Goal: Contribute content: Contribute content

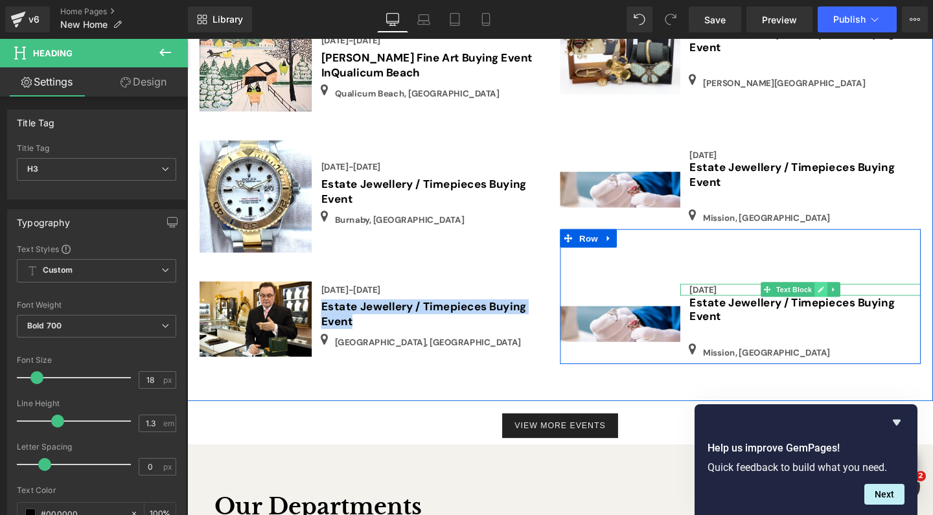
click at [853, 300] on icon at bounding box center [853, 303] width 6 height 6
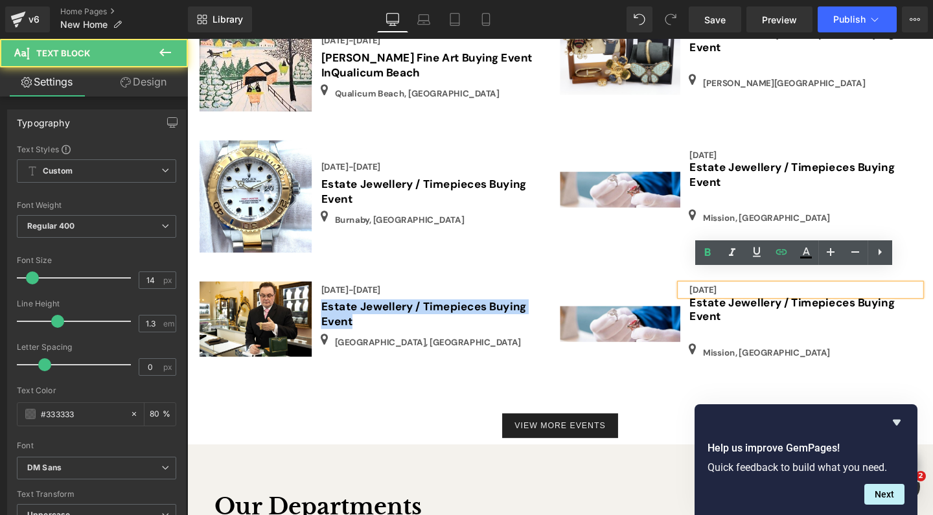
click at [776, 297] on div "[DATE]" at bounding box center [832, 303] width 253 height 12
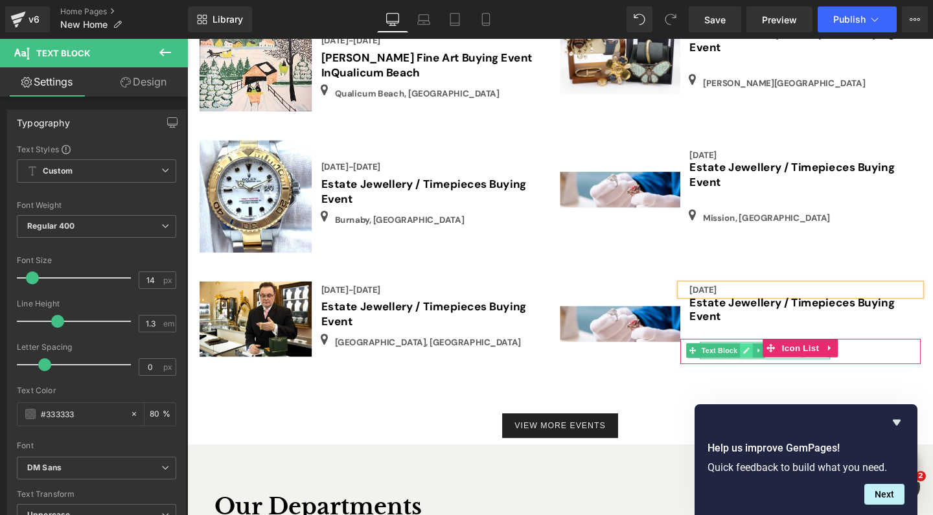
click at [772, 363] on icon at bounding box center [774, 367] width 7 height 8
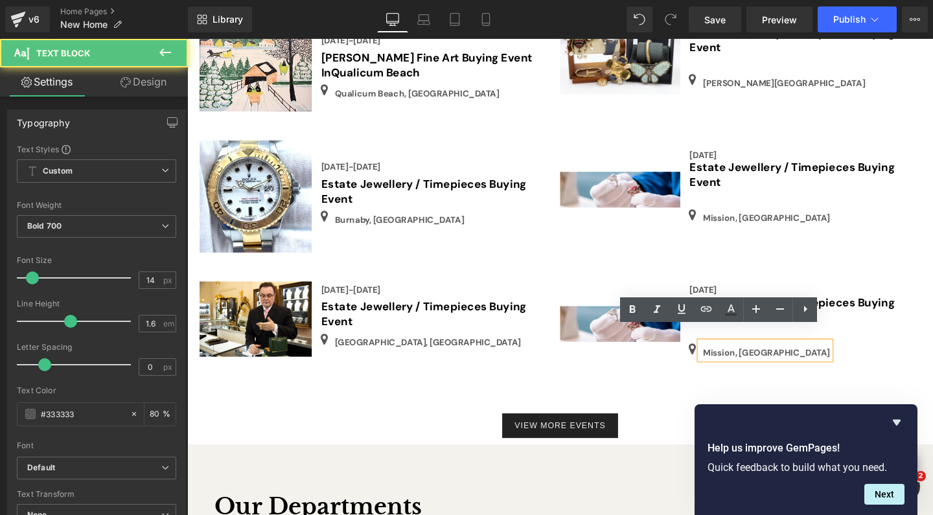
click at [778, 358] on div "Mission, [GEOGRAPHIC_DATA]" at bounding box center [794, 367] width 137 height 18
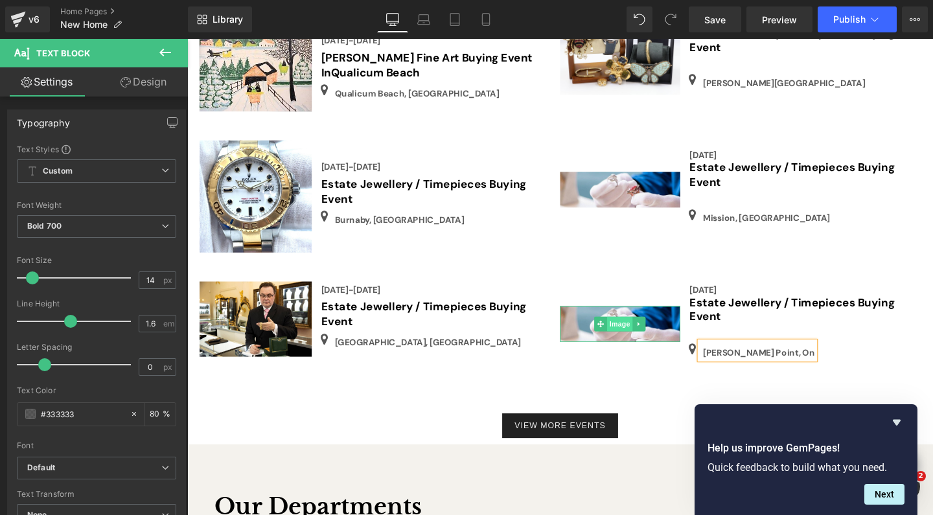
click at [647, 331] on span "Image" at bounding box center [642, 339] width 27 height 16
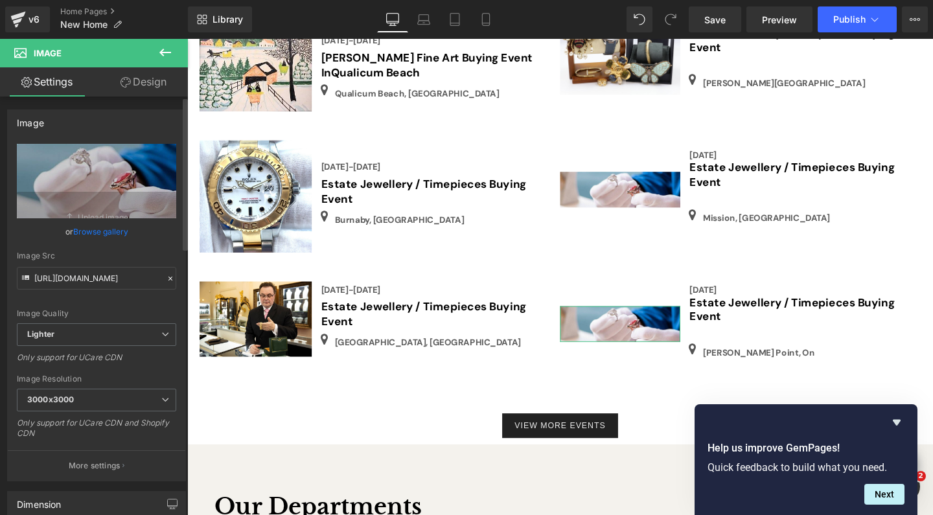
click at [98, 229] on link "Browse gallery" at bounding box center [100, 231] width 55 height 23
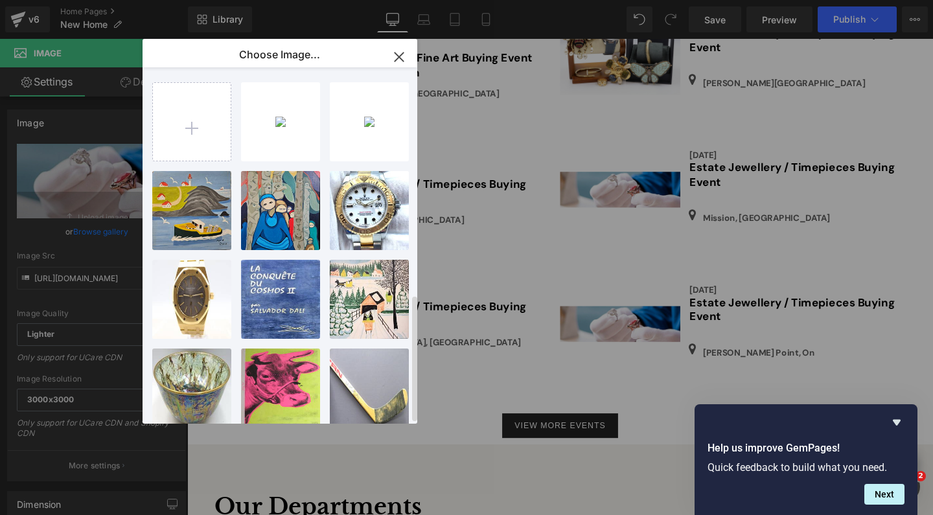
type input "[URL][DOMAIN_NAME]"
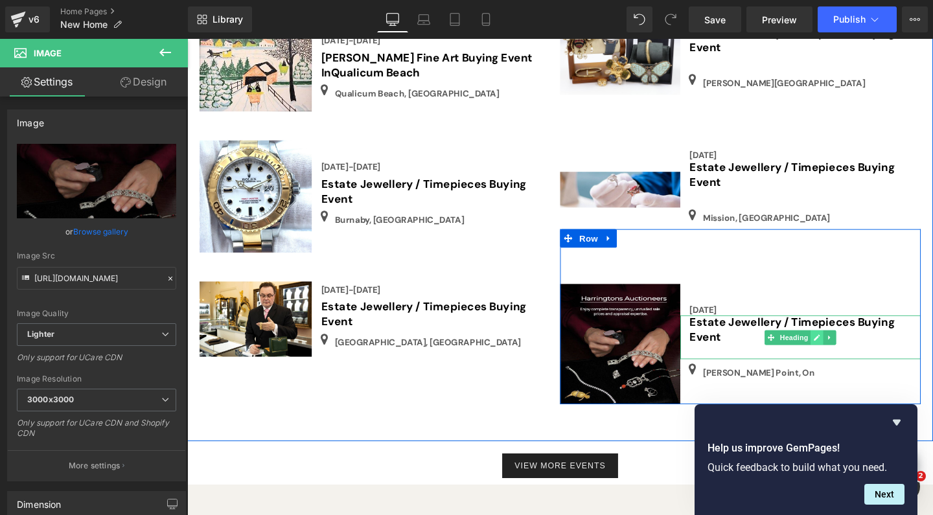
click at [843, 345] on link at bounding box center [850, 353] width 14 height 16
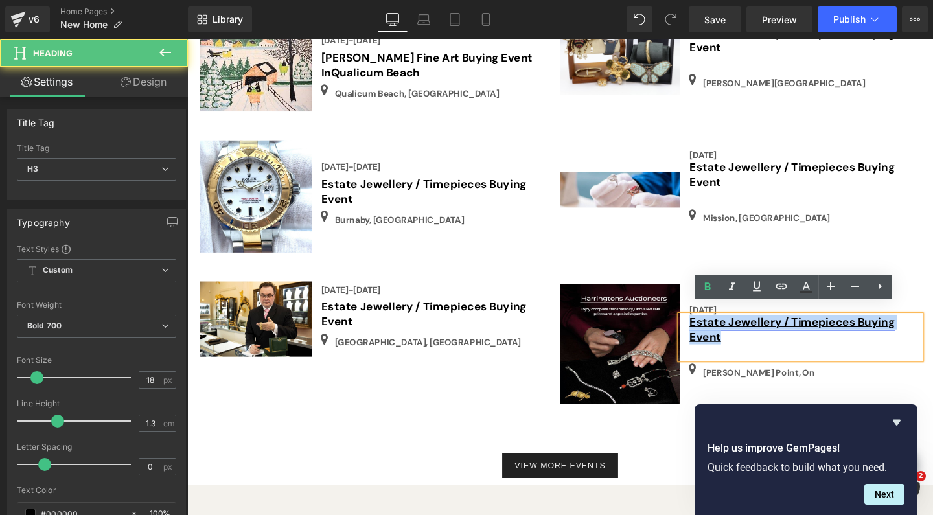
drag, startPoint x: 751, startPoint y: 345, endPoint x: 939, endPoint y: 325, distance: 189.6
click at [715, 330] on h3 "Estate Jewellery / Timepieces Buying Event" at bounding box center [836, 345] width 243 height 30
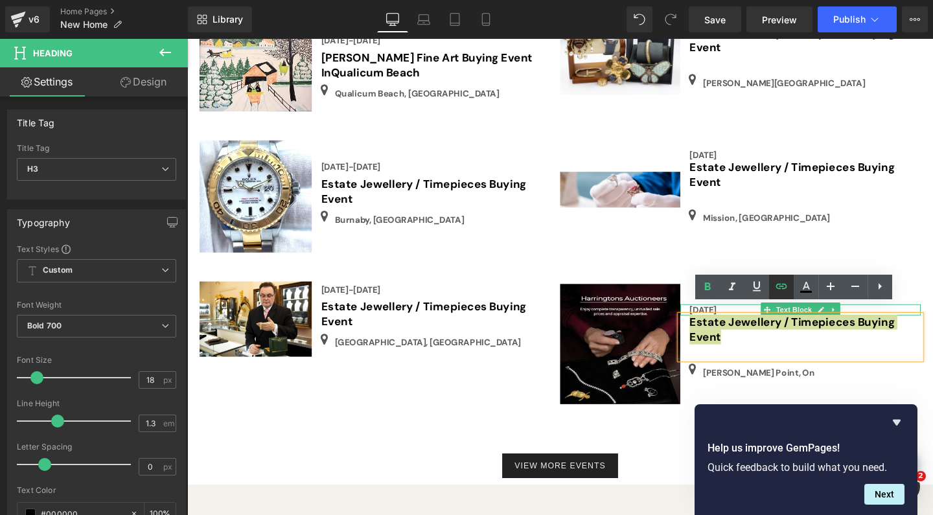
click at [777, 282] on icon at bounding box center [782, 287] width 16 height 16
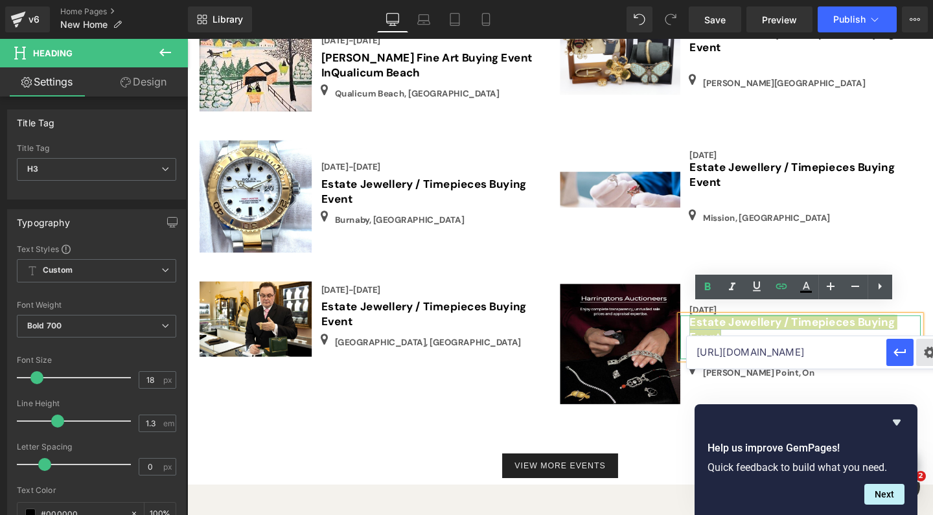
click at [927, 0] on div "Text Color Highlight Color #333333 Choose Image... Back to Library Insert IMG_0…" at bounding box center [466, 0] width 933 height 0
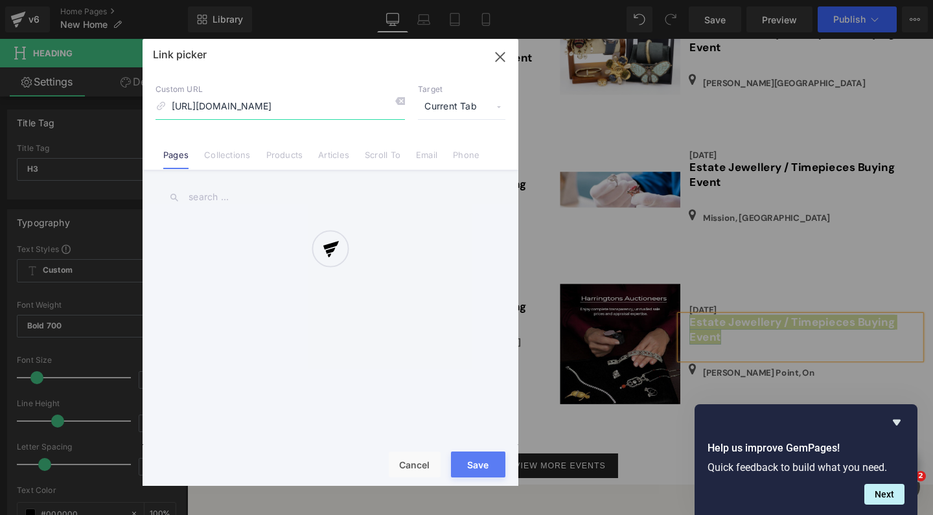
scroll to position [0, 424]
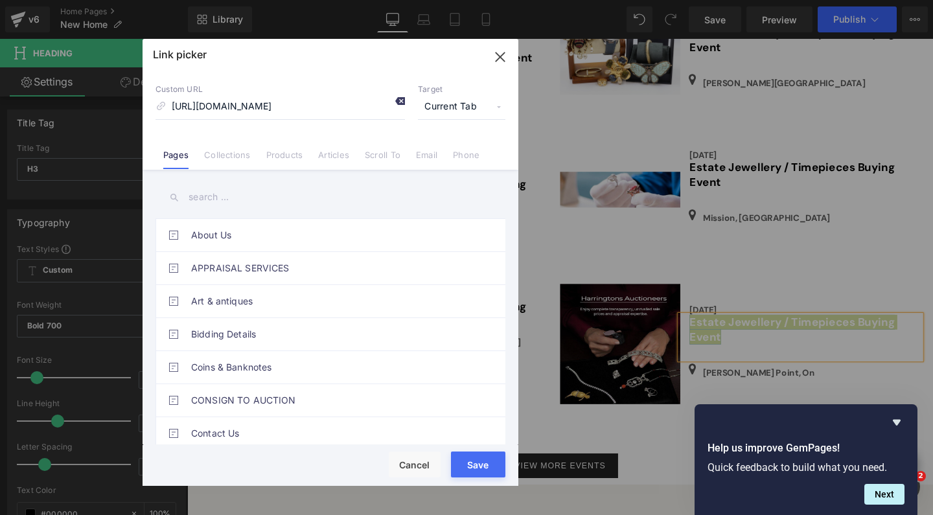
click at [401, 101] on icon at bounding box center [400, 101] width 10 height 10
click at [224, 115] on input at bounding box center [279, 107] width 249 height 25
paste input "[URL][DOMAIN_NAME]"
type input "[URL][DOMAIN_NAME]"
click at [482, 470] on div "Rendering Content" at bounding box center [467, 464] width 80 height 14
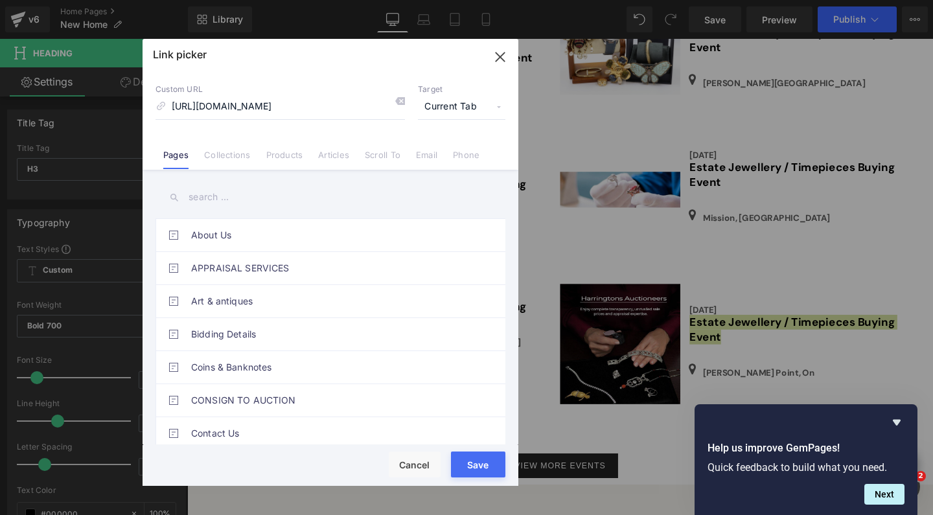
click at [482, 473] on button "Save" at bounding box center [478, 465] width 54 height 26
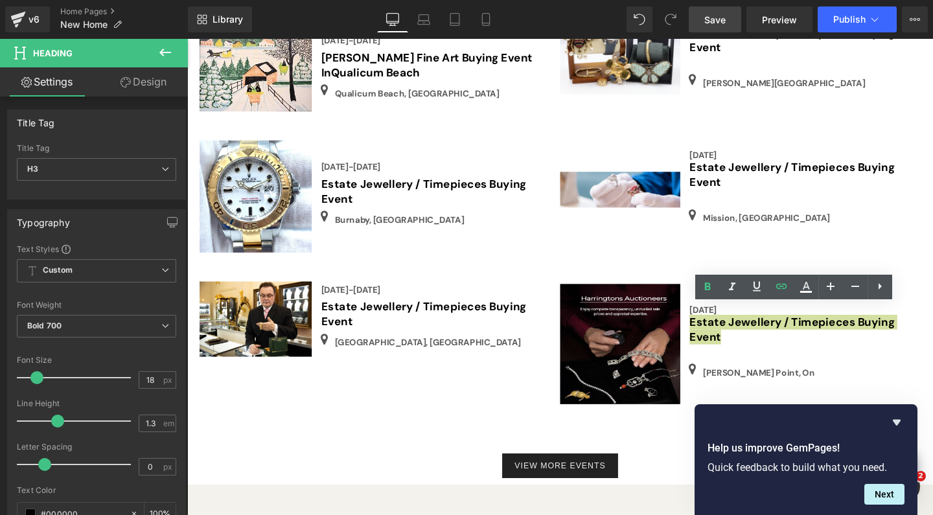
click at [707, 21] on span "Save" at bounding box center [714, 20] width 21 height 14
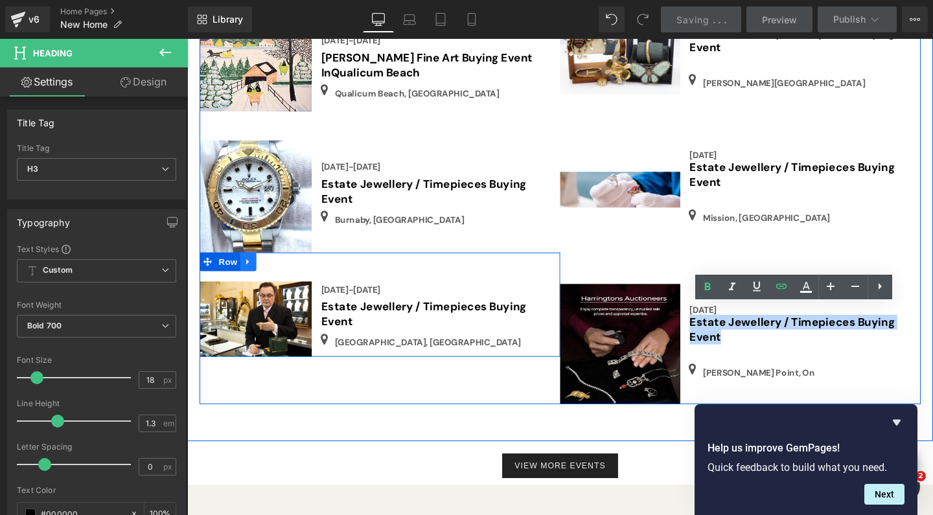
click at [249, 271] on icon at bounding box center [250, 274] width 3 height 6
click at [270, 269] on icon at bounding box center [268, 273] width 9 height 9
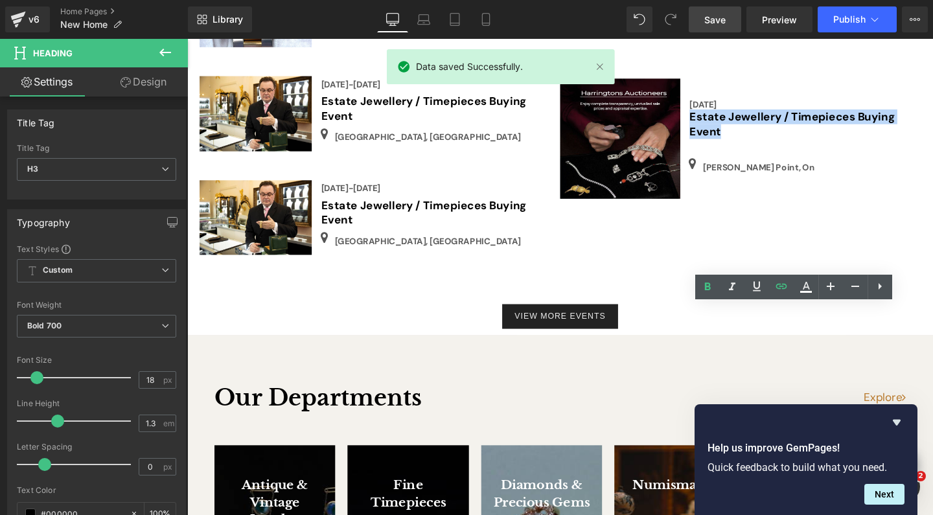
scroll to position [2780, 0]
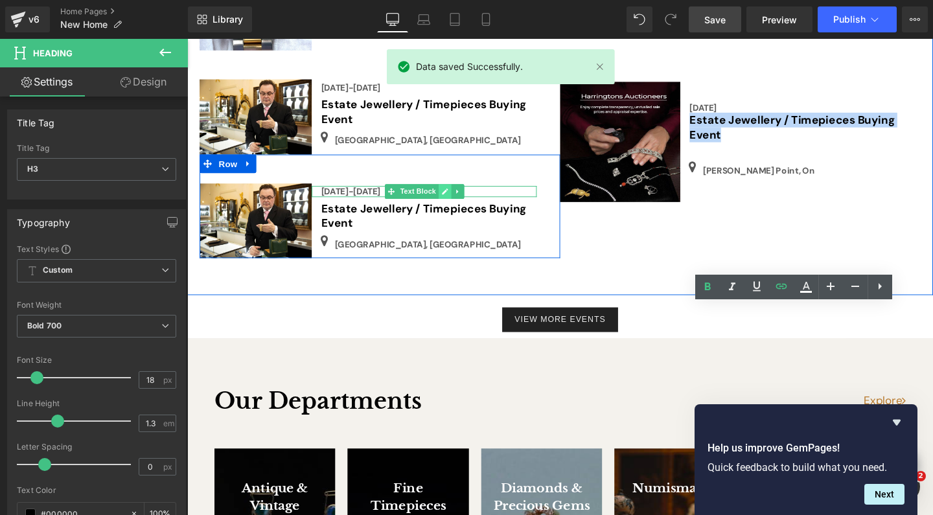
click at [454, 196] on icon at bounding box center [457, 200] width 7 height 8
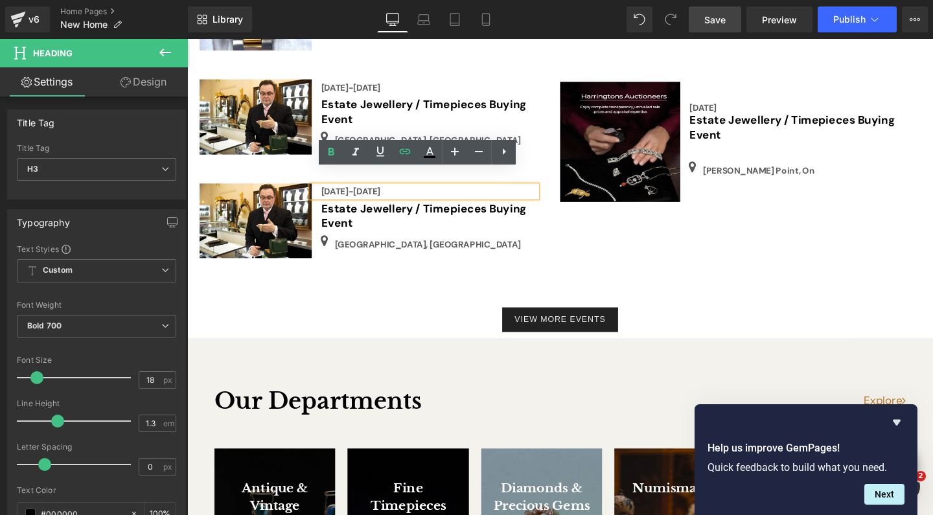
click at [403, 194] on div "[DATE]-[DATE]" at bounding box center [436, 200] width 236 height 12
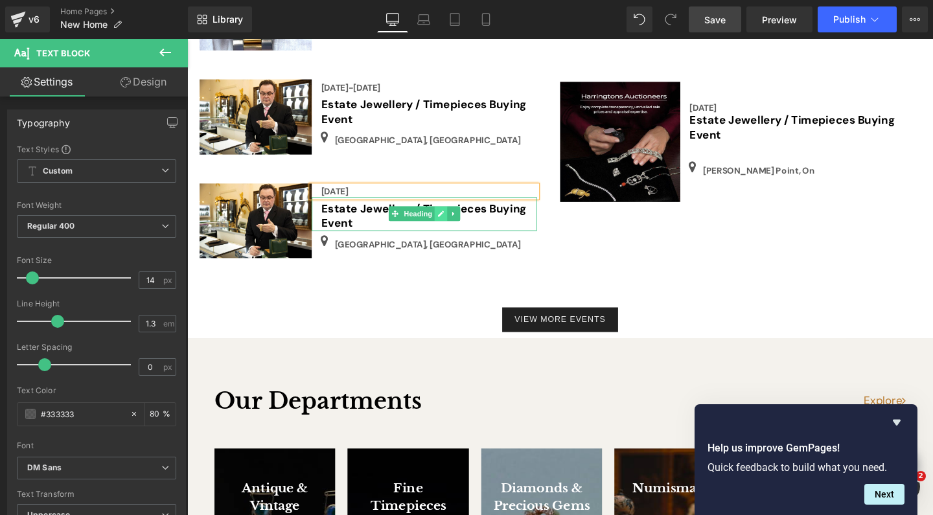
click at [450, 219] on icon at bounding box center [453, 223] width 7 height 8
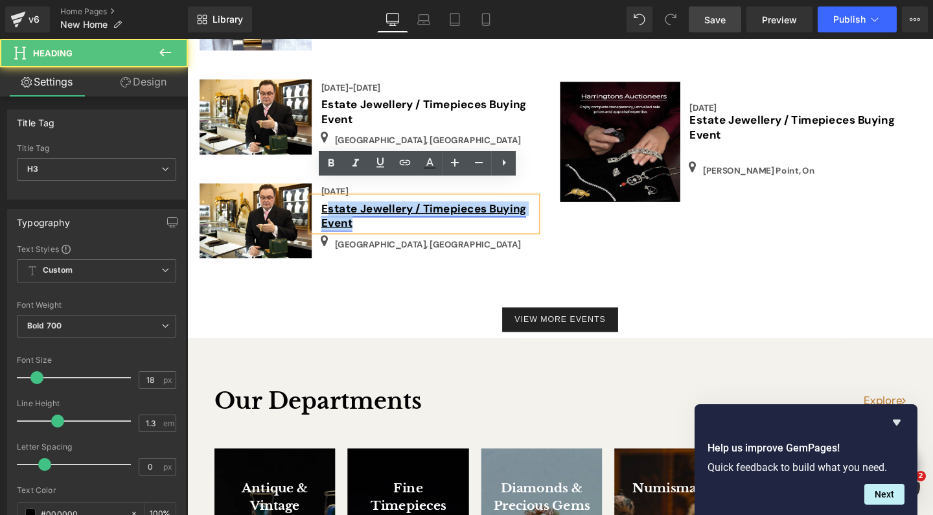
drag, startPoint x: 360, startPoint y: 217, endPoint x: 334, endPoint y: 198, distance: 32.5
click at [334, 211] on h3 "Estate Jewellery / Timepieces Buying Event" at bounding box center [441, 226] width 227 height 30
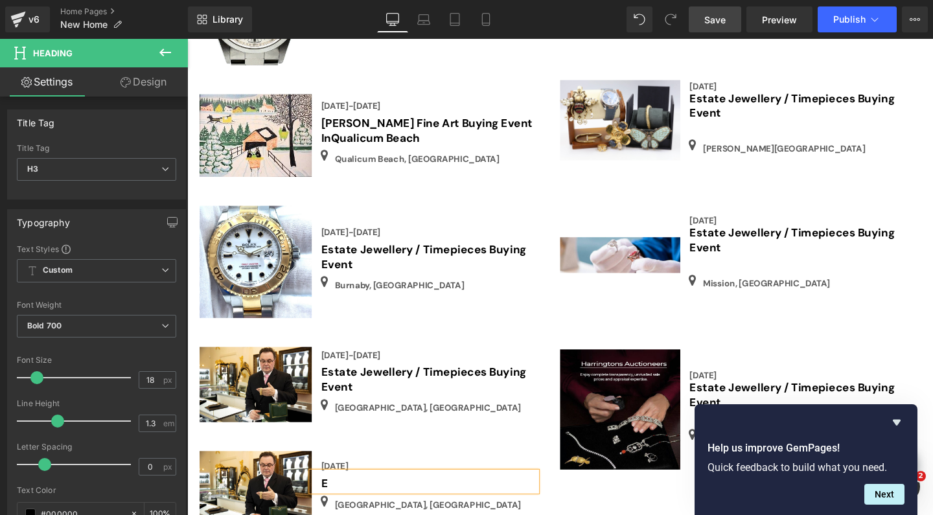
scroll to position [2488, 0]
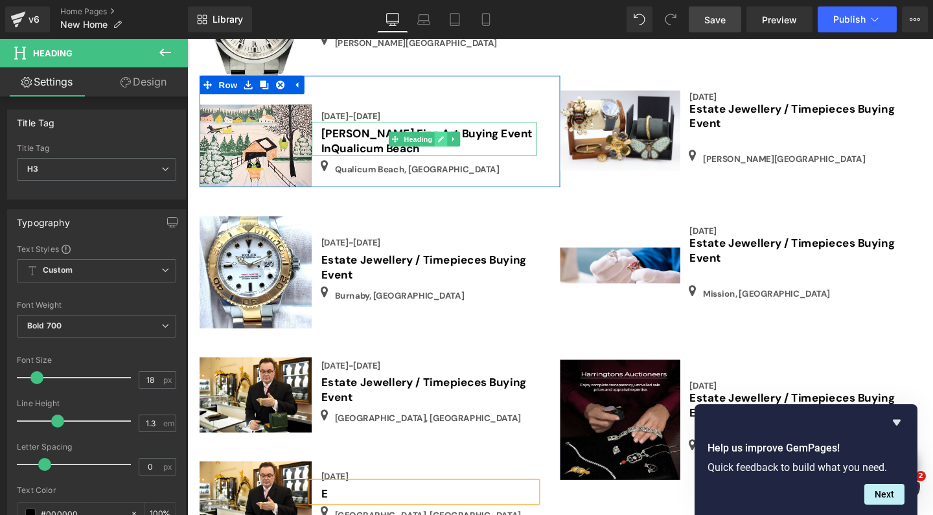
click at [450, 141] on icon at bounding box center [453, 145] width 7 height 8
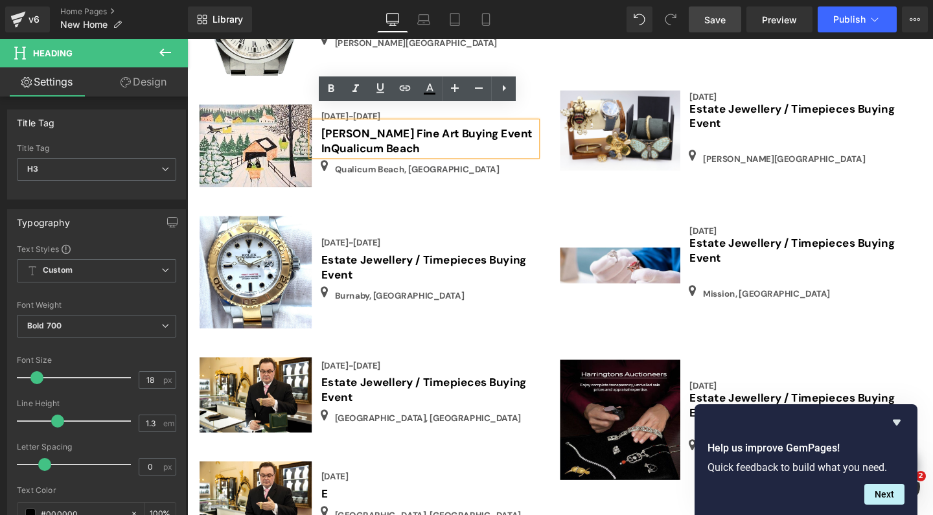
drag, startPoint x: 424, startPoint y: 133, endPoint x: 325, endPoint y: 124, distance: 99.5
click at [325, 126] on div "[PERSON_NAME] Fine Art Buying Event In [GEOGRAPHIC_DATA]" at bounding box center [436, 144] width 236 height 36
copy h3 "[PERSON_NAME] Fine Art Buying Event In [GEOGRAPHIC_DATA]"
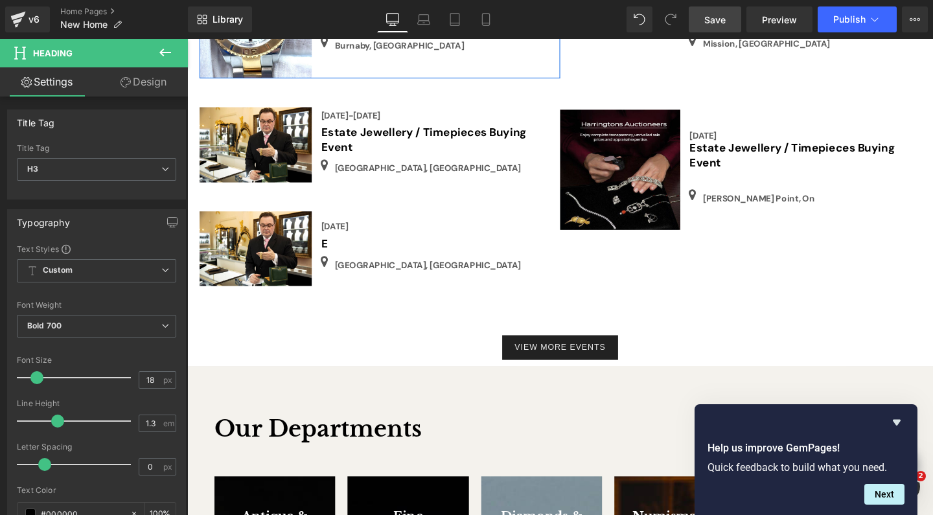
scroll to position [2752, 0]
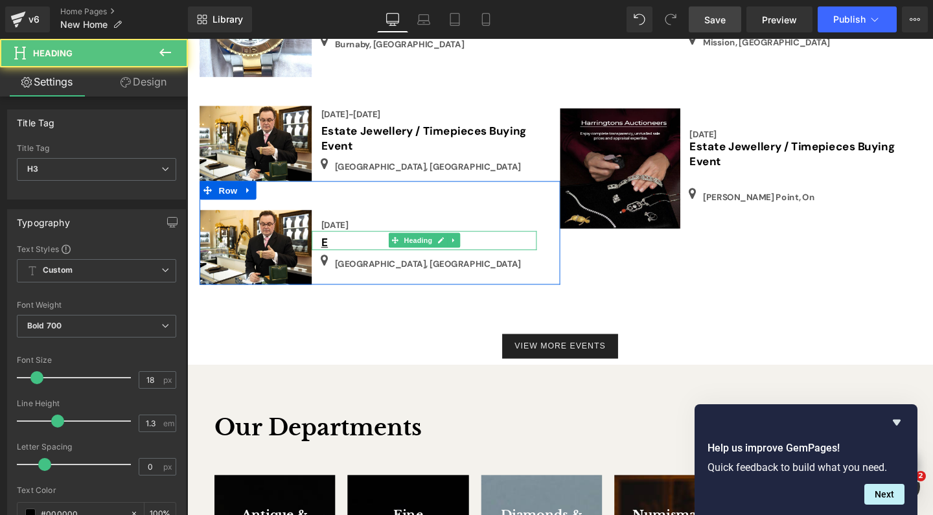
click at [342, 246] on h3 "E" at bounding box center [441, 253] width 227 height 15
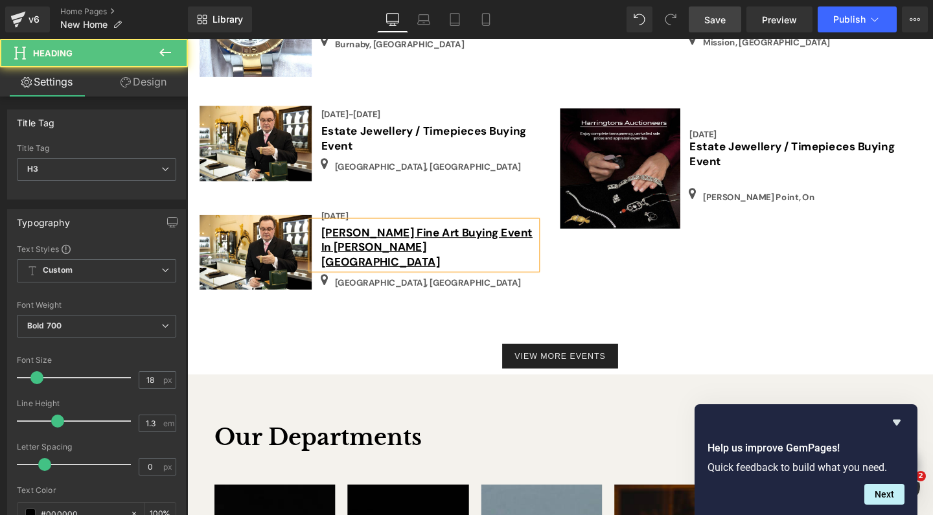
click at [461, 244] on h3 "[PERSON_NAME] Fine Art Buying Event In [PERSON_NAME][GEOGRAPHIC_DATA]" at bounding box center [441, 258] width 227 height 45
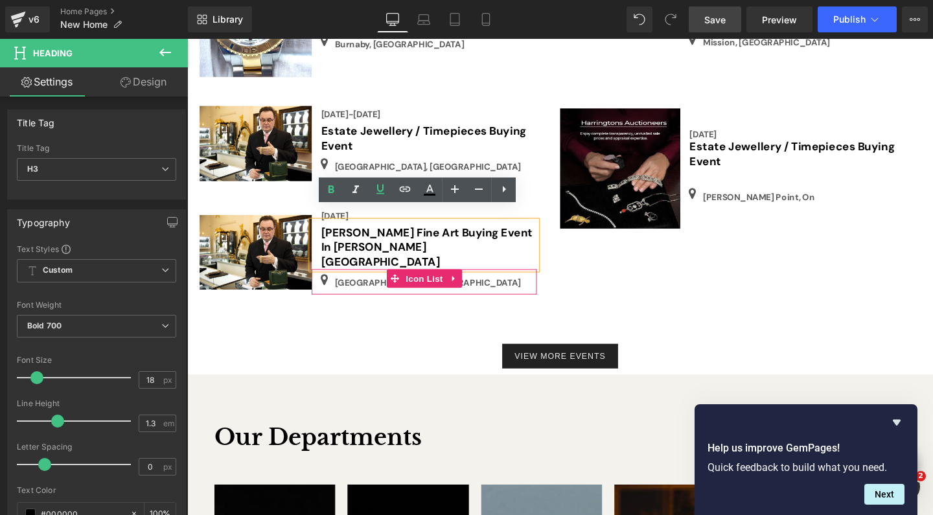
click at [493, 284] on div "Icon [GEOGRAPHIC_DATA], [GEOGRAPHIC_DATA] Text Block" at bounding box center [439, 295] width 232 height 23
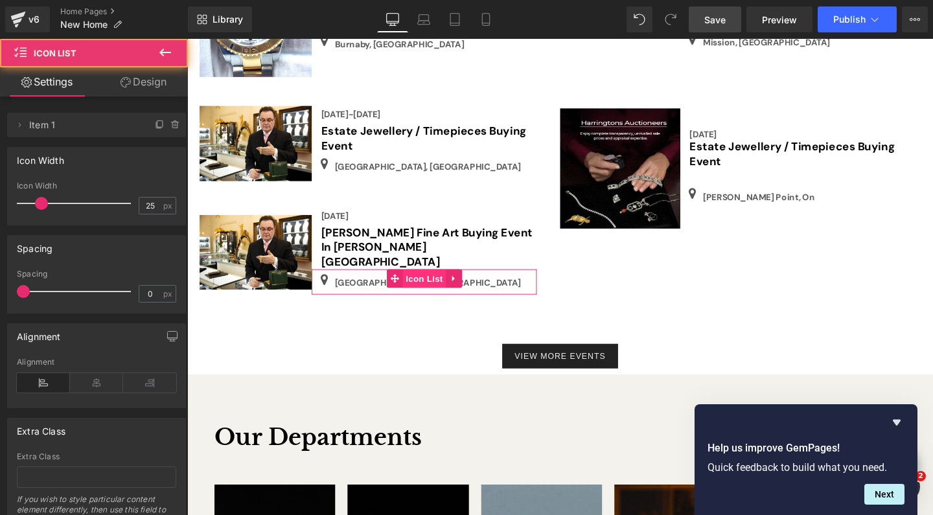
drag, startPoint x: 493, startPoint y: 266, endPoint x: 428, endPoint y: 266, distance: 65.4
click at [493, 284] on div "Icon [GEOGRAPHIC_DATA], [GEOGRAPHIC_DATA] Text Block" at bounding box center [439, 295] width 232 height 23
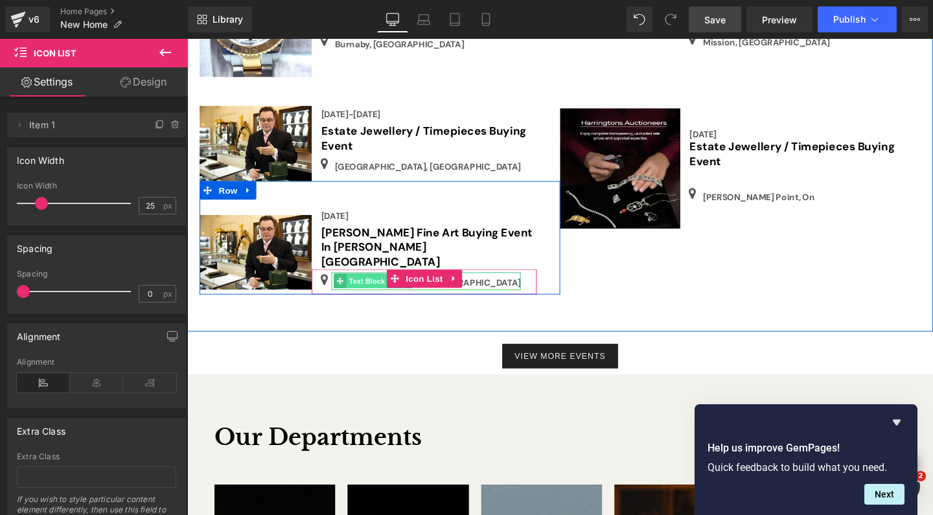
click at [381, 286] on span "Text Block" at bounding box center [375, 294] width 43 height 16
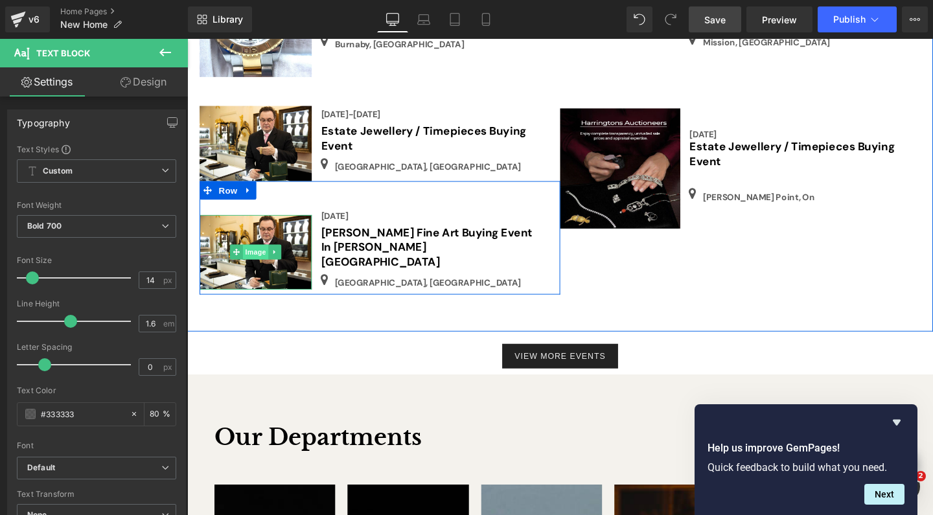
click at [258, 255] on span "Image" at bounding box center [259, 263] width 27 height 16
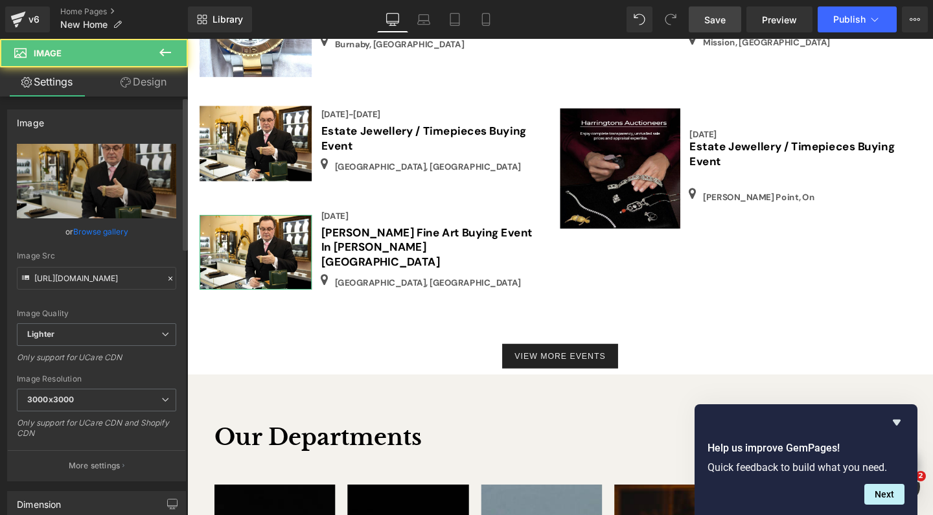
click at [112, 231] on link "Browse gallery" at bounding box center [100, 231] width 55 height 23
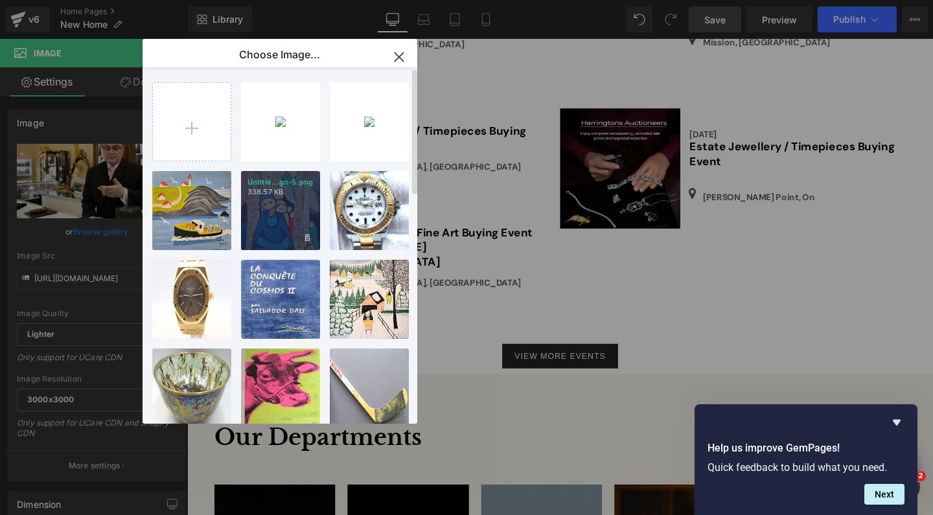
scroll to position [0, 0]
click at [284, 213] on div "Untitle...gn-5.png 338.57 KB" at bounding box center [280, 210] width 79 height 79
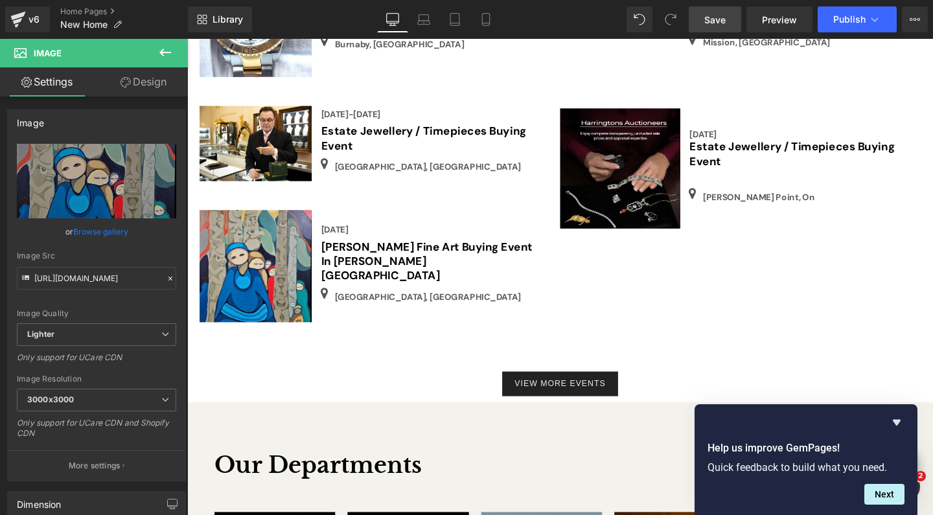
type input "[URL][DOMAIN_NAME]"
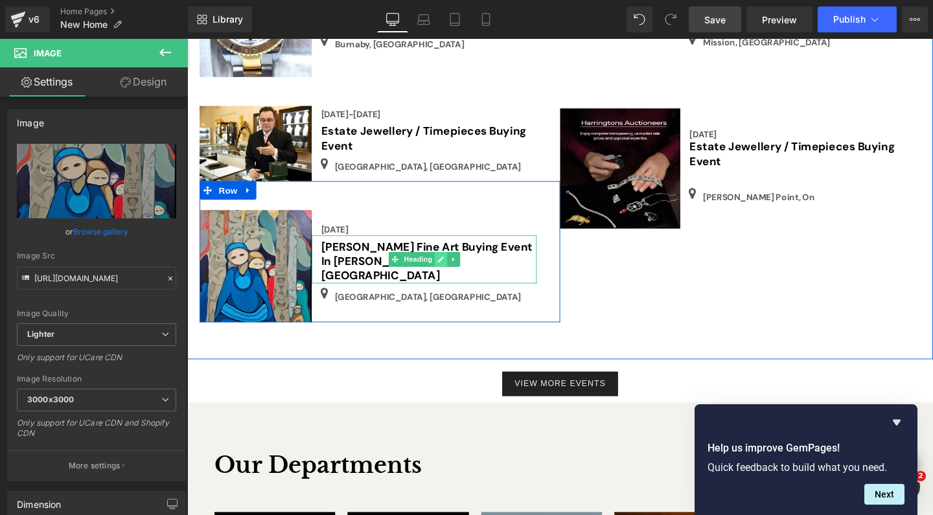
click at [452, 263] on link at bounding box center [454, 271] width 14 height 16
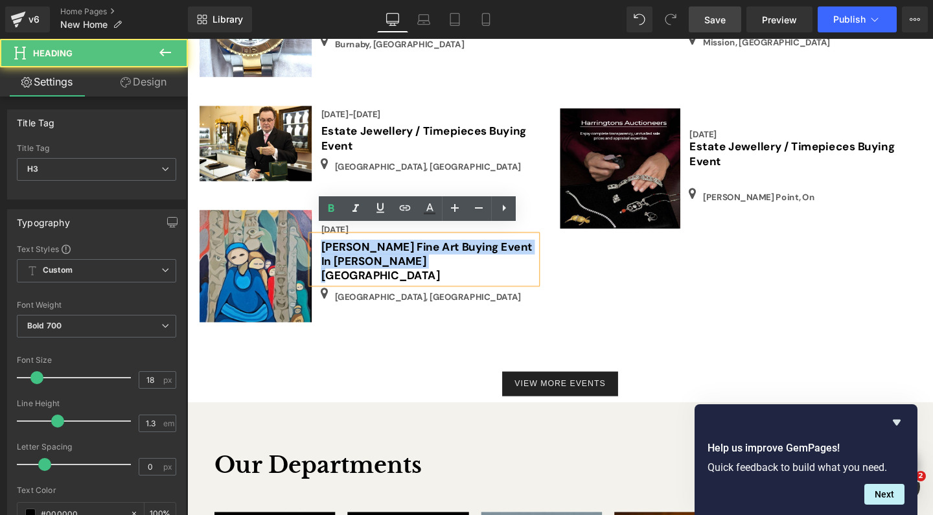
drag, startPoint x: 418, startPoint y: 263, endPoint x: 324, endPoint y: 243, distance: 96.1
click at [324, 246] on div "[PERSON_NAME] Fine Art Buying Event In [PERSON_NAME][GEOGRAPHIC_DATA]" at bounding box center [436, 271] width 236 height 51
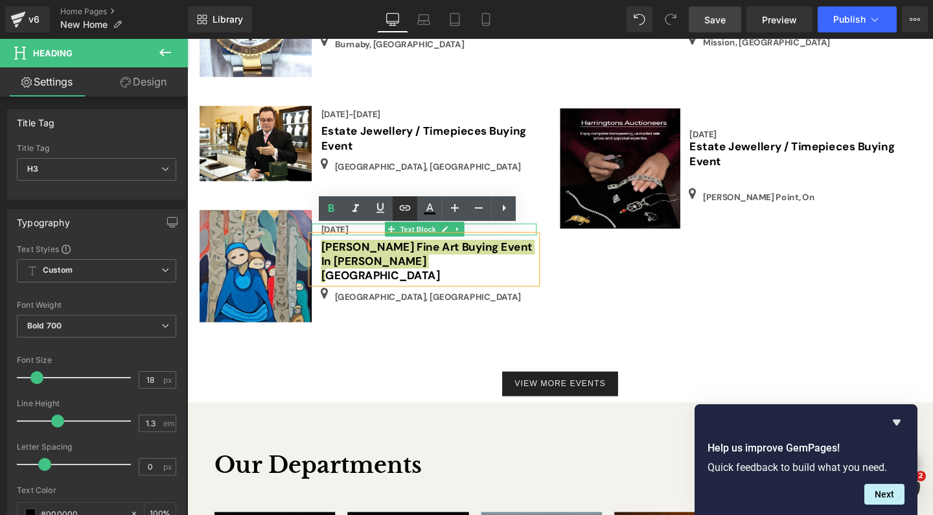
click at [402, 210] on icon at bounding box center [405, 207] width 11 height 5
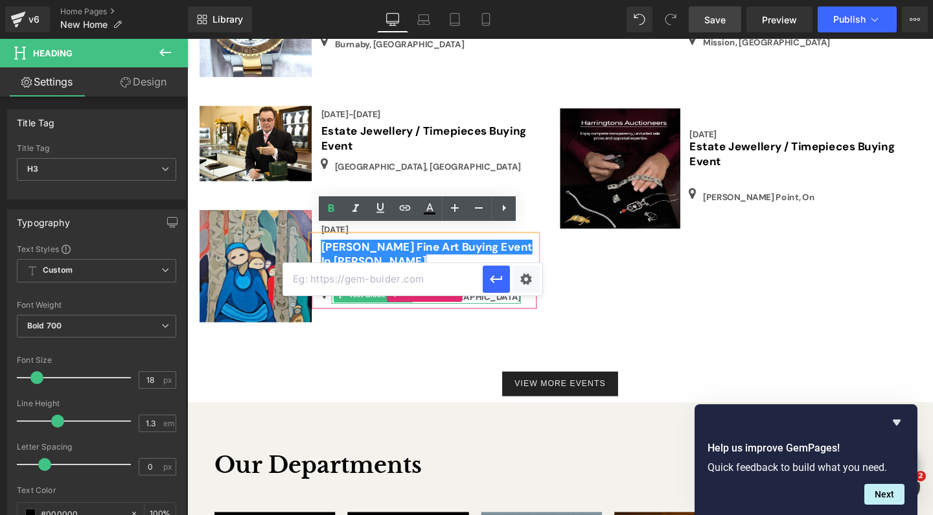
click at [382, 289] on input "text" at bounding box center [383, 279] width 200 height 32
paste input "[URL][DOMAIN_NAME]"
type input "[URL][DOMAIN_NAME]"
click at [500, 281] on icon "button" at bounding box center [497, 279] width 16 height 16
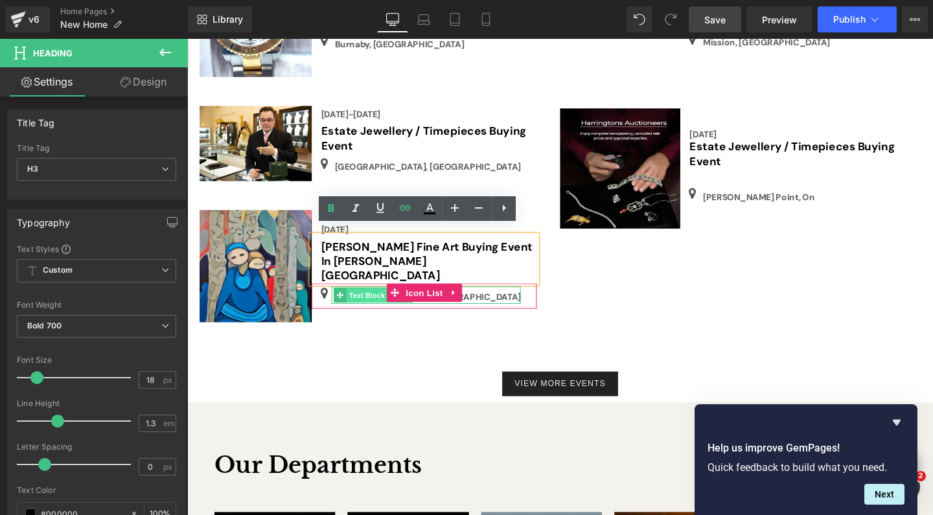
click at [389, 301] on span "Text Block" at bounding box center [375, 309] width 43 height 16
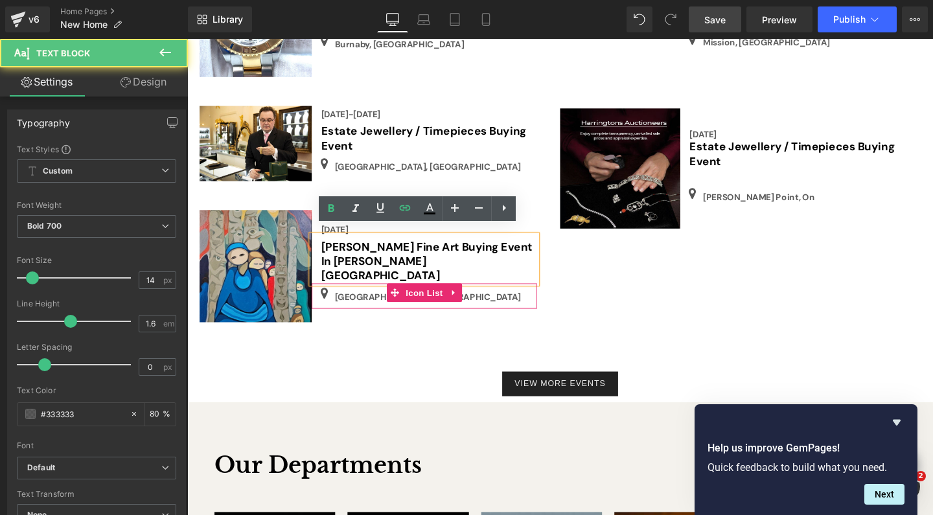
click at [505, 299] on div "Icon [GEOGRAPHIC_DATA], [GEOGRAPHIC_DATA] Text Block" at bounding box center [439, 310] width 232 height 23
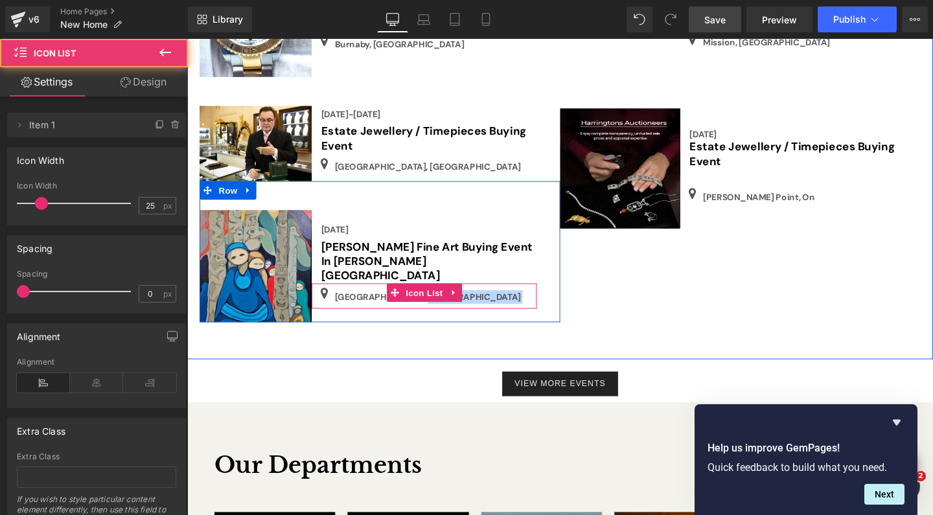
click at [505, 299] on div "Icon [GEOGRAPHIC_DATA], [GEOGRAPHIC_DATA] Text Block" at bounding box center [439, 310] width 232 height 23
click at [379, 301] on span "Text Block" at bounding box center [375, 309] width 43 height 16
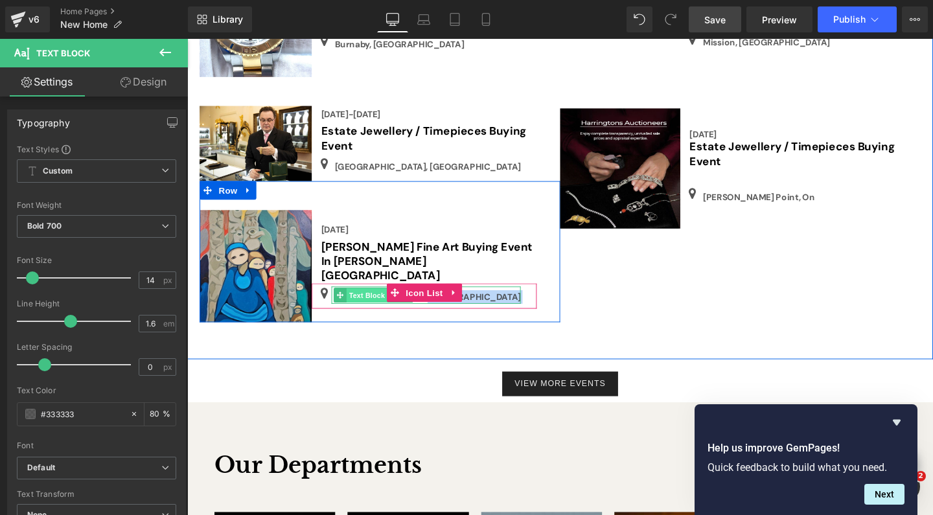
click at [379, 301] on span "Text Block" at bounding box center [375, 309] width 43 height 16
click at [367, 319] on div at bounding box center [436, 320] width 236 height 3
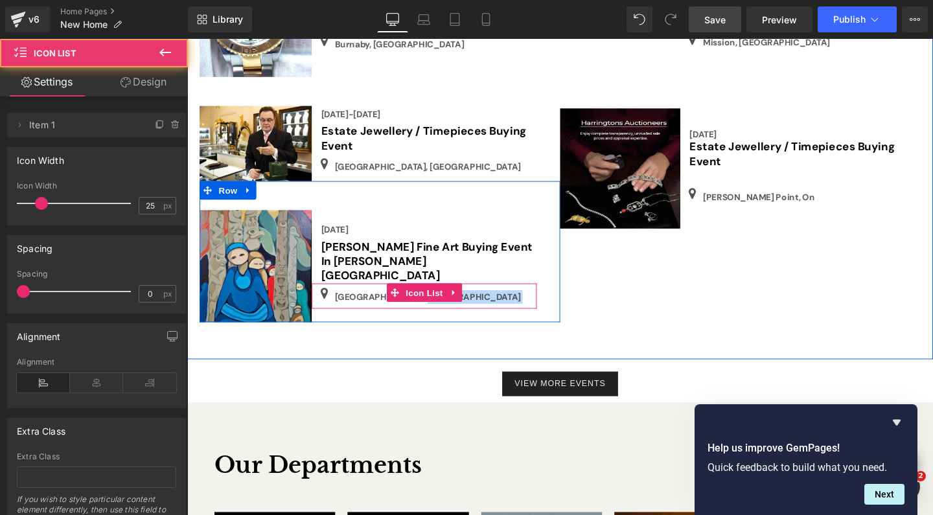
click at [494, 299] on div "Icon [GEOGRAPHIC_DATA], [GEOGRAPHIC_DATA] Text Block" at bounding box center [439, 310] width 232 height 23
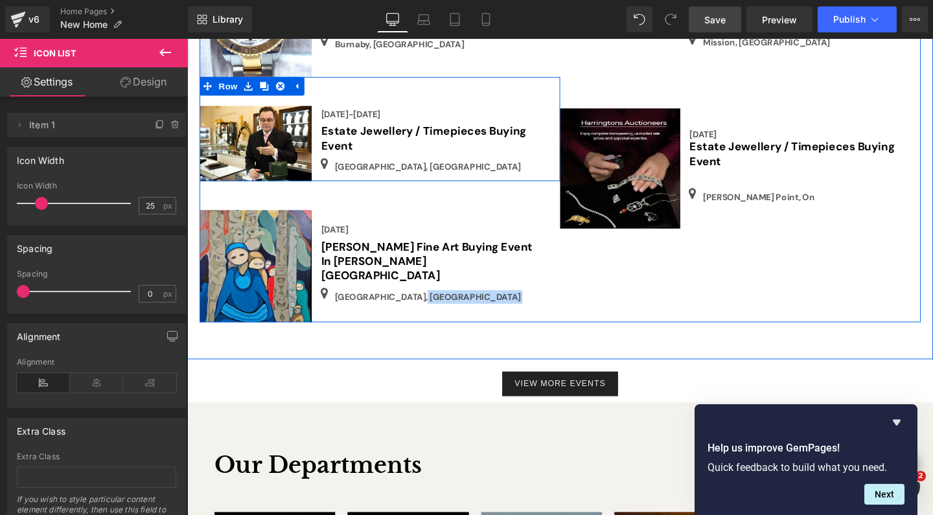
click at [552, 140] on div "Image [DATE]-[DATE] Text Block Estate Jewellery / Timepieces Buying Event Headi…" at bounding box center [389, 133] width 379 height 109
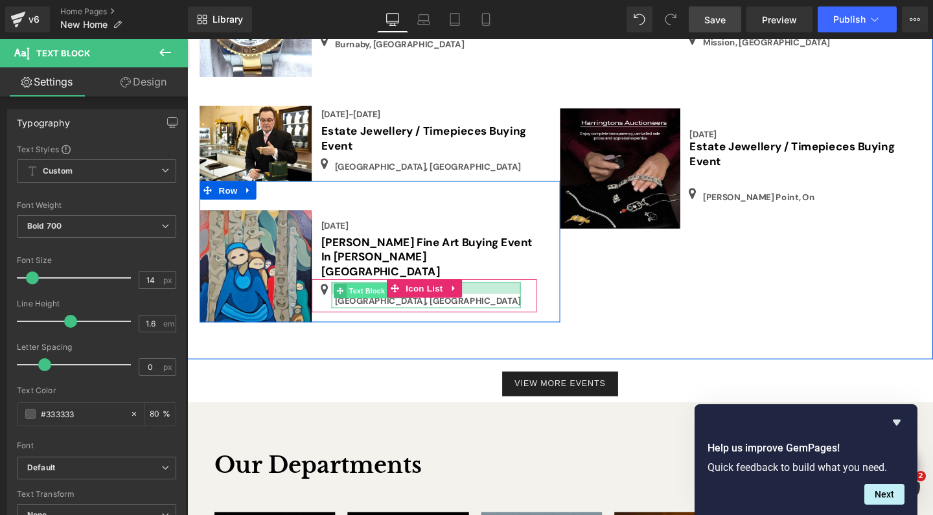
drag, startPoint x: 384, startPoint y: 275, endPoint x: 383, endPoint y: 283, distance: 8.4
click at [383, 295] on div "[GEOGRAPHIC_DATA], [GEOGRAPHIC_DATA] Text Block" at bounding box center [438, 308] width 199 height 27
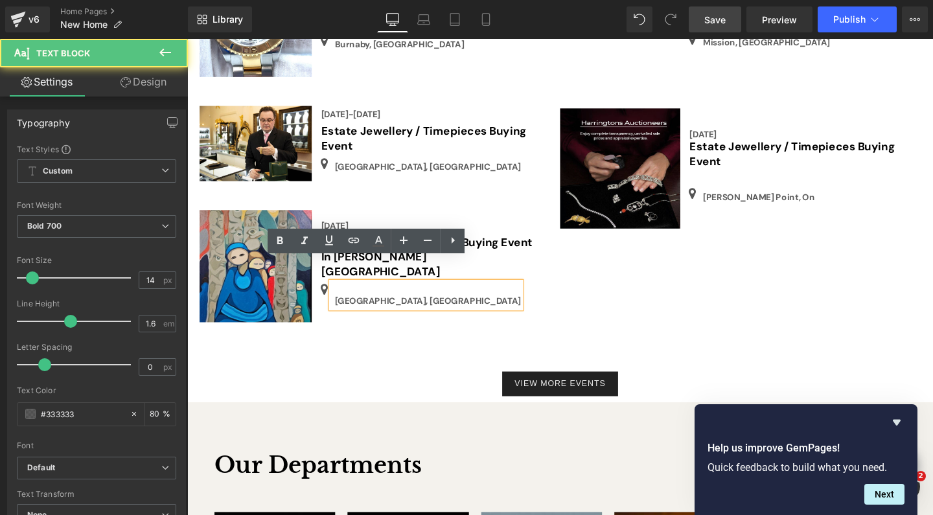
click at [407, 307] on p "[GEOGRAPHIC_DATA], [GEOGRAPHIC_DATA]" at bounding box center [440, 314] width 196 height 14
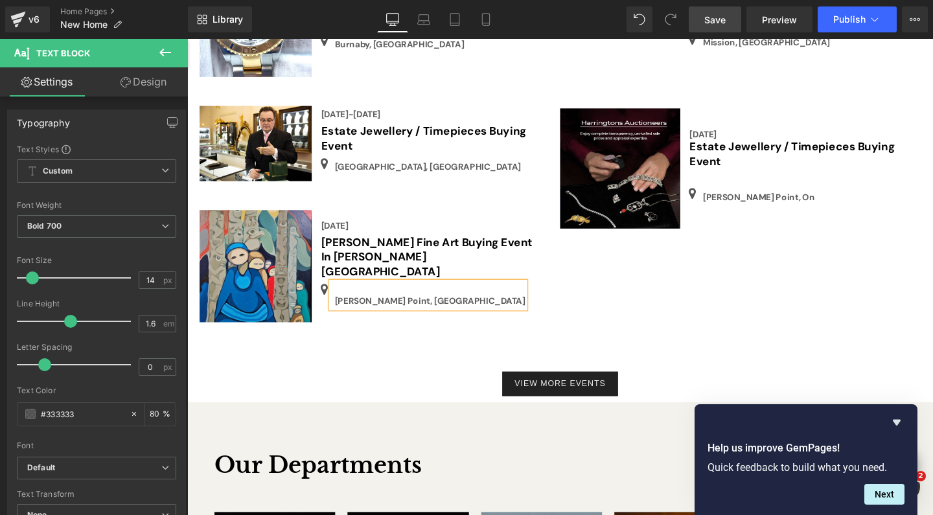
click at [423, 307] on p "[PERSON_NAME] Point, [GEOGRAPHIC_DATA]" at bounding box center [442, 314] width 200 height 14
click at [716, 19] on span "Save" at bounding box center [714, 20] width 21 height 14
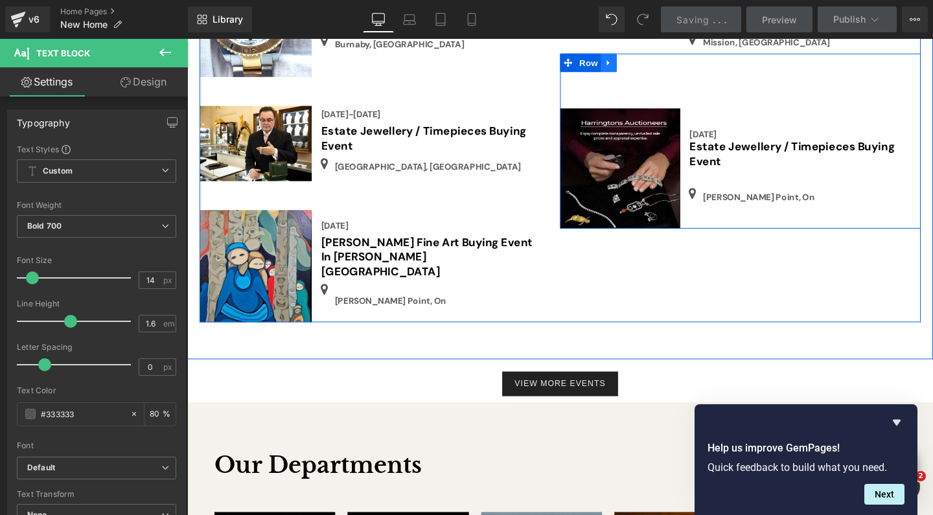
click at [630, 60] on icon at bounding box center [630, 65] width 9 height 10
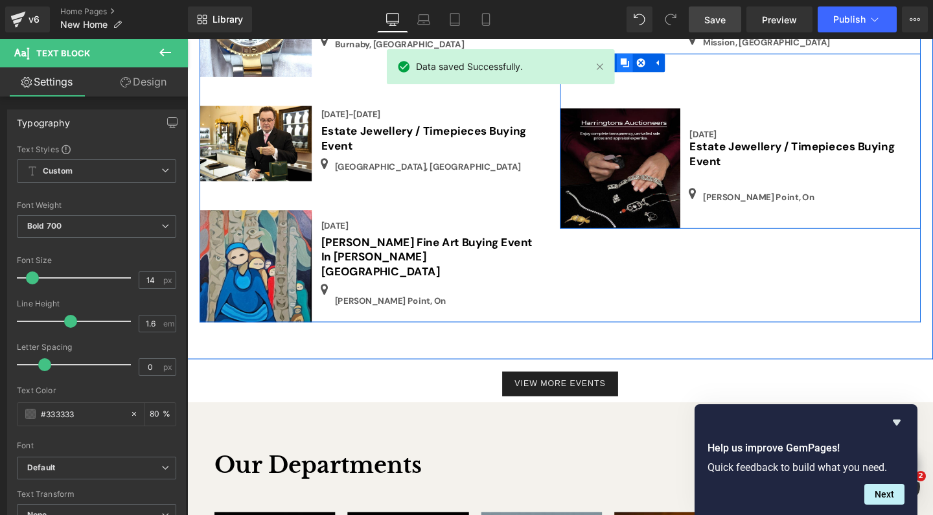
click at [647, 60] on icon at bounding box center [647, 64] width 9 height 9
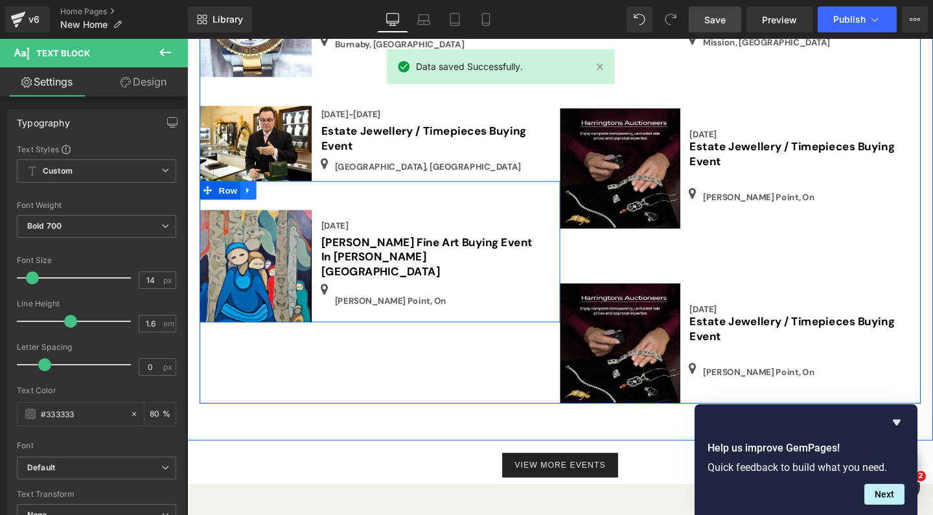
click at [249, 196] on icon at bounding box center [250, 199] width 3 height 6
click at [264, 194] on icon at bounding box center [268, 198] width 9 height 9
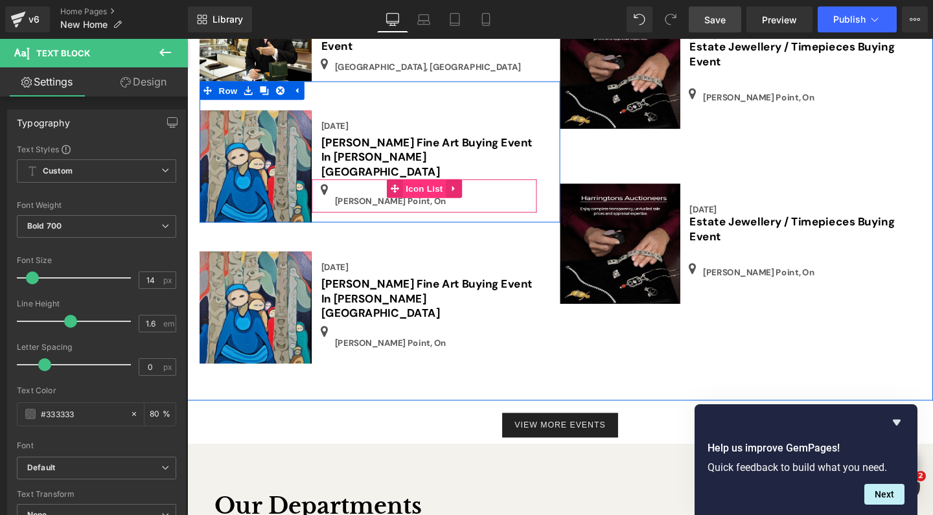
scroll to position [2858, 0]
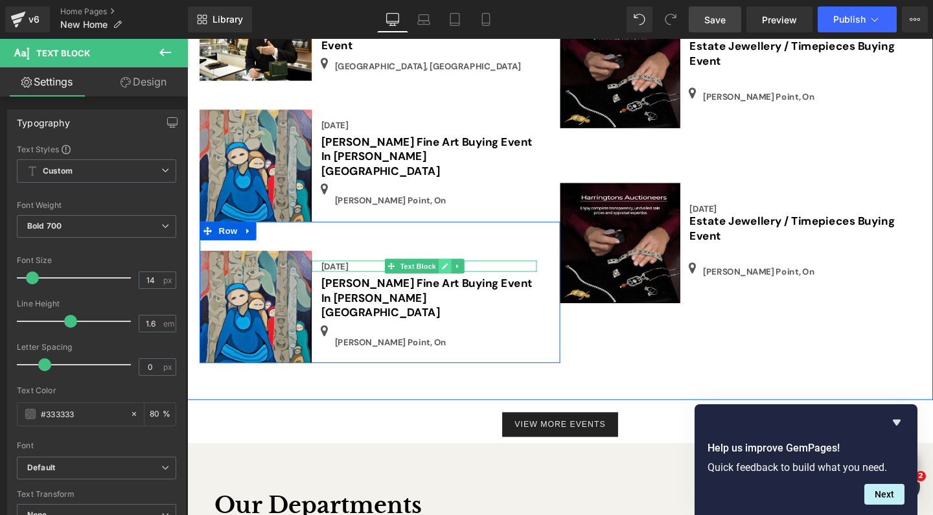
click at [454, 270] on link at bounding box center [458, 278] width 14 height 16
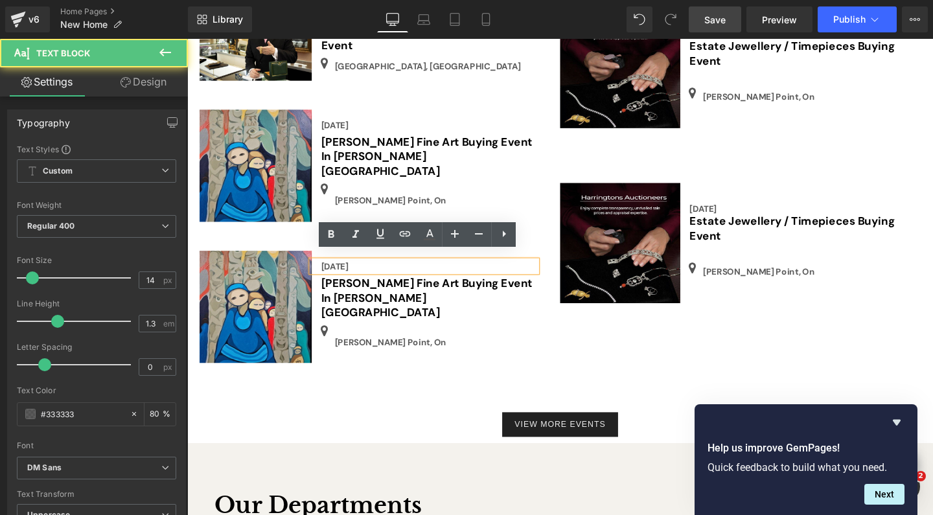
click at [391, 272] on div "[DATE]" at bounding box center [436, 278] width 236 height 12
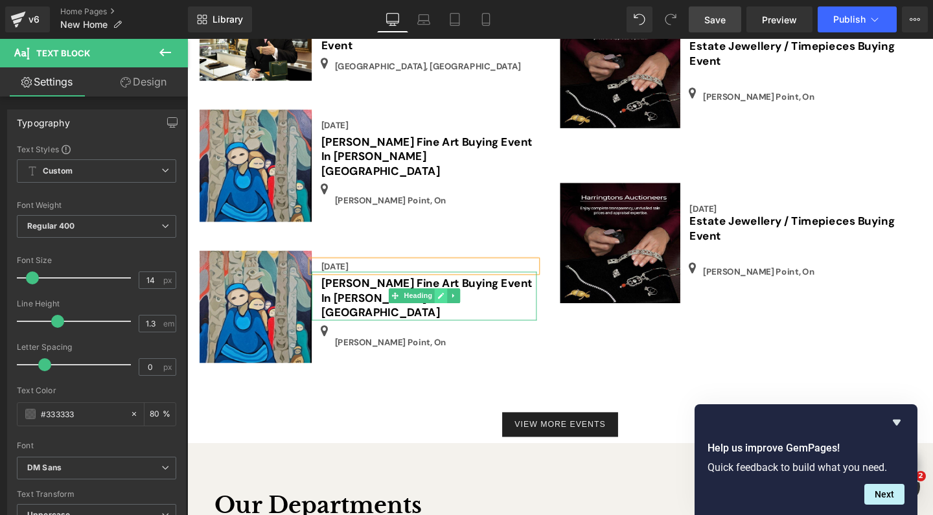
click at [452, 301] on link at bounding box center [454, 309] width 14 height 16
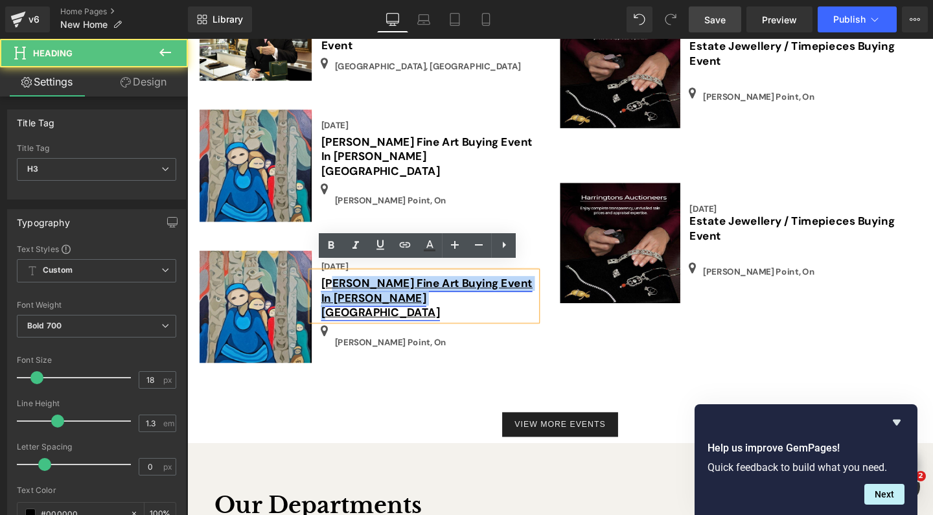
drag, startPoint x: 417, startPoint y: 301, endPoint x: 338, endPoint y: 288, distance: 80.1
click at [338, 289] on h3 "[PERSON_NAME] Fine Art Buying Event In [PERSON_NAME][GEOGRAPHIC_DATA]" at bounding box center [441, 311] width 227 height 45
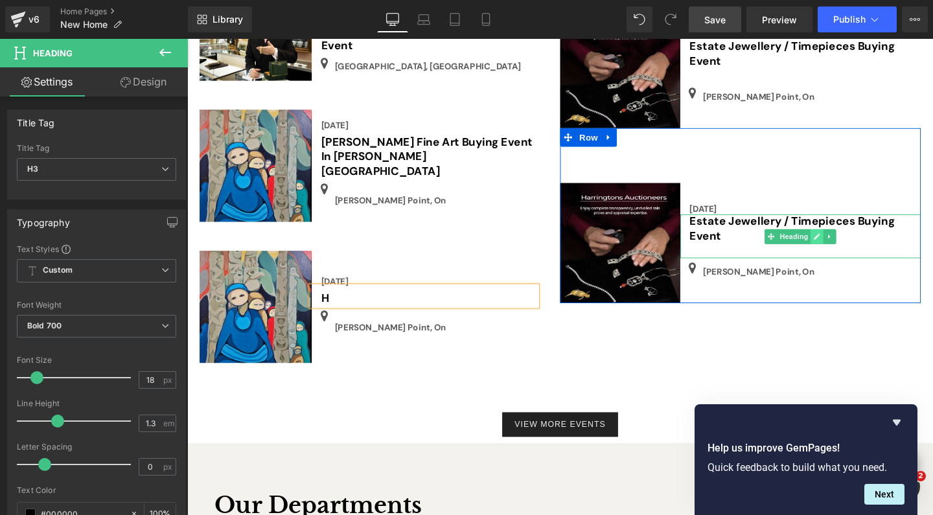
click at [843, 239] on link at bounding box center [850, 247] width 14 height 16
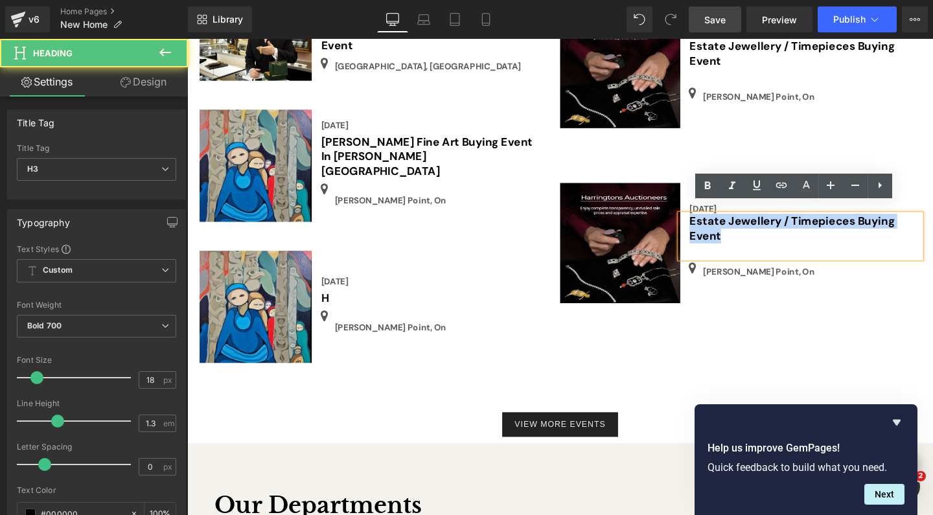
drag, startPoint x: 757, startPoint y: 238, endPoint x: 711, endPoint y: 219, distance: 49.7
click at [711, 224] on div "Estate Jewellery / Timepieces Buying Event" at bounding box center [832, 246] width 253 height 45
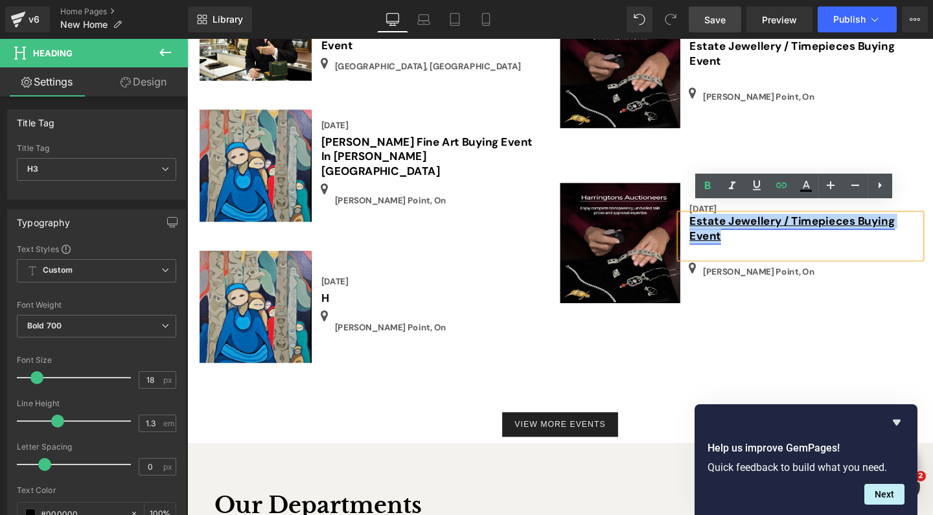
copy link "Estate Jewellery / Timepieces Buying Event"
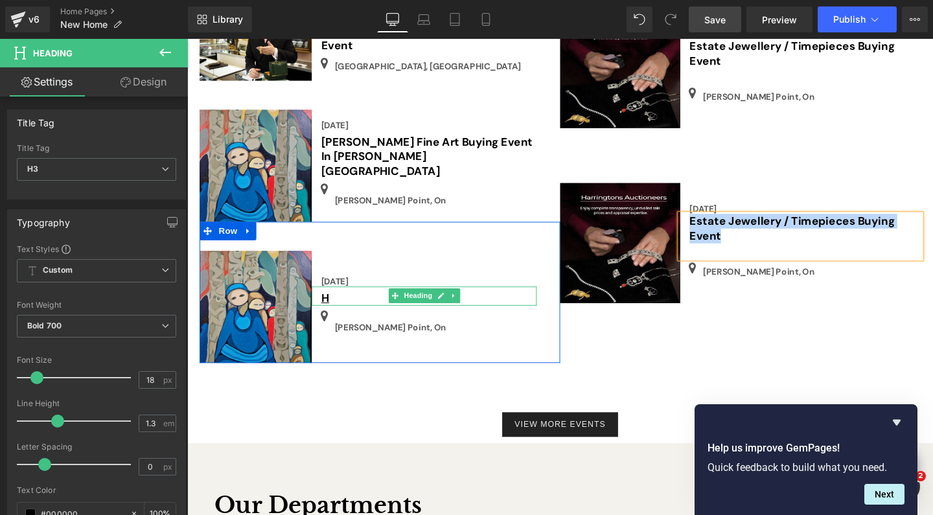
click at [349, 305] on h3 "H" at bounding box center [441, 312] width 227 height 15
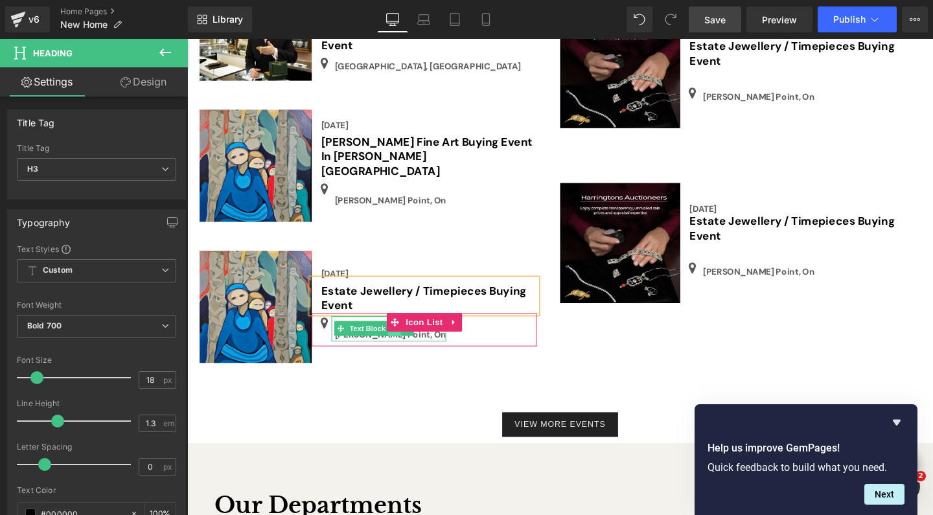
click at [405, 336] on link at bounding box center [405, 344] width 14 height 16
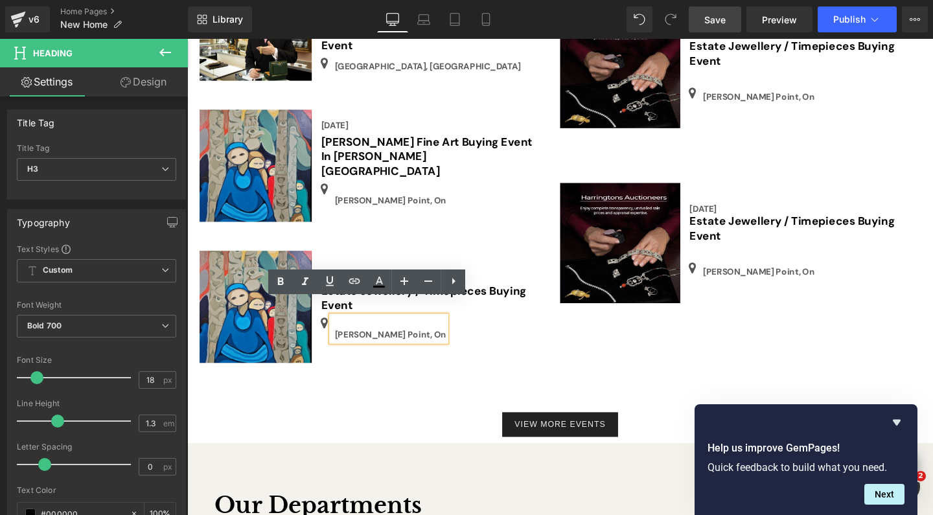
click at [407, 343] on p "[PERSON_NAME] Point, On" at bounding box center [400, 350] width 117 height 14
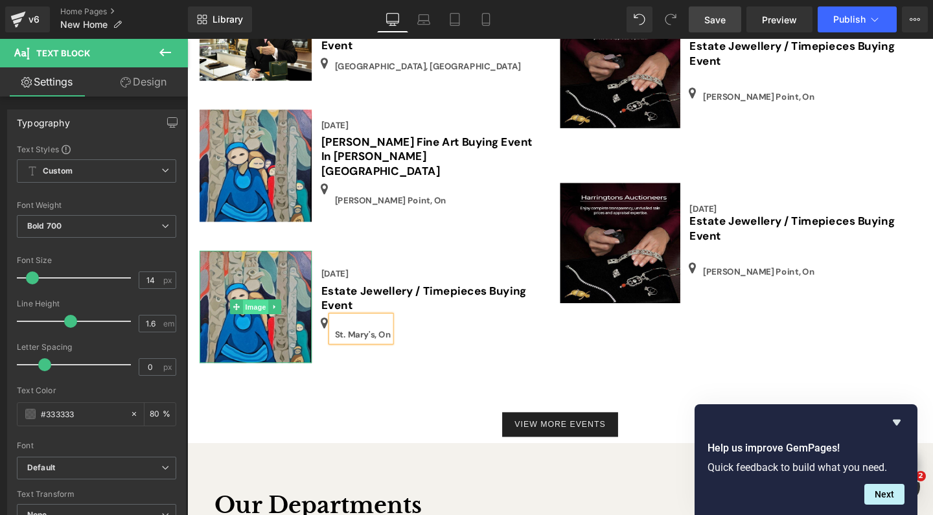
click at [259, 314] on span "Image" at bounding box center [259, 322] width 27 height 16
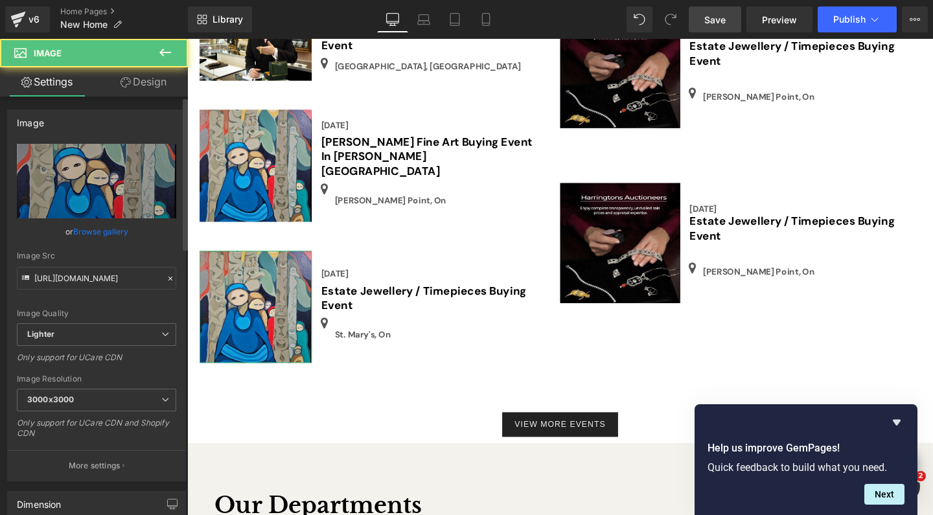
click at [111, 231] on link "Browse gallery" at bounding box center [100, 231] width 55 height 23
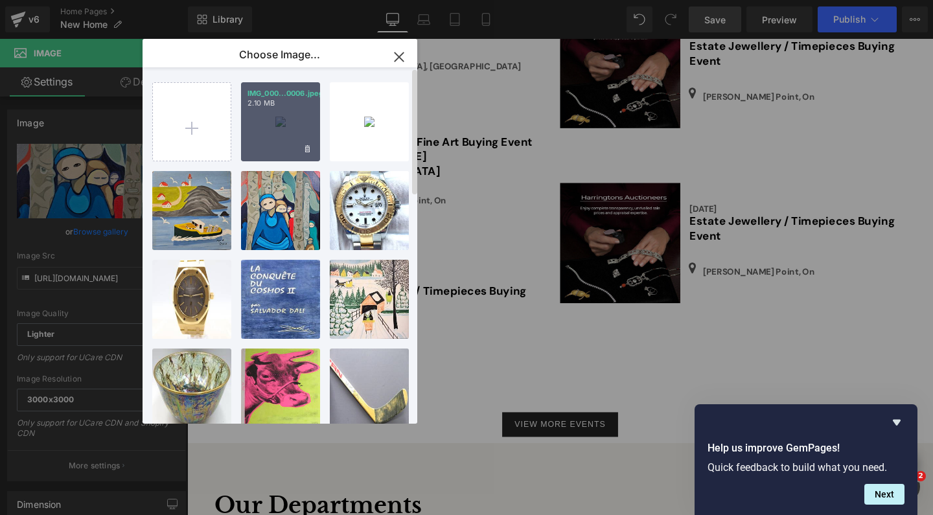
click at [294, 115] on div "IMG_000...0006.jpeg 2.10 MB" at bounding box center [280, 121] width 79 height 79
type input "[URL][DOMAIN_NAME]"
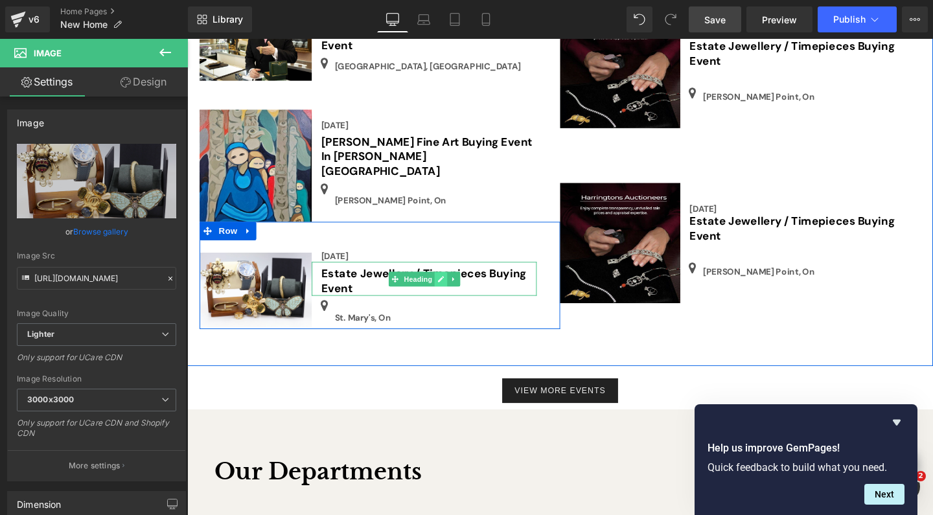
click at [450, 288] on icon at bounding box center [453, 292] width 7 height 8
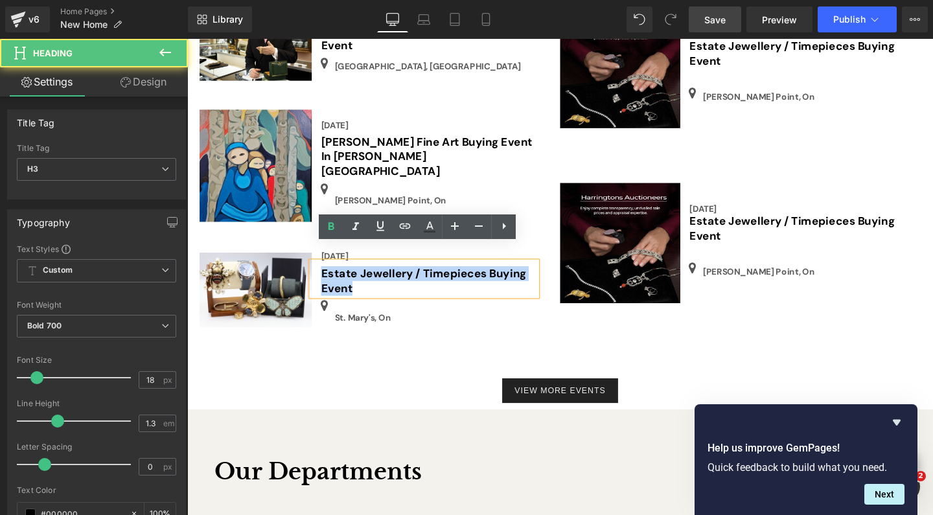
drag, startPoint x: 360, startPoint y: 286, endPoint x: 324, endPoint y: 264, distance: 41.9
click at [324, 273] on div "Estate Jewellery / Timepieces Buying Event" at bounding box center [436, 291] width 236 height 36
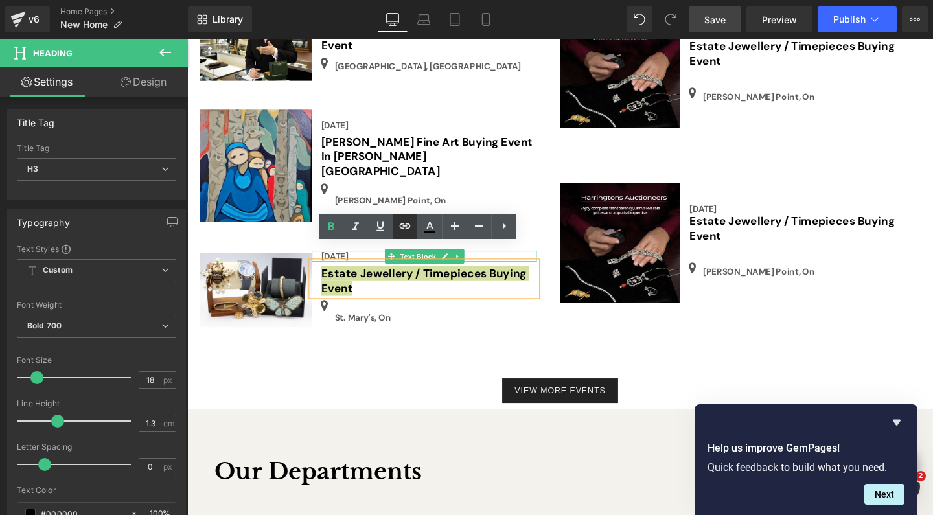
click at [398, 225] on icon at bounding box center [405, 226] width 16 height 16
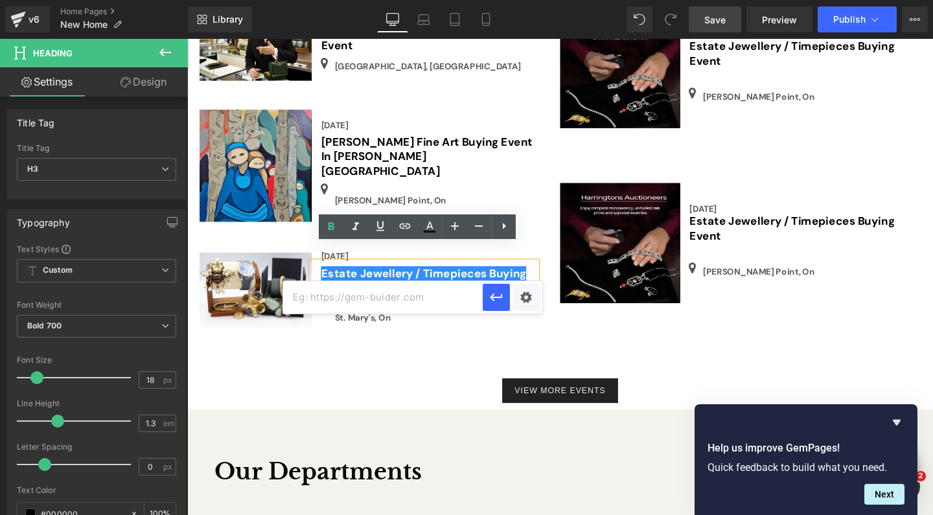
click at [354, 297] on input "text" at bounding box center [383, 297] width 200 height 32
paste input "[URL][DOMAIN_NAME]"
type input "[URL][DOMAIN_NAME]"
click at [490, 305] on button "button" at bounding box center [496, 297] width 27 height 27
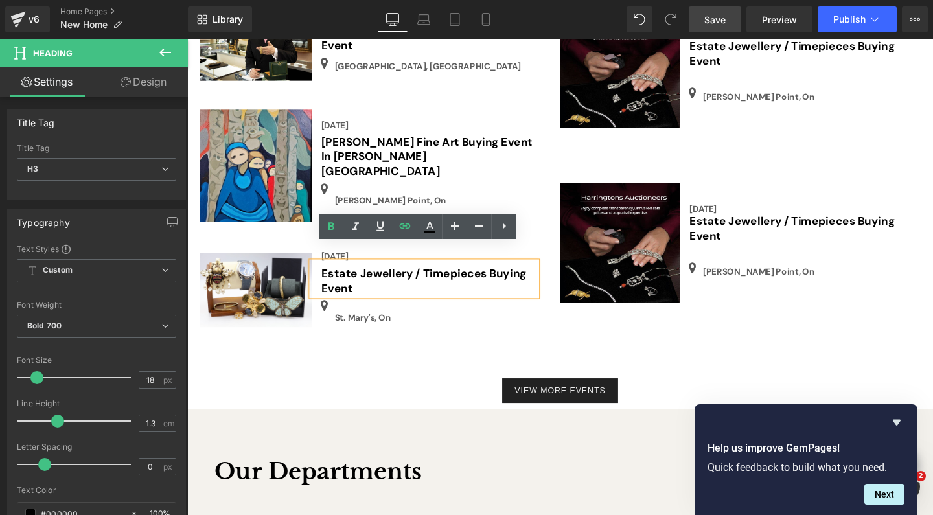
click at [718, 22] on span "Save" at bounding box center [714, 20] width 21 height 14
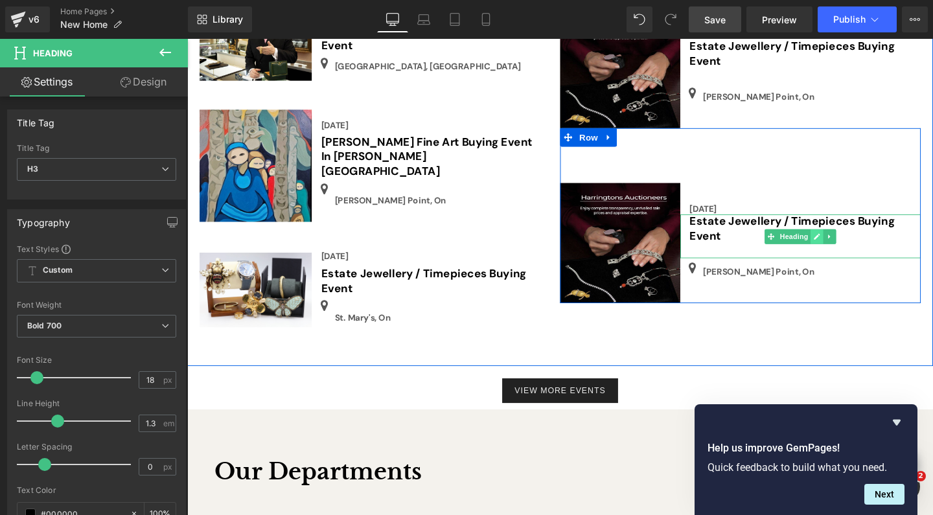
click at [848, 243] on icon at bounding box center [849, 247] width 7 height 8
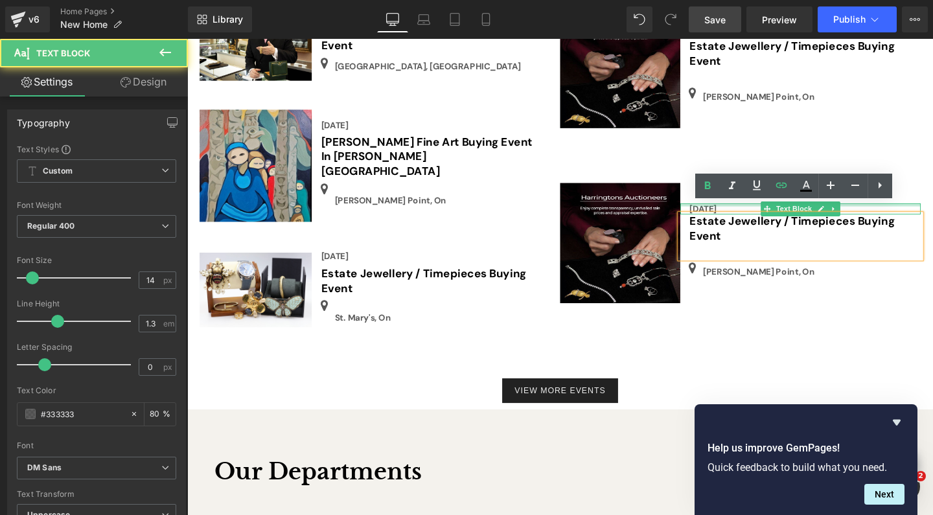
click at [713, 212] on div at bounding box center [832, 213] width 253 height 3
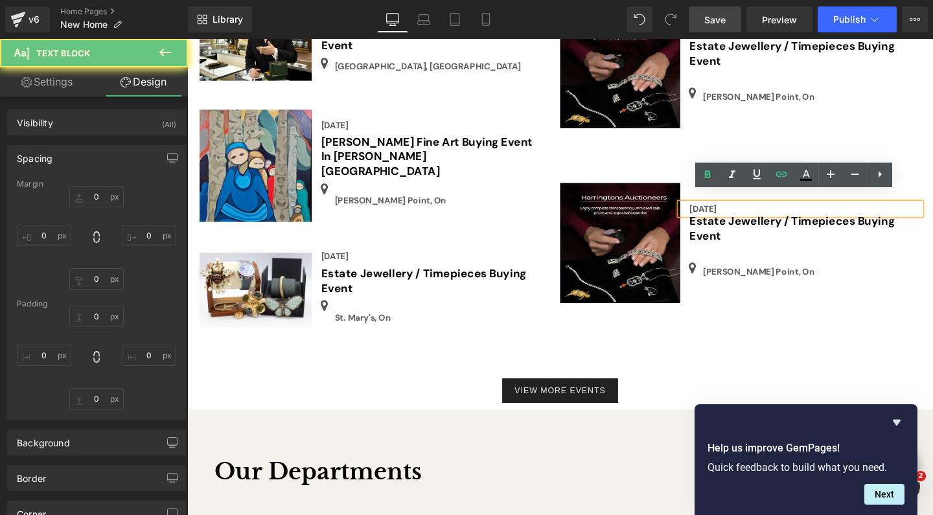
type input "0"
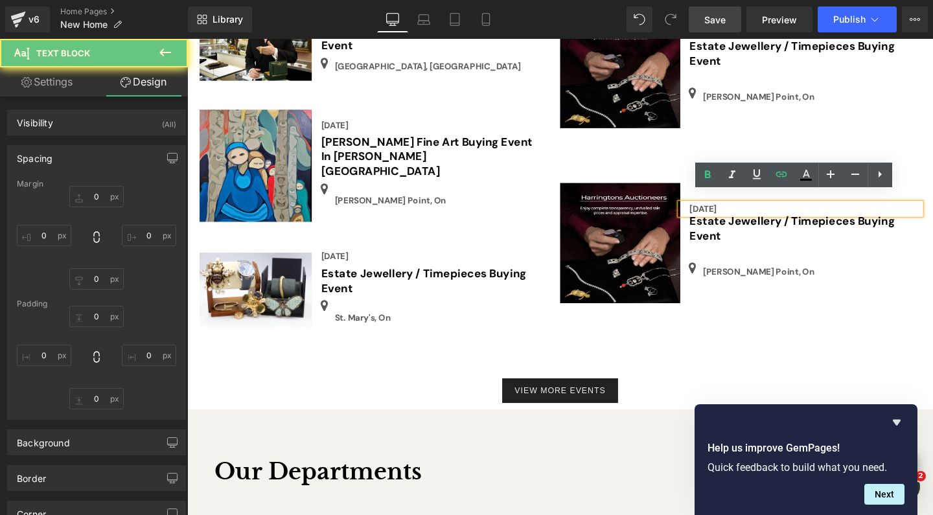
type input "0"
type input "15"
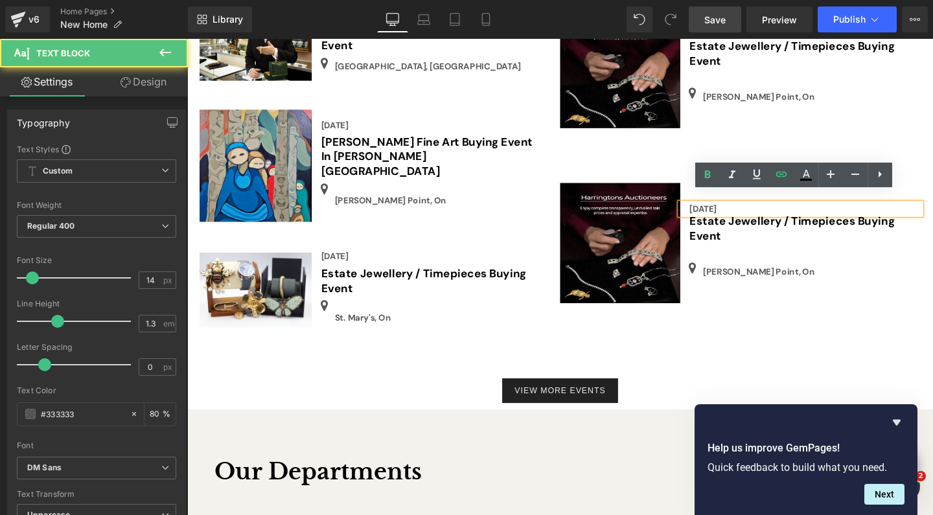
click at [780, 212] on div "[DATE]" at bounding box center [832, 218] width 253 height 12
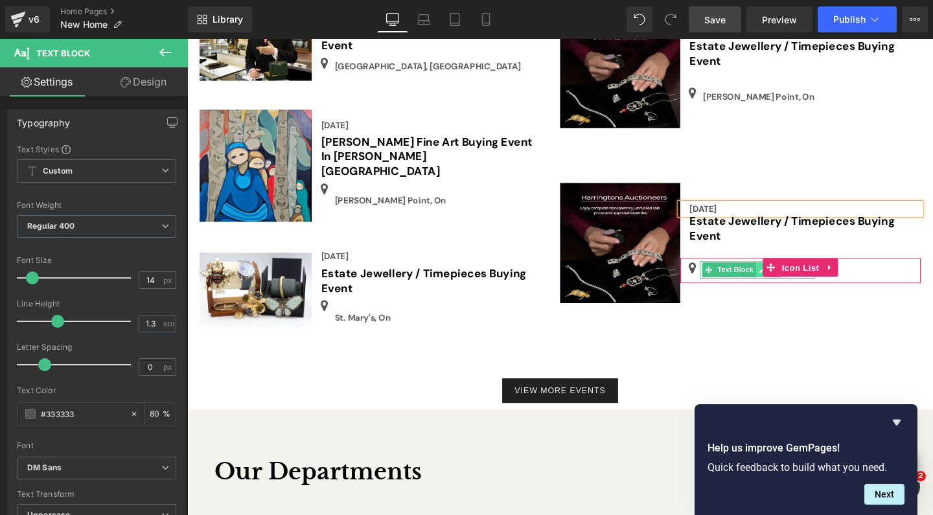
click at [789, 279] on icon at bounding box center [792, 282] width 6 height 6
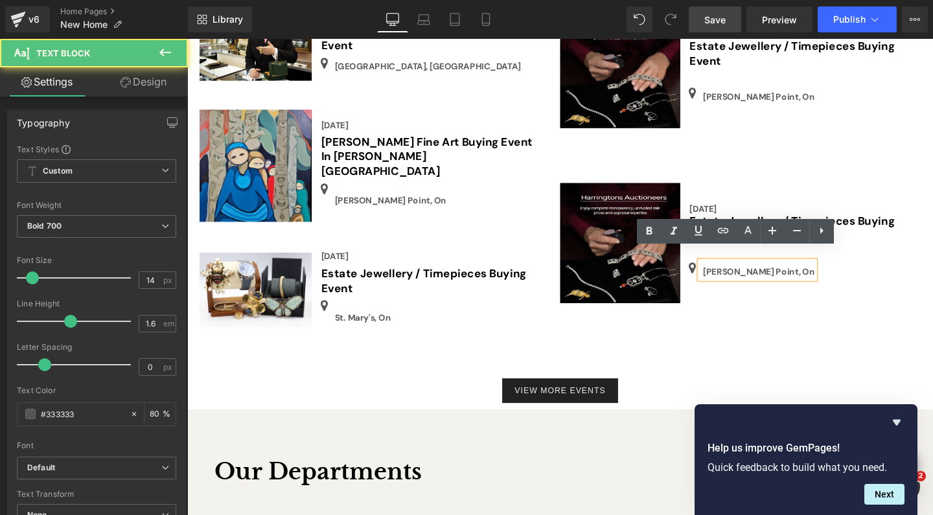
click at [794, 277] on p "[PERSON_NAME] Point, On" at bounding box center [788, 284] width 117 height 14
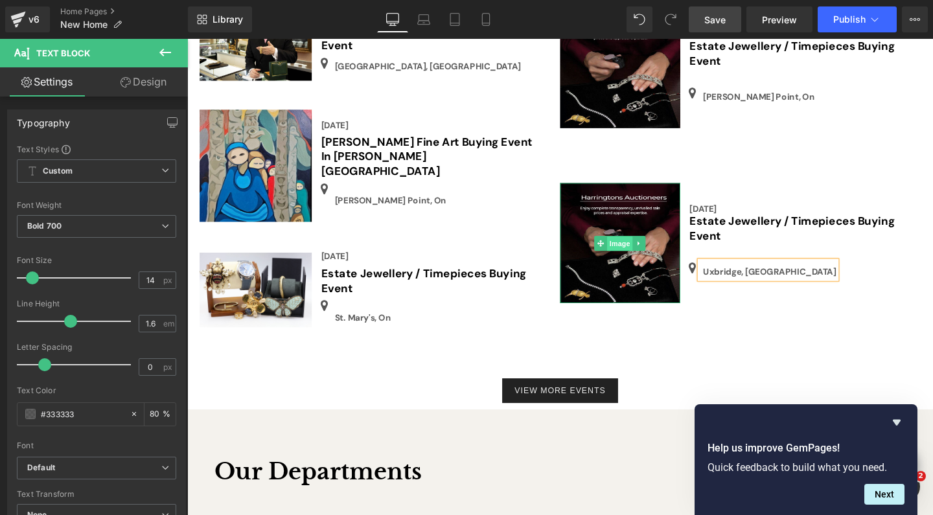
click at [639, 247] on span "Image" at bounding box center [642, 255] width 27 height 16
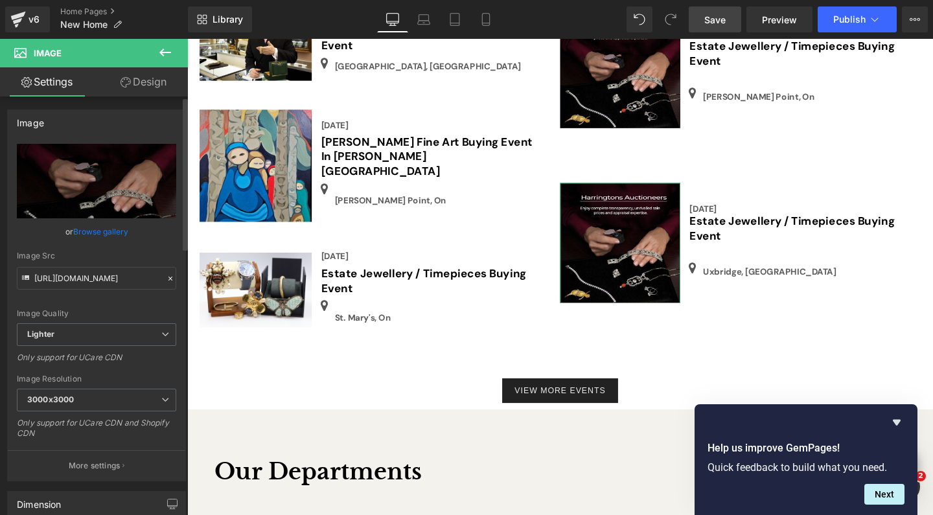
click at [110, 229] on link "Browse gallery" at bounding box center [100, 231] width 55 height 23
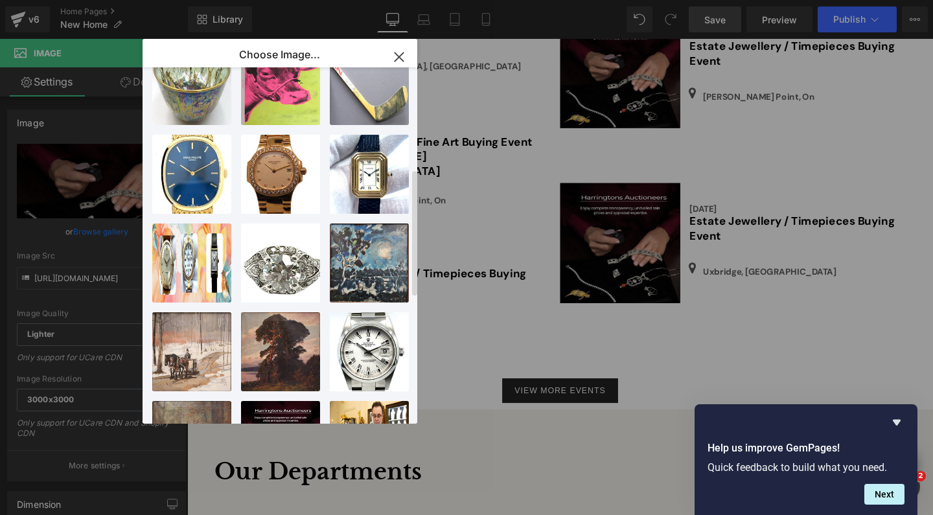
scroll to position [311, 0]
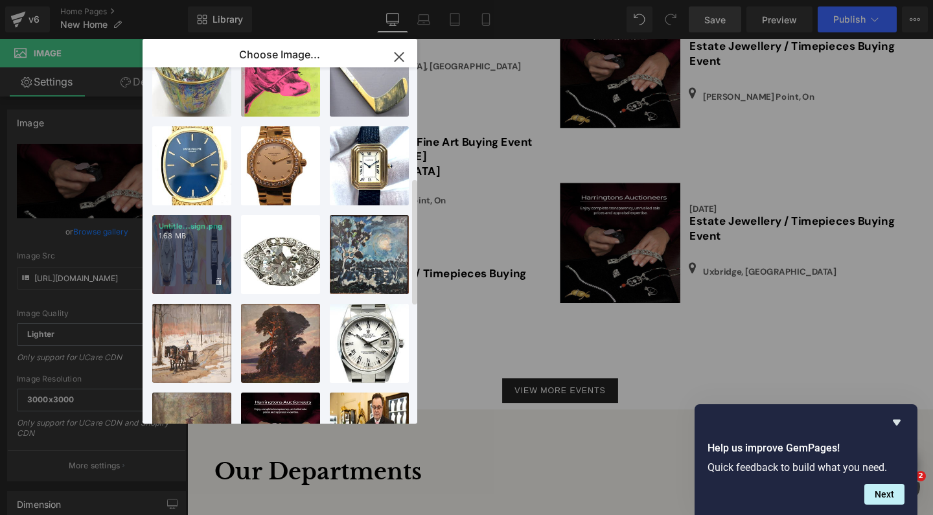
click at [184, 247] on div "Untitle...sign.png 1.68 MB" at bounding box center [191, 254] width 79 height 79
type input "[URL][DOMAIN_NAME]"
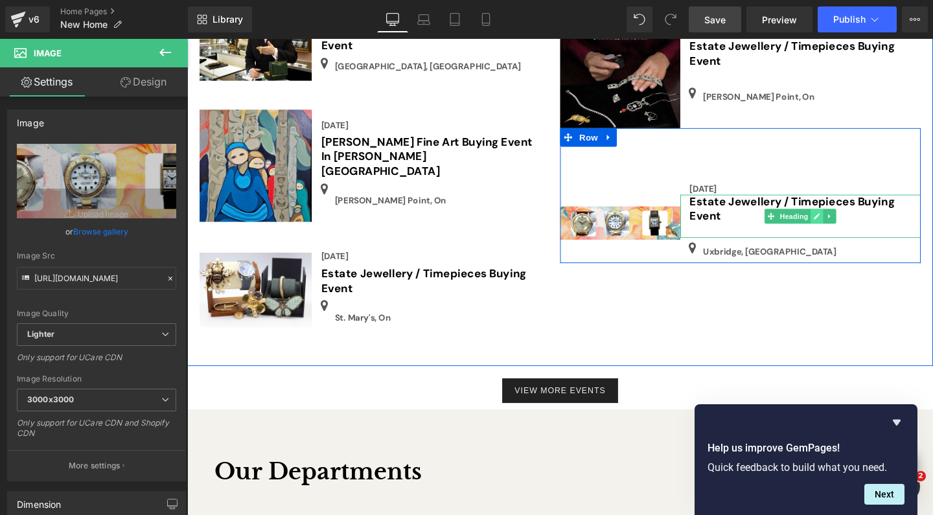
click at [849, 222] on icon at bounding box center [849, 225] width 6 height 6
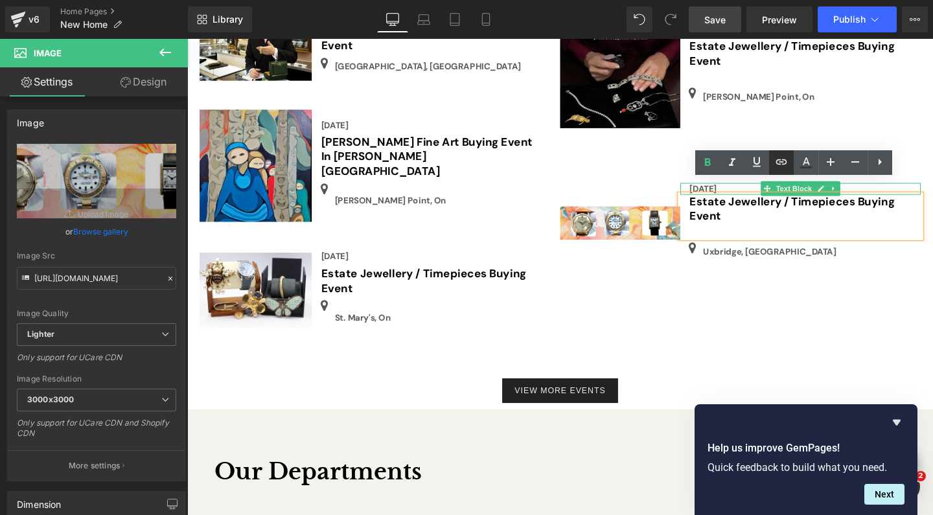
click at [781, 165] on icon at bounding box center [781, 161] width 11 height 5
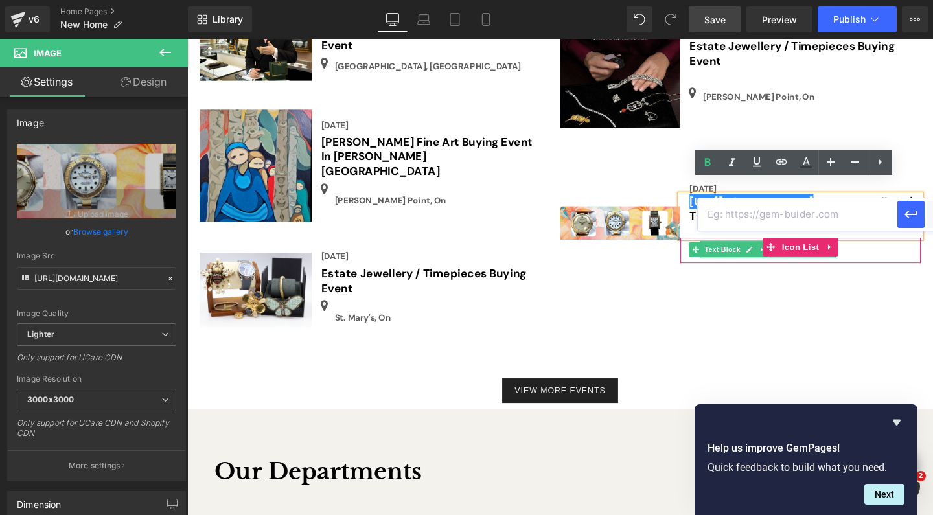
click at [716, 217] on input "text" at bounding box center [798, 214] width 200 height 32
paste input "[URL][DOMAIN_NAME]"
type input "[URL][DOMAIN_NAME]"
click at [913, 216] on icon "button" at bounding box center [911, 215] width 16 height 16
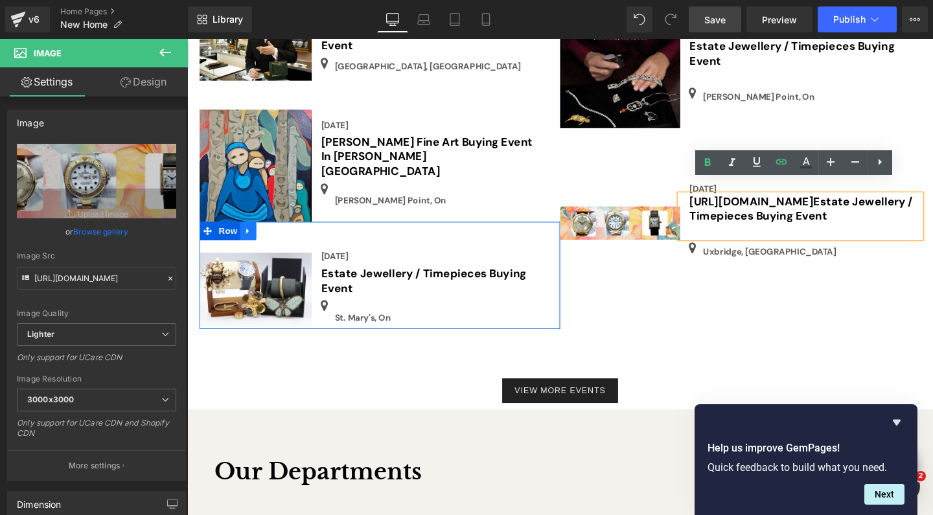
click at [247, 236] on icon at bounding box center [251, 241] width 9 height 10
click at [265, 236] on icon at bounding box center [268, 240] width 9 height 9
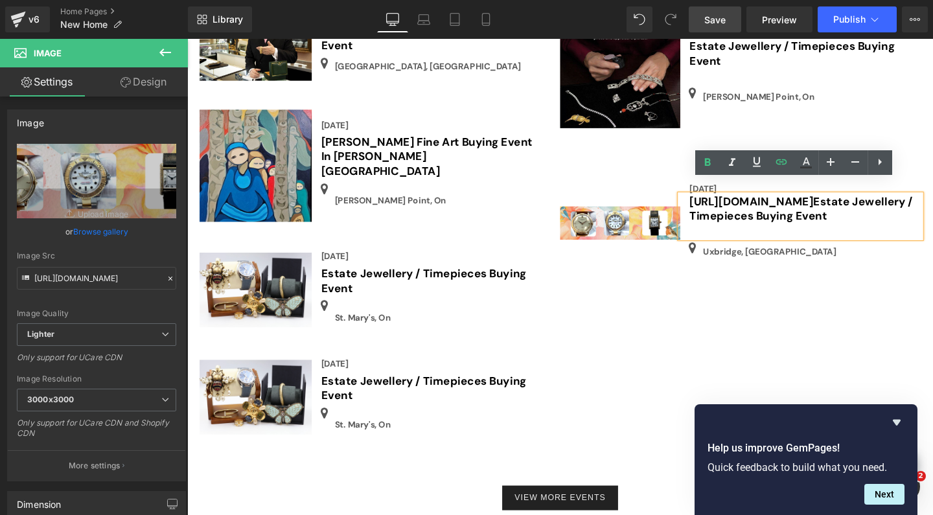
click at [696, 158] on div "Image [DATE] Text Block [URL][DOMAIN_NAME] Estate Jewellery / Timepieces Buying…" at bounding box center [768, 203] width 379 height 141
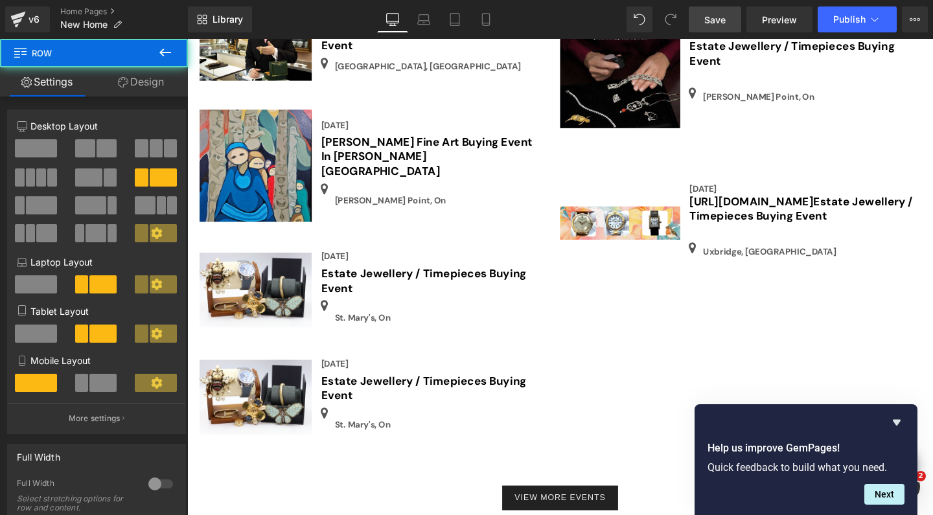
click at [676, 190] on div "Image" at bounding box center [642, 232] width 126 height 84
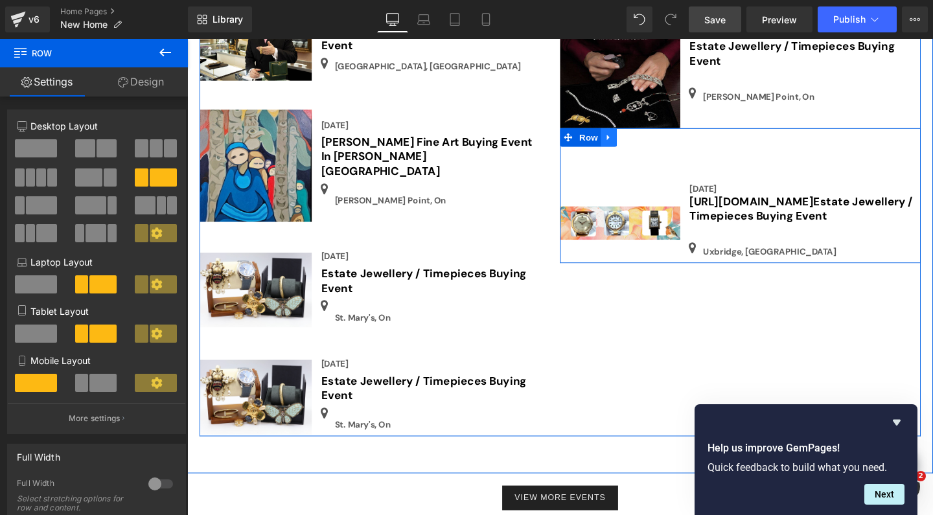
click at [626, 138] on icon at bounding box center [630, 143] width 9 height 10
click at [647, 138] on icon at bounding box center [647, 142] width 9 height 9
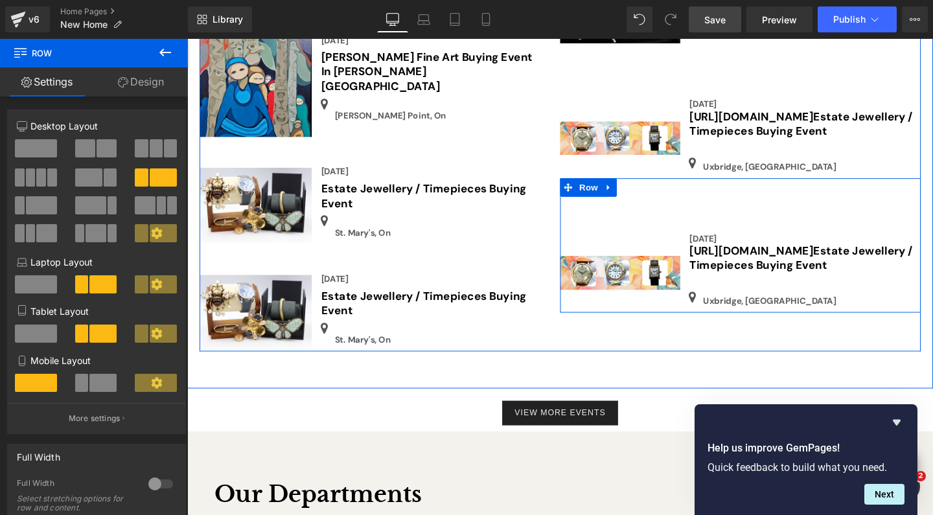
scroll to position [2974, 0]
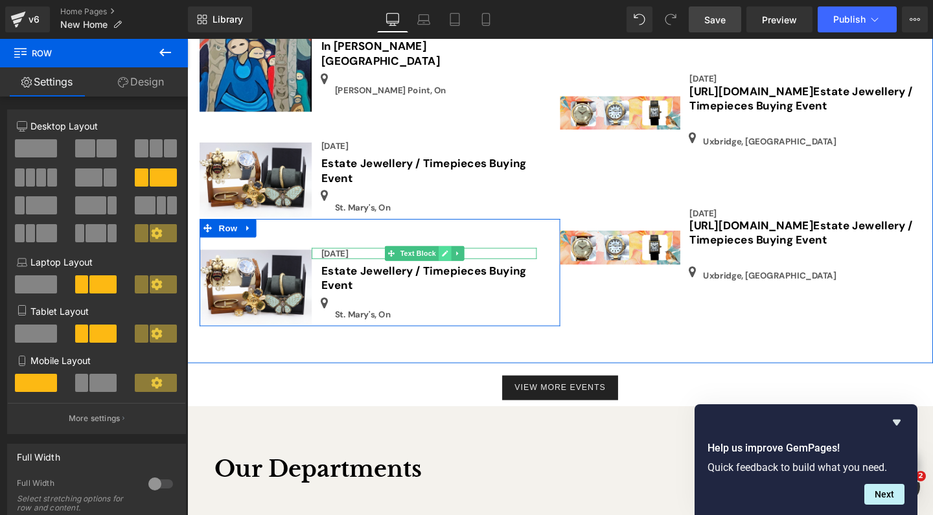
click at [454, 260] on icon at bounding box center [457, 264] width 7 height 8
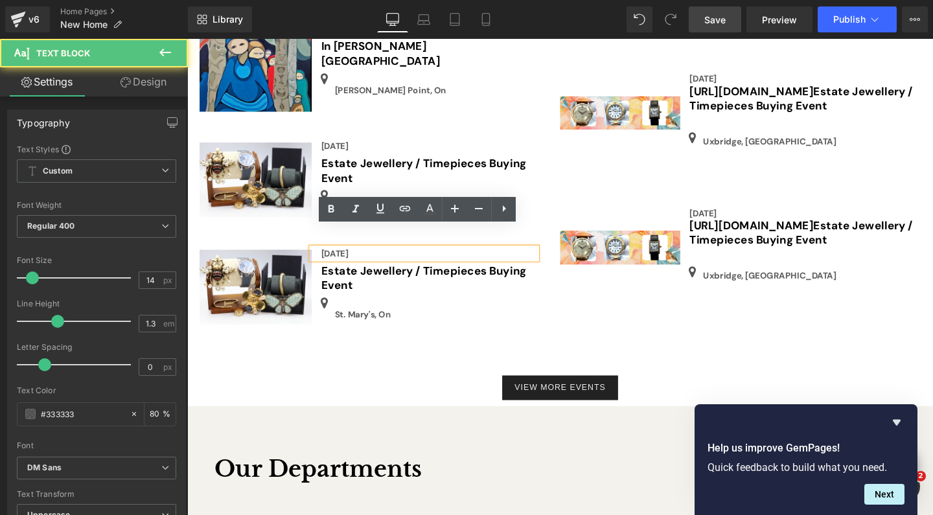
click at [400, 259] on div "[DATE]" at bounding box center [436, 265] width 236 height 12
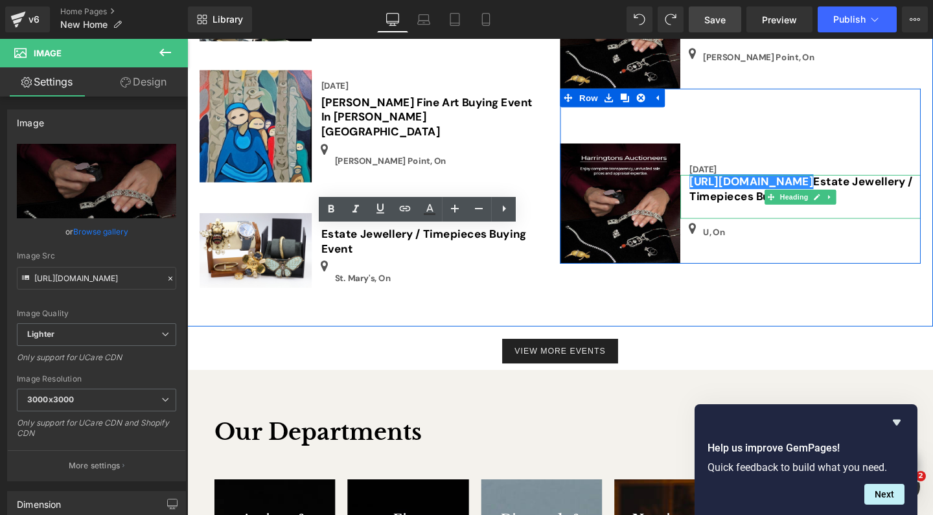
scroll to position [2892, 0]
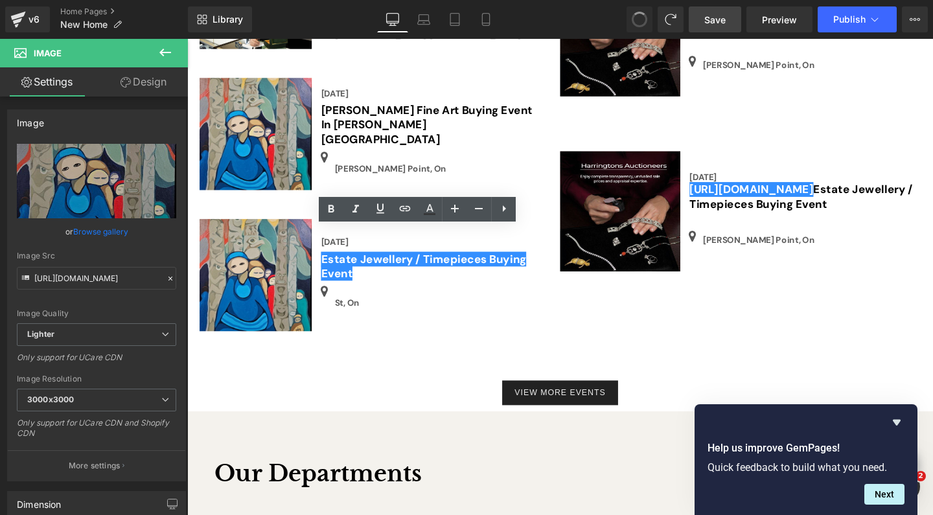
click at [643, 19] on span at bounding box center [639, 19] width 22 height 22
click at [643, 19] on span at bounding box center [639, 19] width 17 height 17
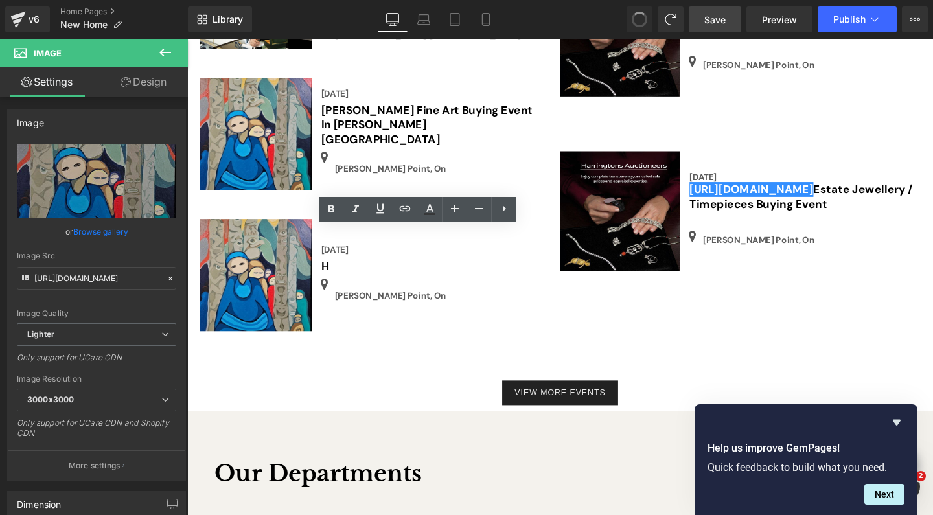
click at [643, 19] on span at bounding box center [639, 19] width 21 height 21
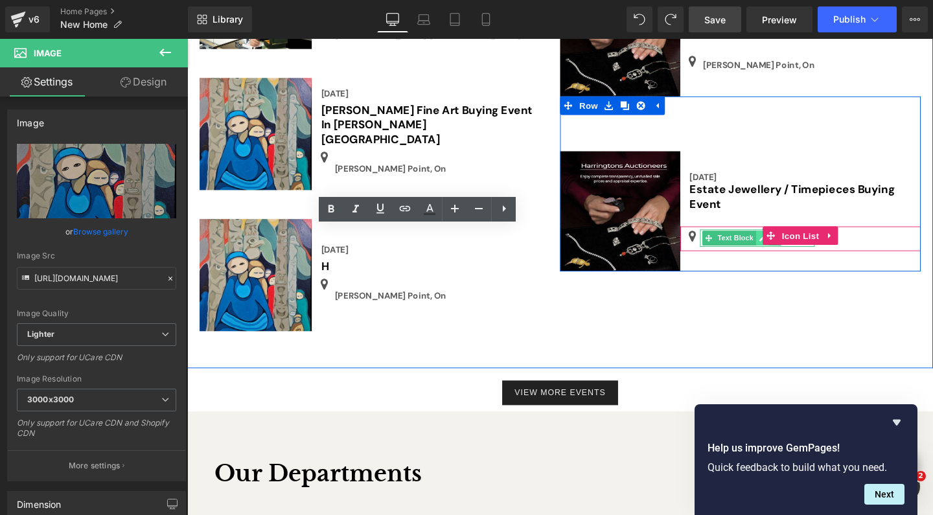
click at [785, 240] on link at bounding box center [792, 248] width 14 height 16
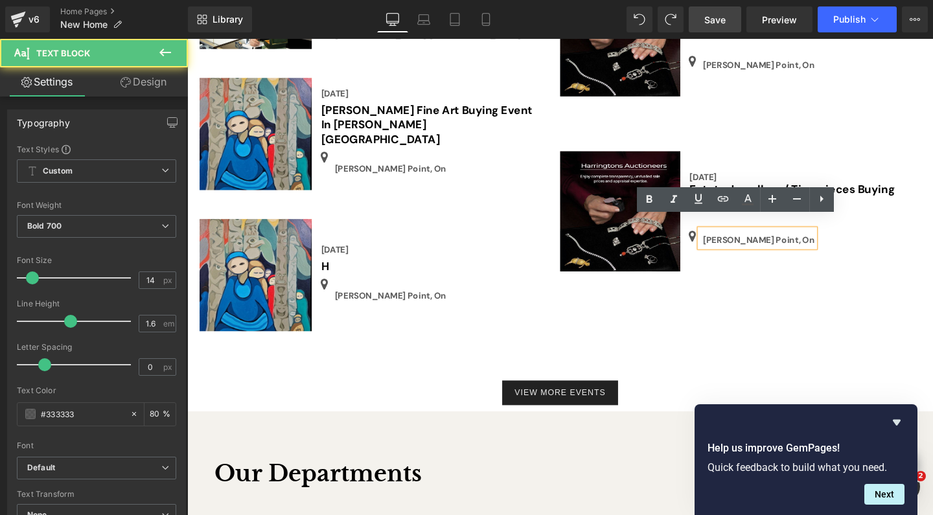
click at [794, 243] on p "[PERSON_NAME] Point, On" at bounding box center [788, 250] width 117 height 14
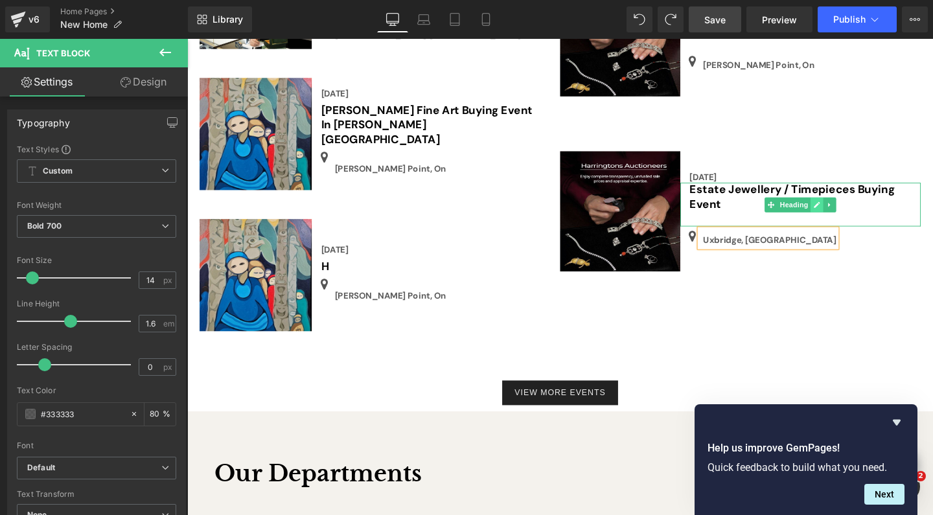
click at [846, 209] on icon at bounding box center [849, 213] width 7 height 8
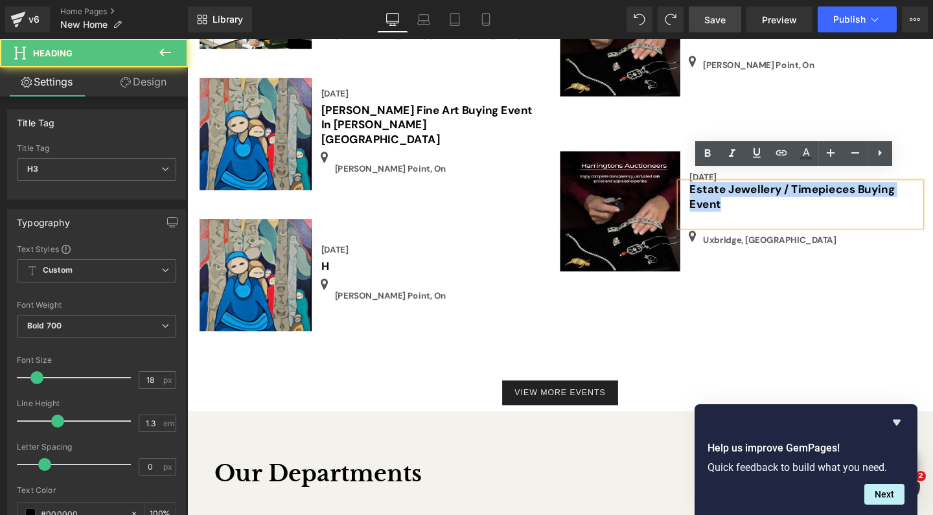
drag, startPoint x: 762, startPoint y: 199, endPoint x: 706, endPoint y: 185, distance: 58.0
click at [706, 190] on div "Estate Jewellery / Timepieces Buying Event" at bounding box center [832, 212] width 253 height 45
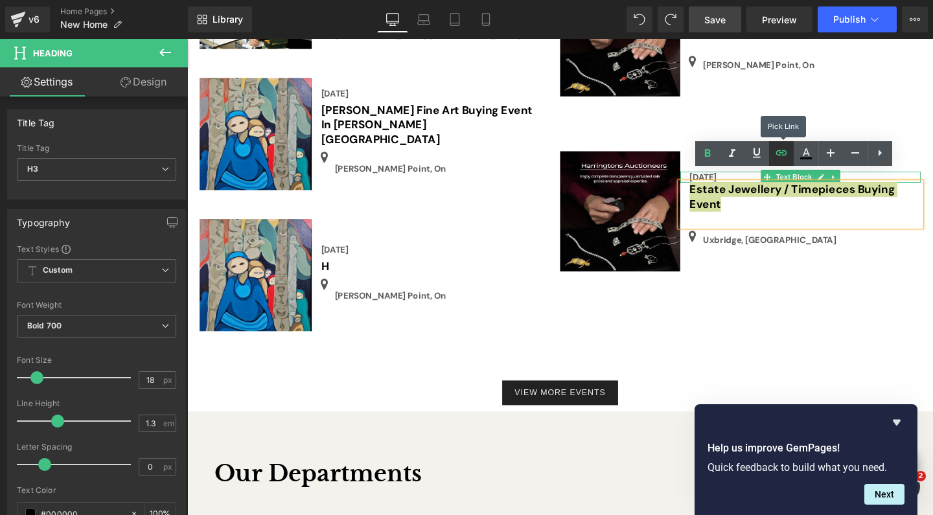
click at [781, 153] on icon at bounding box center [781, 152] width 11 height 5
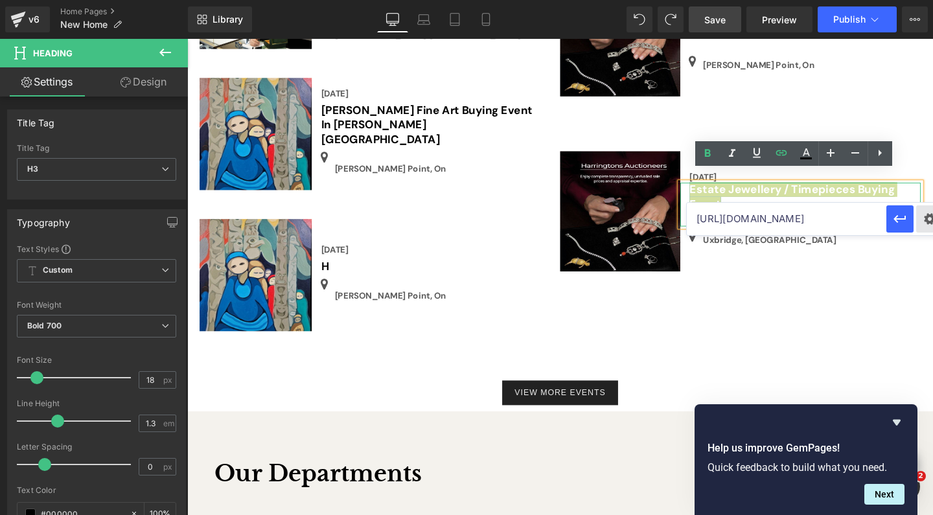
click at [925, 0] on div "Text Color Highlight Color #333333 Choose Image... Back to Library Insert IMG_0…" at bounding box center [466, 0] width 933 height 0
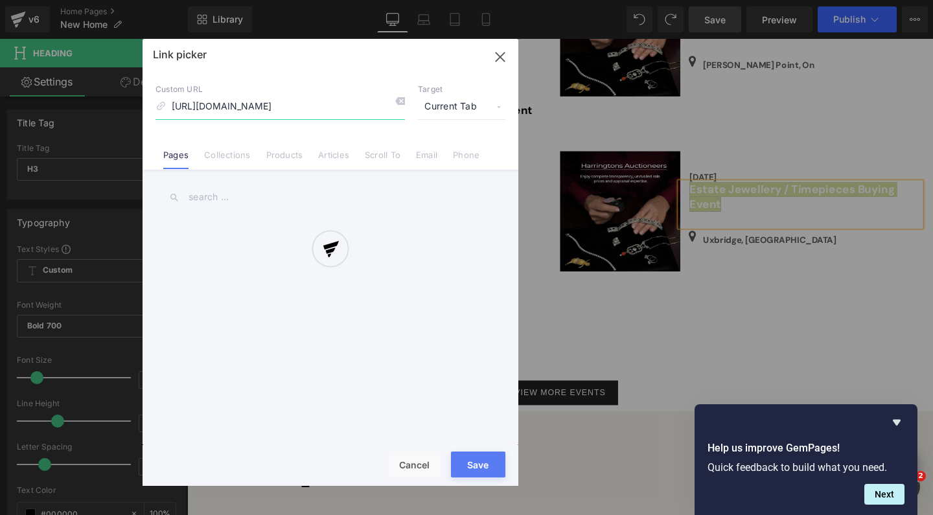
scroll to position [0, 424]
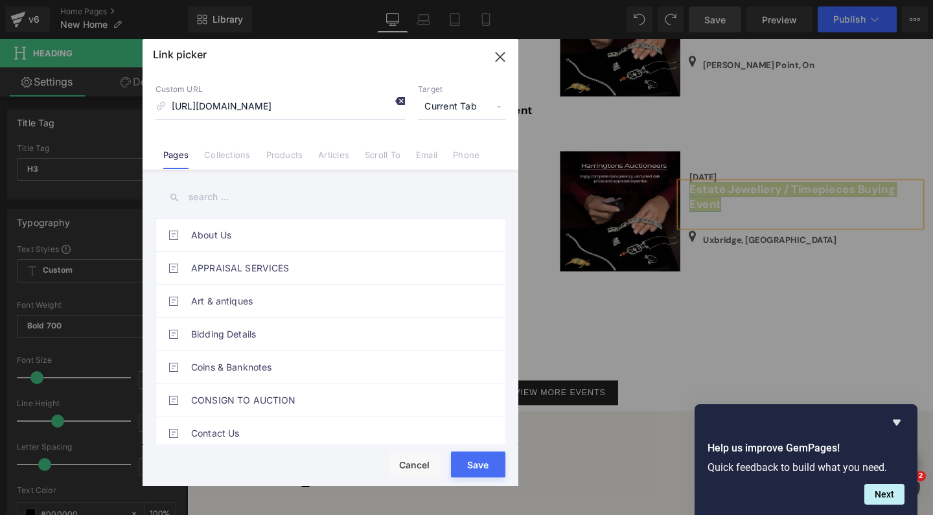
click at [399, 98] on icon at bounding box center [400, 101] width 10 height 10
click at [321, 104] on input at bounding box center [279, 107] width 249 height 25
paste input "[URL][DOMAIN_NAME]"
type input "[URL][DOMAIN_NAME]"
click at [479, 470] on div "Rendering Content" at bounding box center [467, 464] width 80 height 14
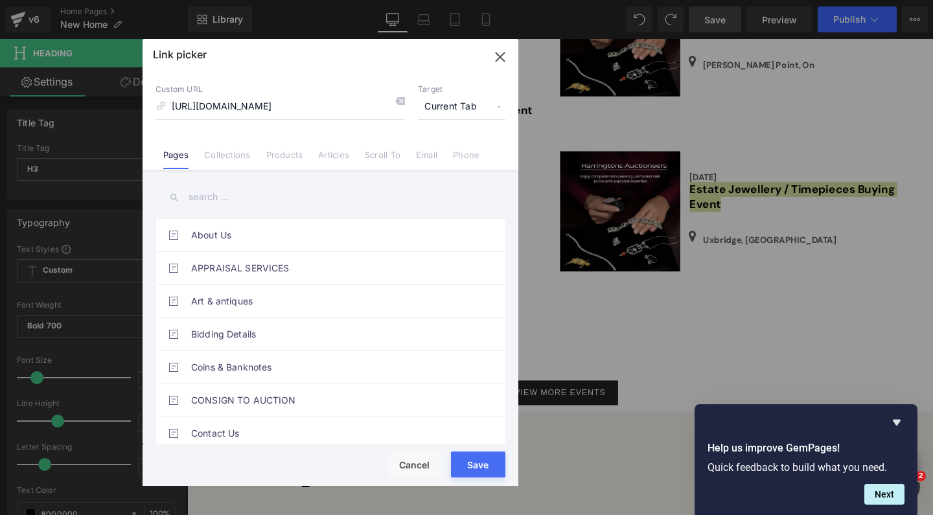
click at [479, 472] on button "Save" at bounding box center [478, 465] width 54 height 26
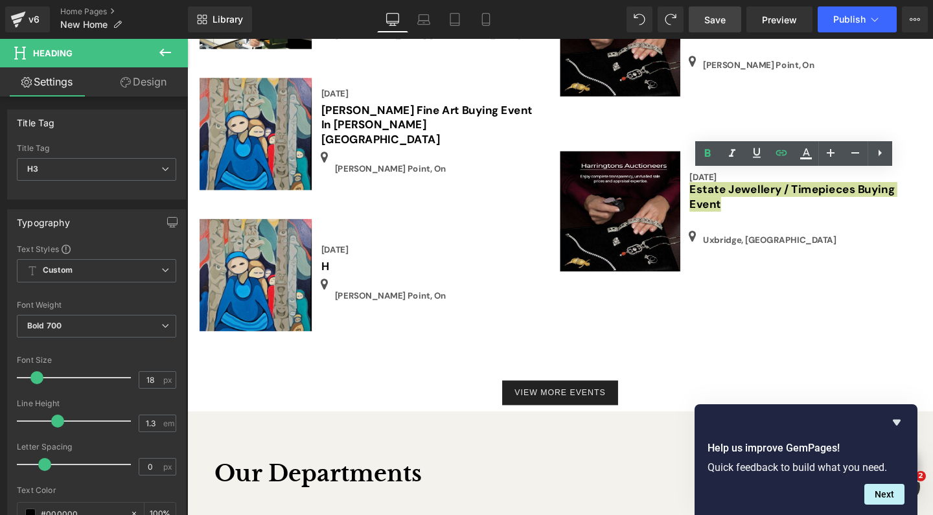
click at [720, 21] on span "Save" at bounding box center [714, 20] width 21 height 14
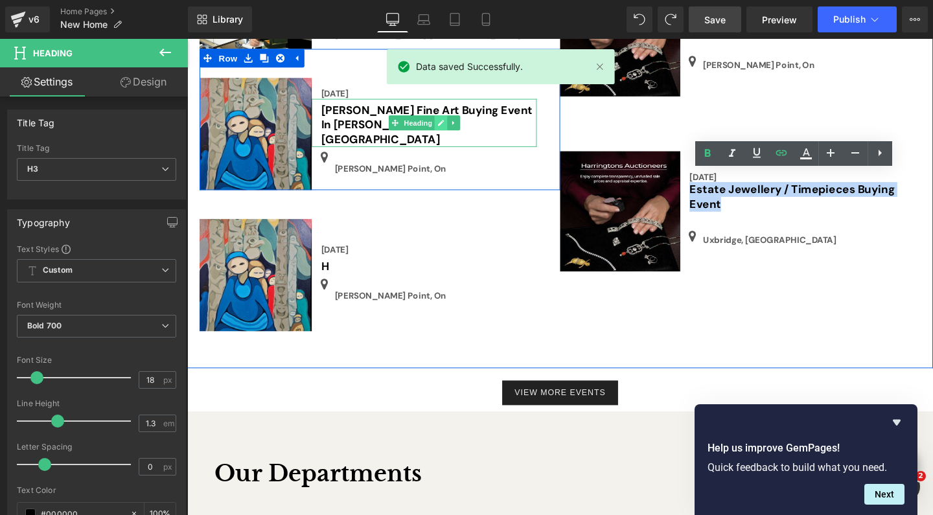
click at [450, 123] on icon at bounding box center [453, 127] width 7 height 8
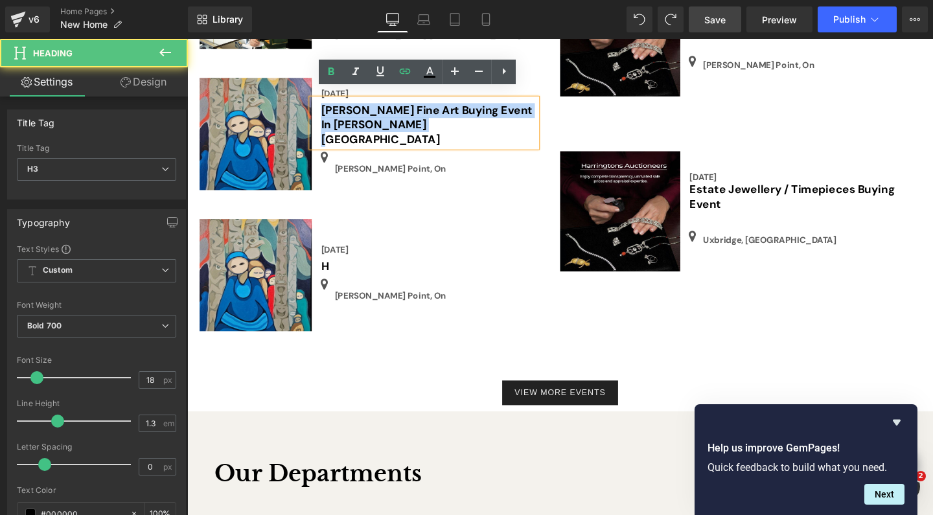
drag, startPoint x: 415, startPoint y: 119, endPoint x: 318, endPoint y: 105, distance: 97.6
click at [318, 105] on div "[PERSON_NAME] Fine Art Buying Event In [PERSON_NAME][GEOGRAPHIC_DATA]" at bounding box center [436, 127] width 236 height 51
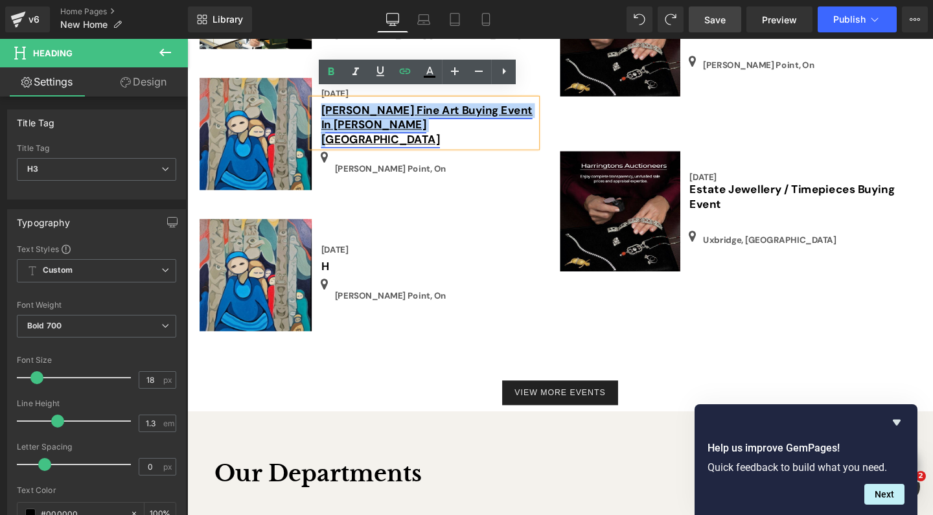
copy link "[PERSON_NAME] Fine Art Buying Event In [PERSON_NAME][GEOGRAPHIC_DATA]"
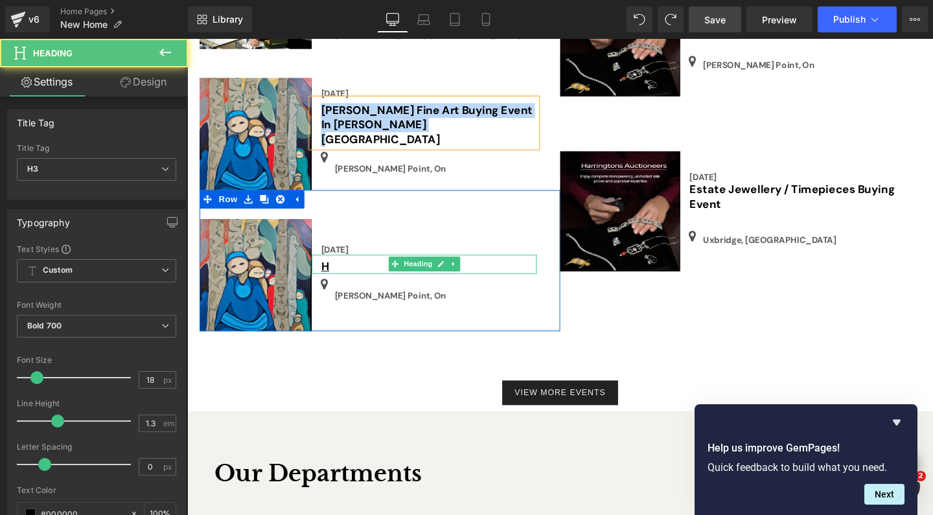
click at [348, 271] on h3 "H" at bounding box center [441, 278] width 227 height 15
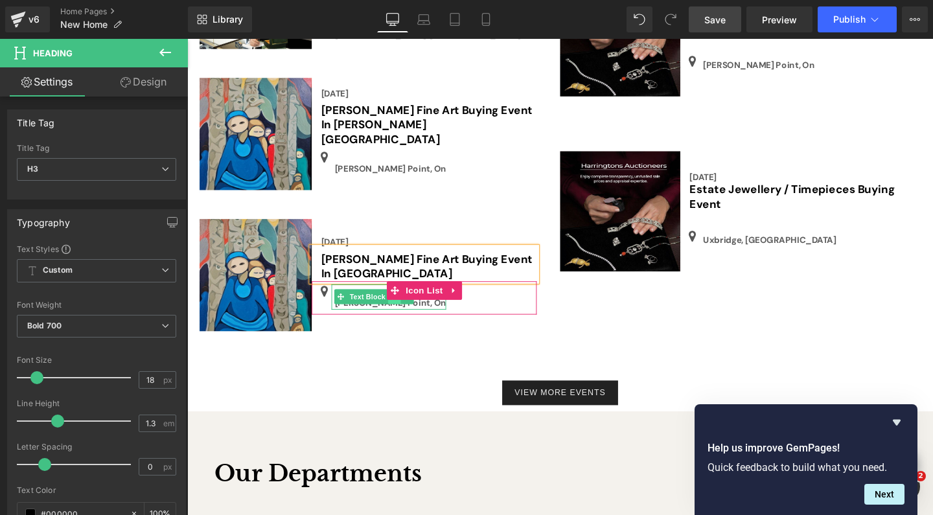
click at [402, 302] on link at bounding box center [405, 310] width 14 height 16
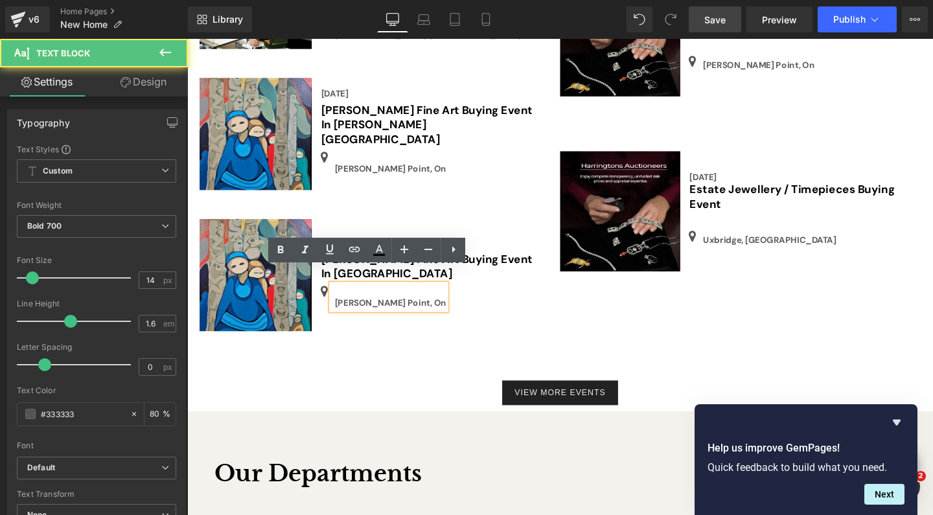
click at [408, 309] on p "[PERSON_NAME] Point, On" at bounding box center [400, 316] width 117 height 14
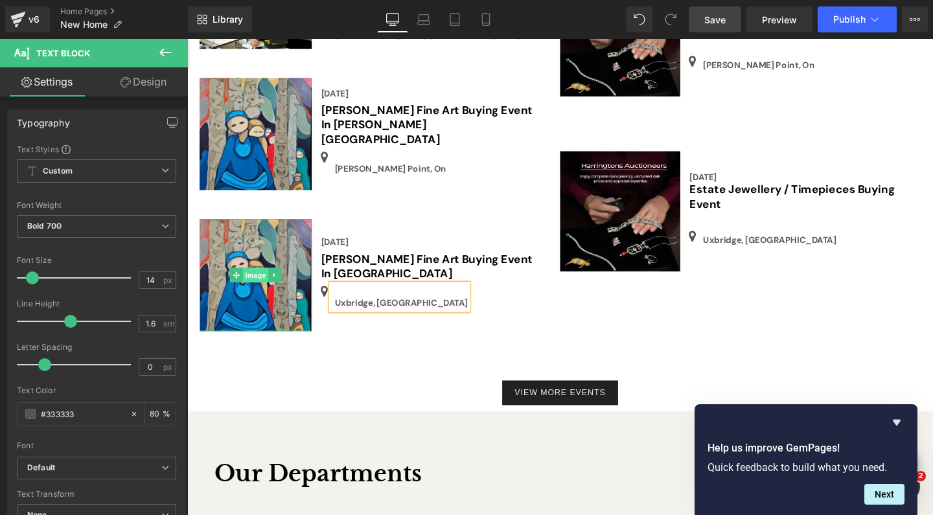
click at [257, 279] on span "Image" at bounding box center [259, 287] width 27 height 16
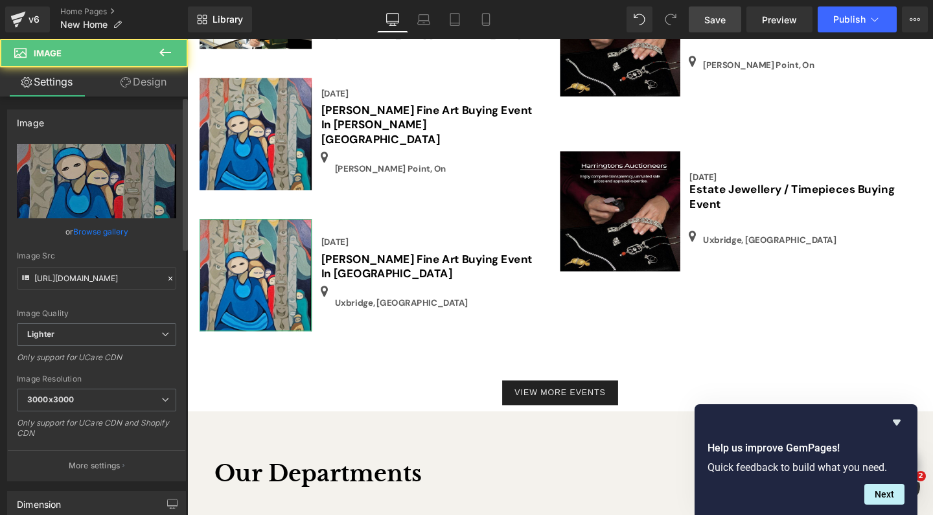
click at [112, 232] on link "Browse gallery" at bounding box center [100, 231] width 55 height 23
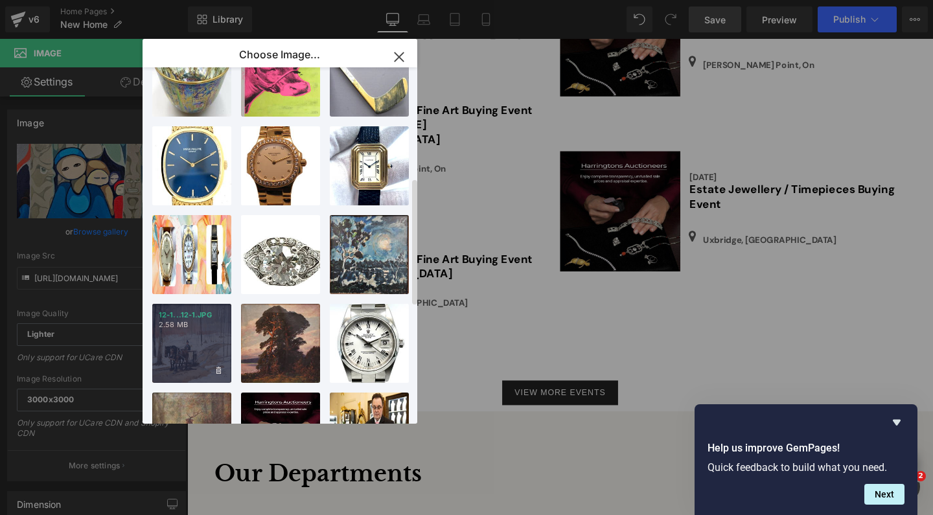
click at [189, 333] on div "12-1...12-1.JPG 2.58 MB" at bounding box center [191, 343] width 79 height 79
type input "[URL][DOMAIN_NAME]"
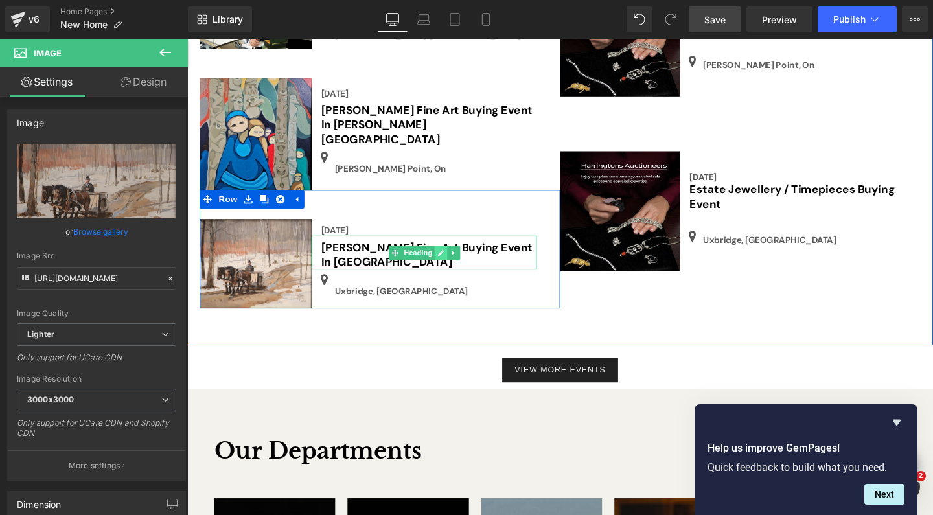
click at [450, 260] on icon at bounding box center [453, 264] width 7 height 8
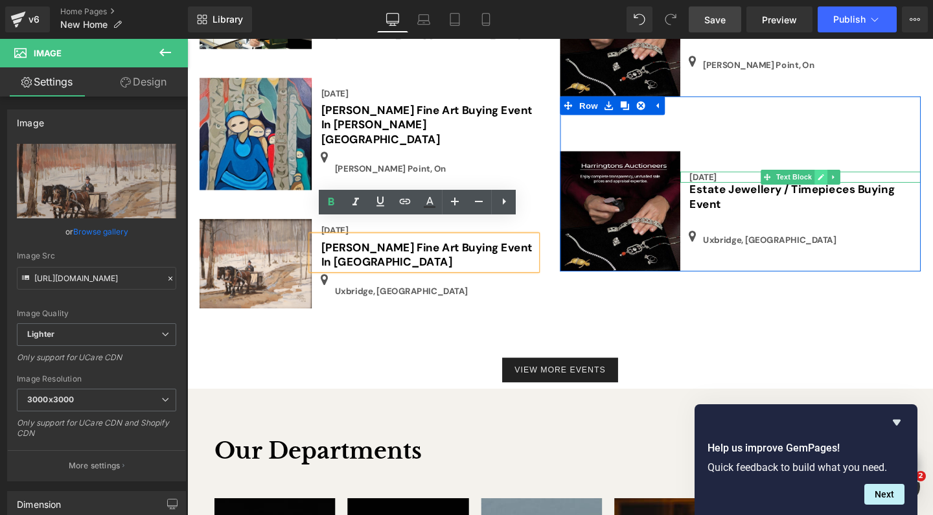
click at [853, 176] on link at bounding box center [854, 184] width 14 height 16
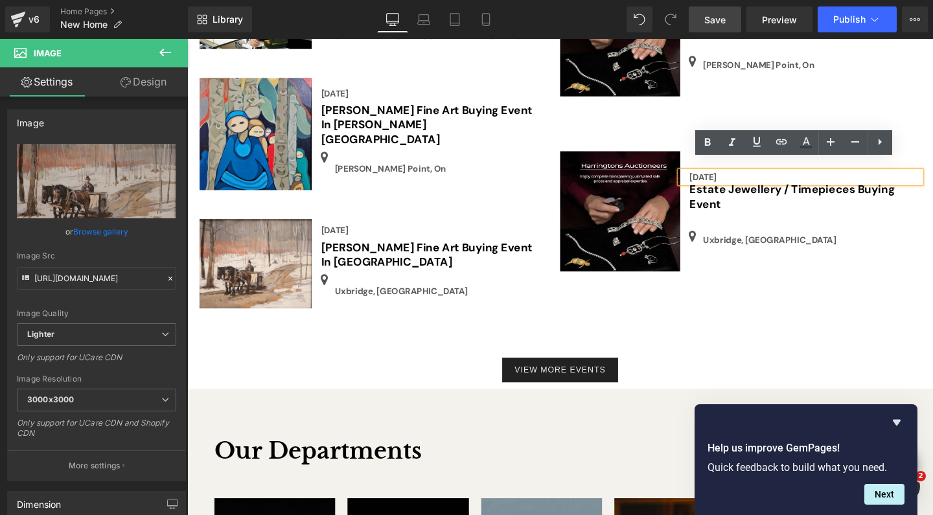
click at [776, 178] on div "[DATE]" at bounding box center [832, 184] width 253 height 12
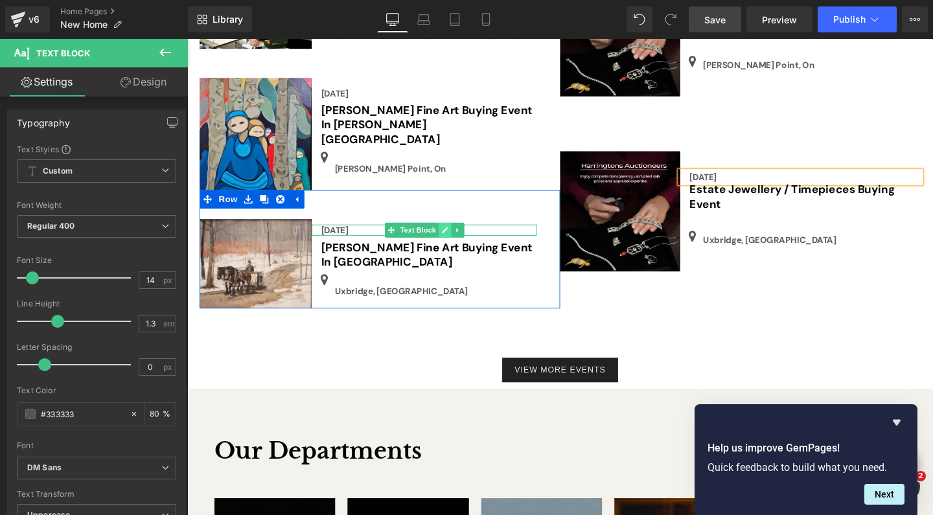
click at [451, 232] on link at bounding box center [458, 240] width 14 height 16
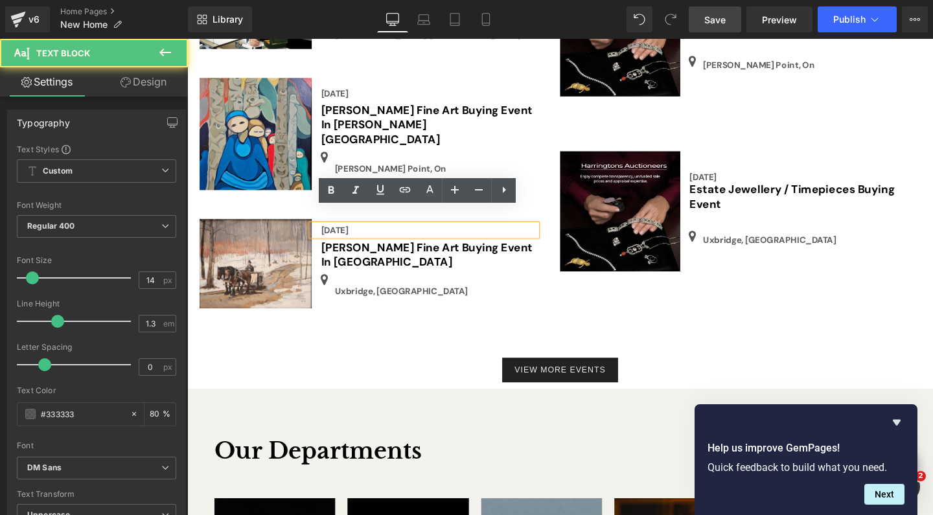
click at [405, 234] on div "[DATE]" at bounding box center [436, 240] width 236 height 12
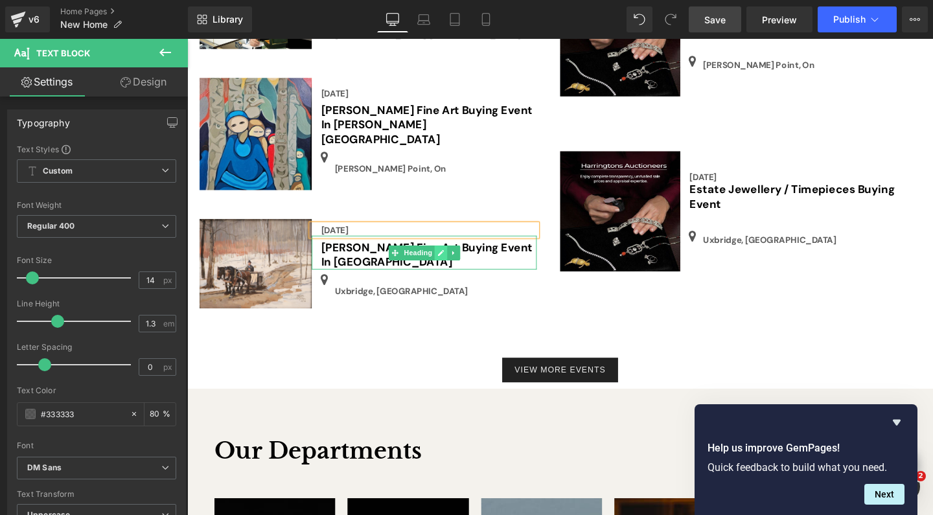
click at [452, 260] on icon at bounding box center [453, 264] width 7 height 8
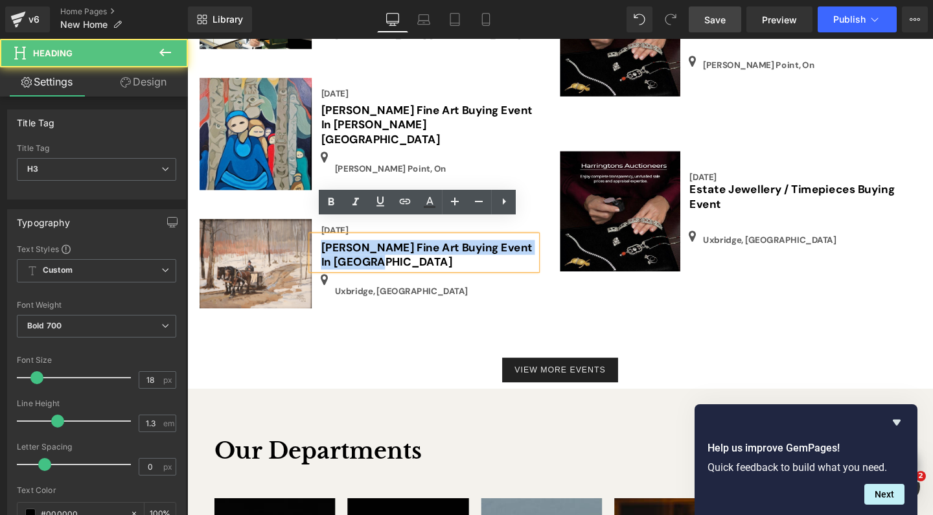
drag, startPoint x: 386, startPoint y: 259, endPoint x: 325, endPoint y: 239, distance: 63.9
click at [325, 246] on div "[PERSON_NAME] Fine Art Buying Event In [GEOGRAPHIC_DATA]" at bounding box center [436, 264] width 236 height 36
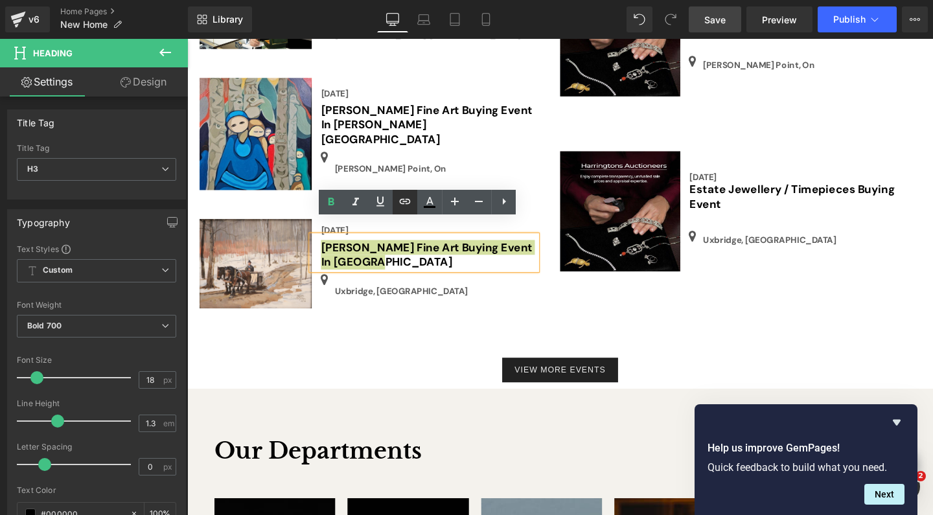
click at [402, 201] on icon at bounding box center [405, 202] width 16 height 16
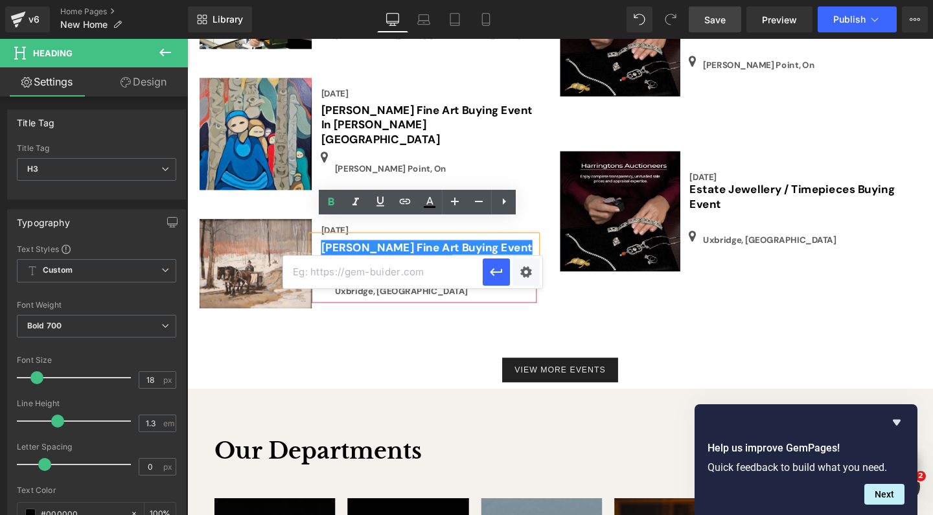
click at [360, 274] on input "text" at bounding box center [383, 272] width 200 height 32
paste input "[URL][DOMAIN_NAME]"
type input "[URL][DOMAIN_NAME]"
click at [501, 273] on icon "button" at bounding box center [497, 272] width 16 height 16
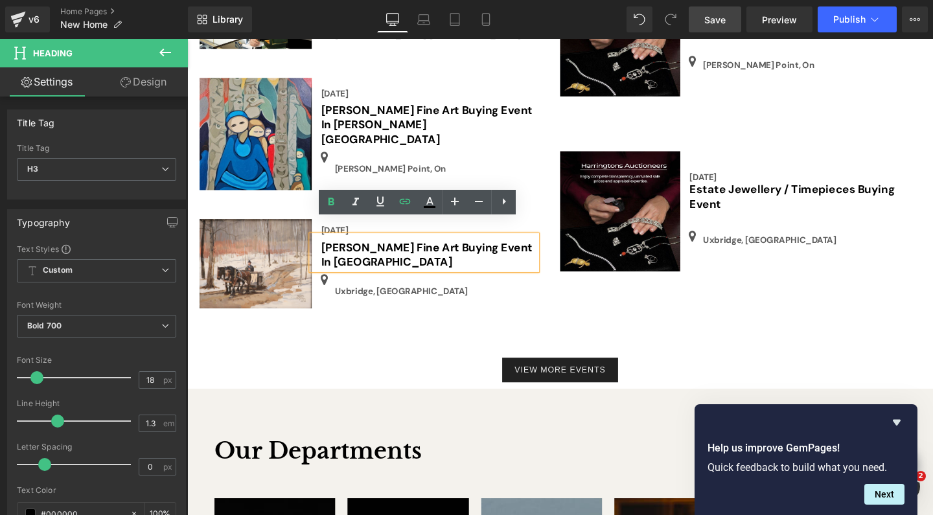
click at [720, 17] on span "Save" at bounding box center [714, 20] width 21 height 14
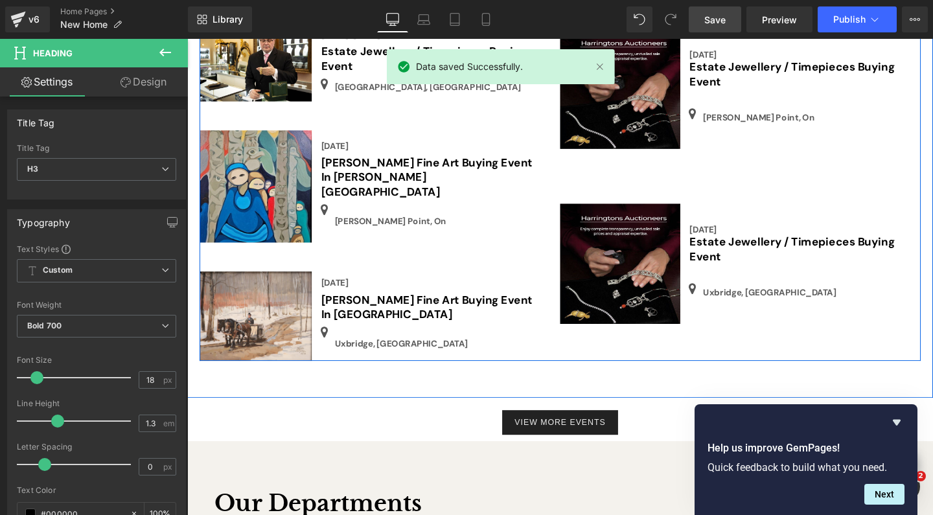
scroll to position [2851, 0]
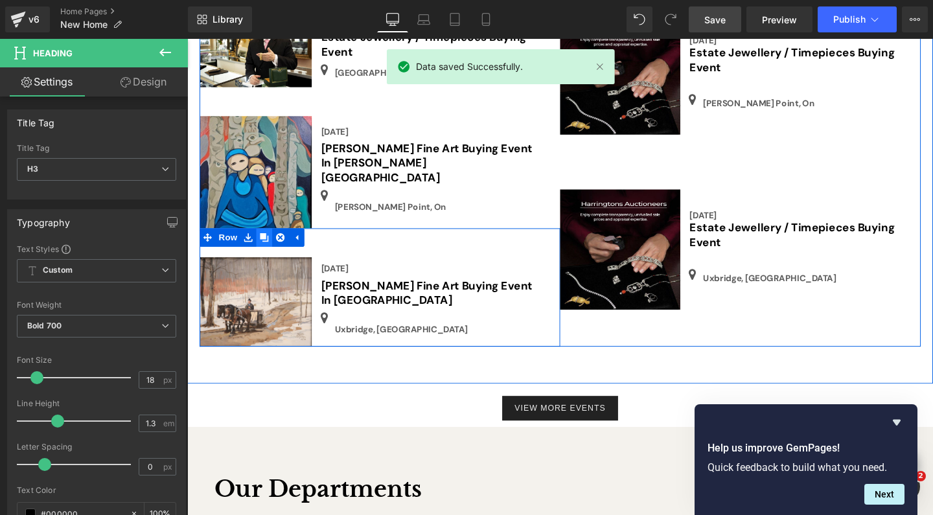
click at [268, 243] on icon at bounding box center [268, 247] width 9 height 9
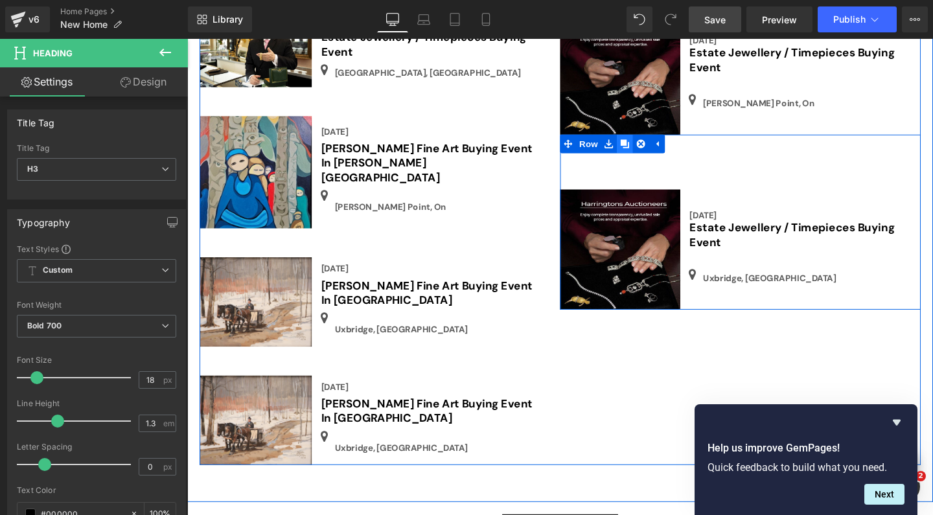
click at [647, 144] on icon at bounding box center [647, 148] width 9 height 9
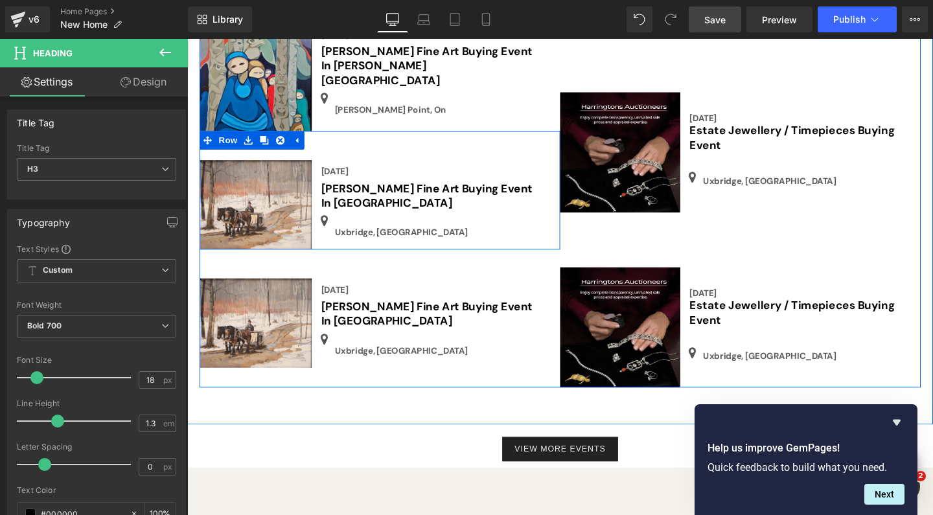
scroll to position [3009, 0]
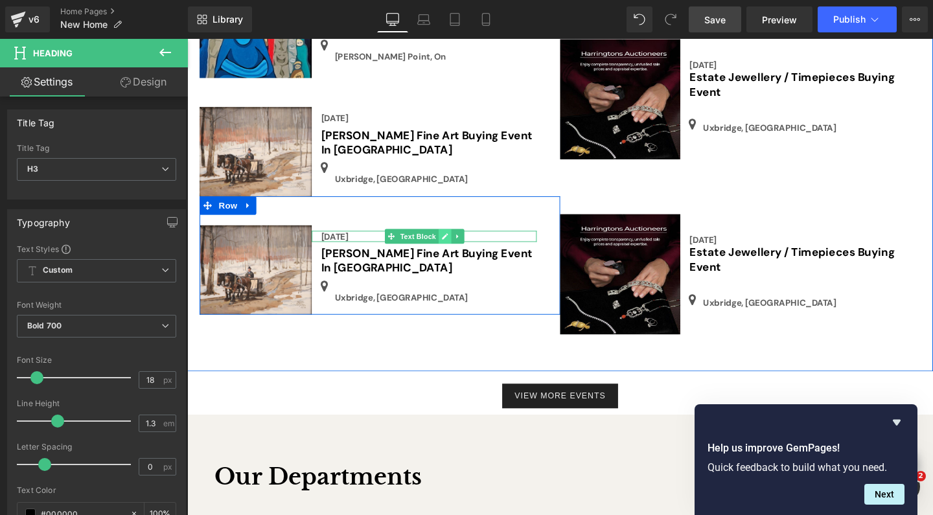
click at [452, 239] on link at bounding box center [458, 247] width 14 height 16
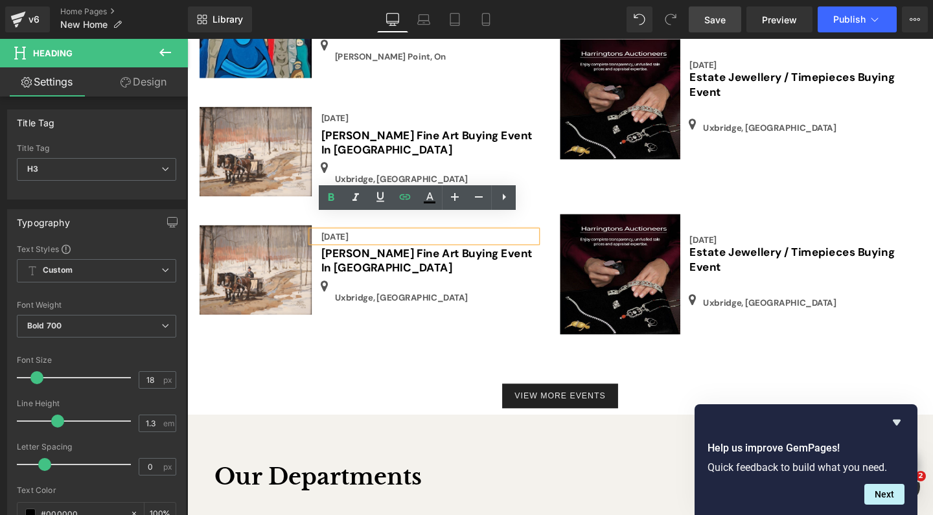
click at [386, 241] on div "[DATE]" at bounding box center [436, 247] width 236 height 12
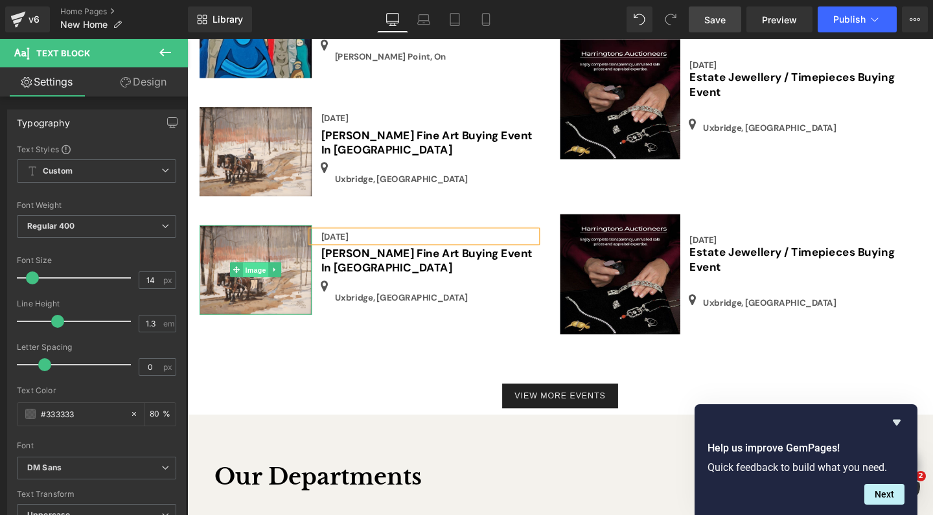
click at [257, 275] on span "Image" at bounding box center [259, 283] width 27 height 16
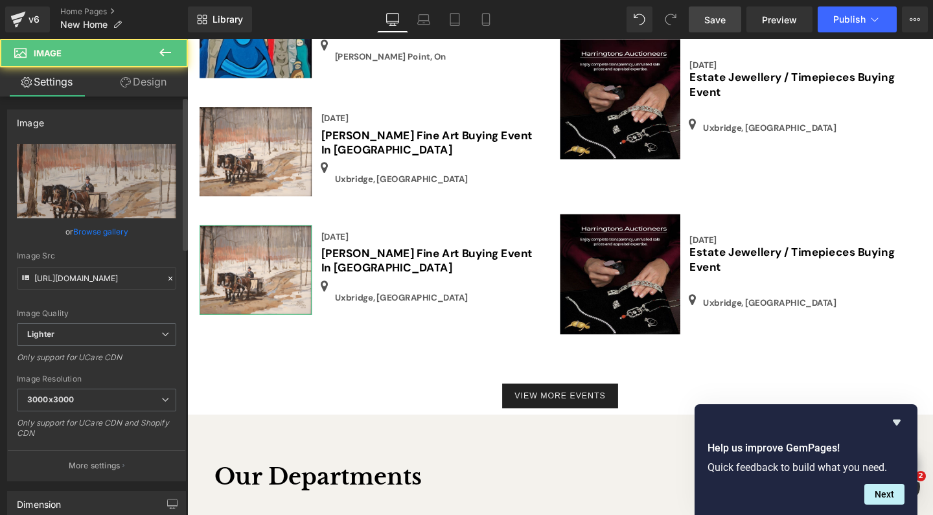
click at [110, 235] on link "Browse gallery" at bounding box center [100, 231] width 55 height 23
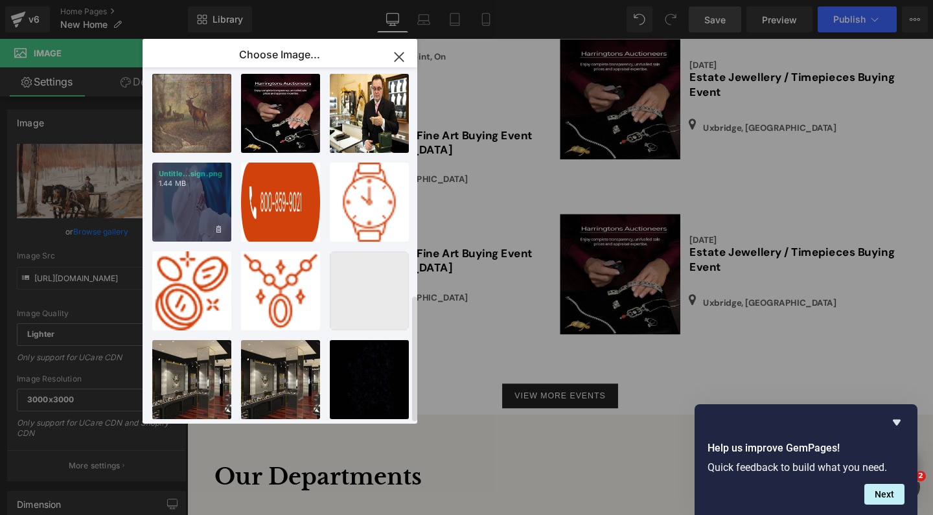
scroll to position [640, 0]
click at [185, 205] on div "Untitle...sign.png 1.44 MB" at bounding box center [191, 202] width 79 height 79
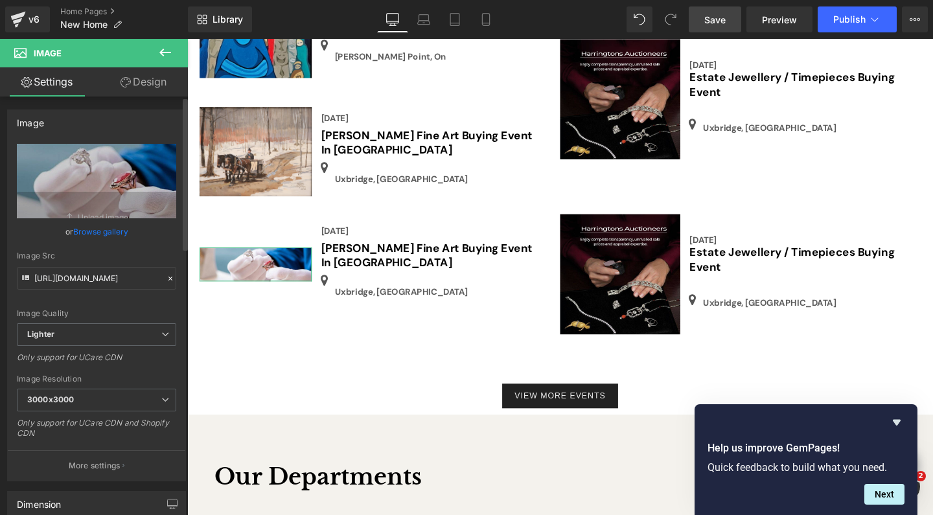
click at [117, 229] on link "Browse gallery" at bounding box center [100, 231] width 55 height 23
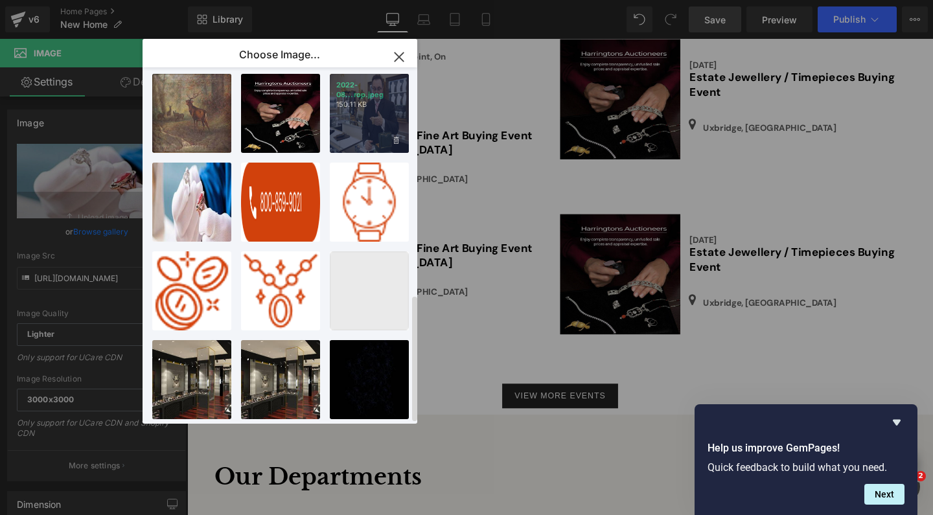
click at [354, 114] on div "2022-08...rop.jpeg 150.11 KB" at bounding box center [369, 113] width 79 height 79
type input "[URL][DOMAIN_NAME]"
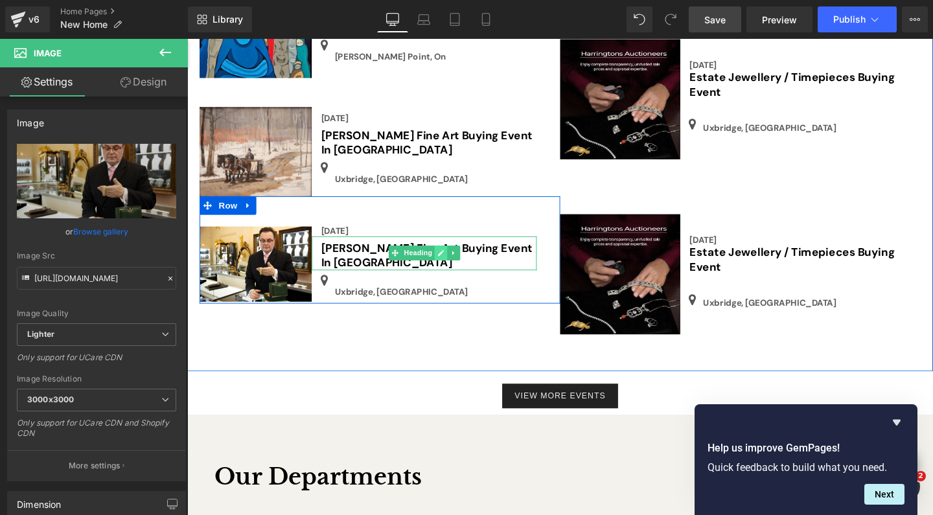
click at [450, 260] on icon at bounding box center [453, 264] width 7 height 8
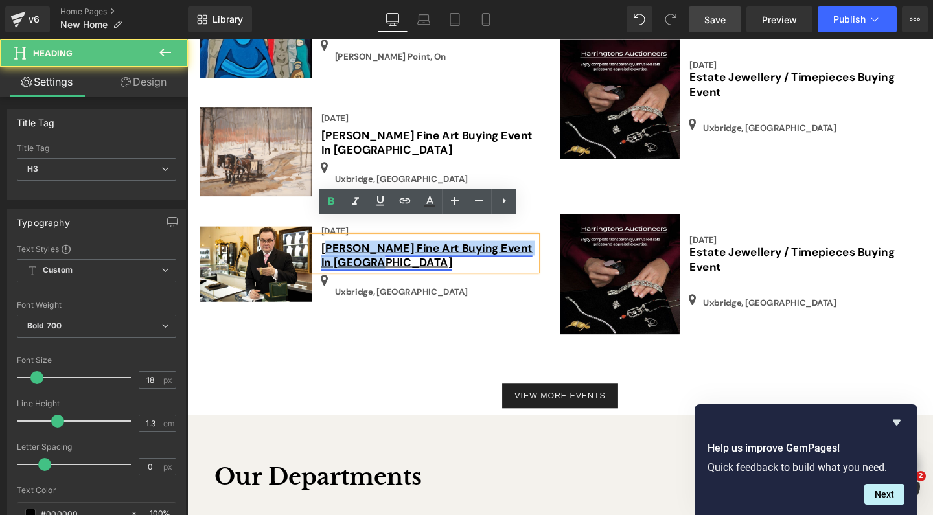
drag, startPoint x: 379, startPoint y: 255, endPoint x: 334, endPoint y: 238, distance: 47.5
click at [334, 252] on h3 "[PERSON_NAME] Fine Art Buying Event In [GEOGRAPHIC_DATA]" at bounding box center [441, 267] width 227 height 30
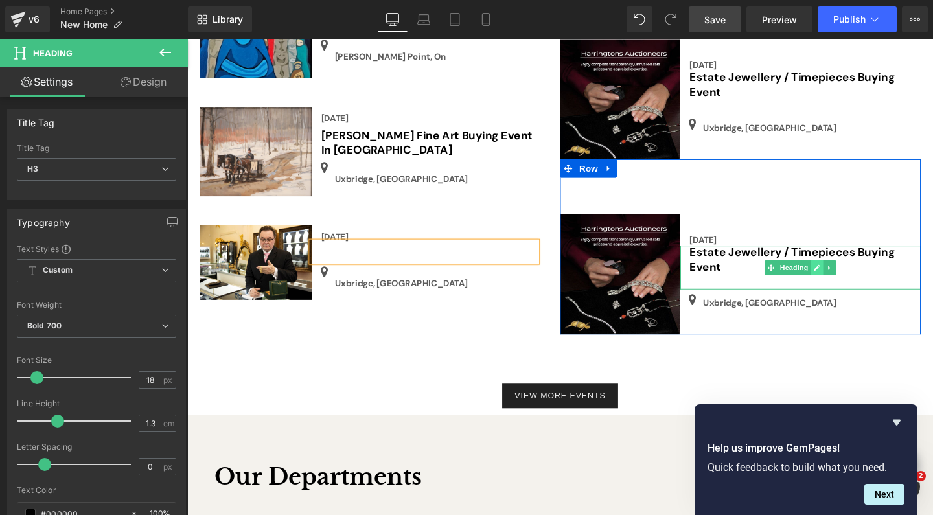
click at [848, 272] on link at bounding box center [850, 280] width 14 height 16
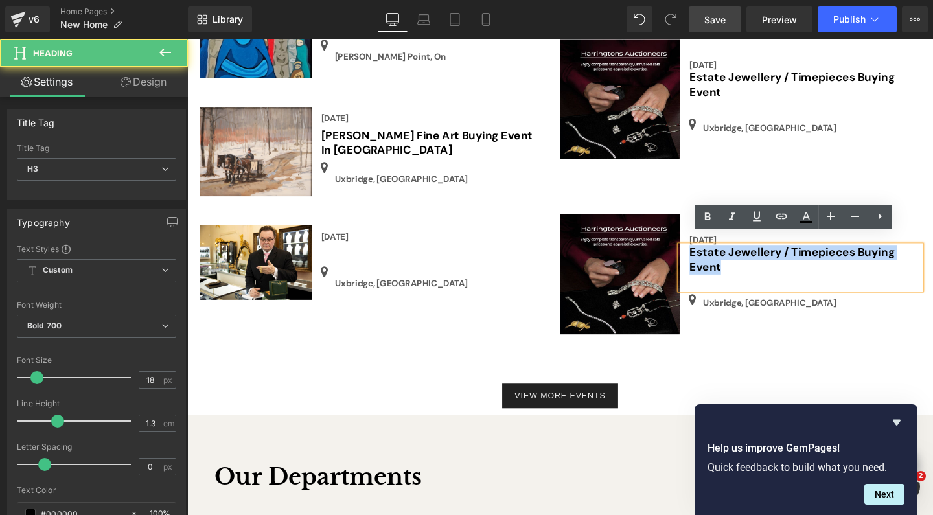
drag, startPoint x: 762, startPoint y: 268, endPoint x: 711, endPoint y: 249, distance: 54.5
click at [711, 257] on div "Estate Jewellery / Timepieces Buying Event" at bounding box center [832, 279] width 253 height 45
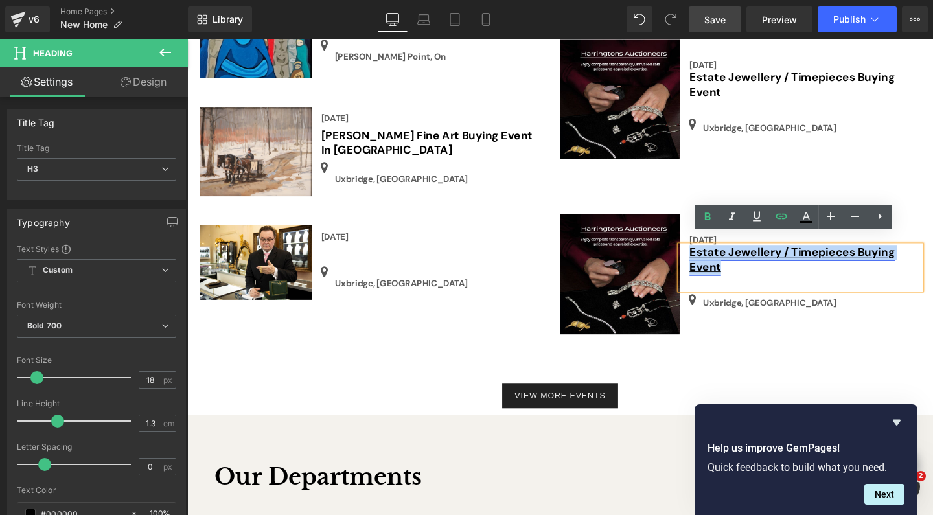
copy link "Estate Jewellery / Timepieces Buying Event"
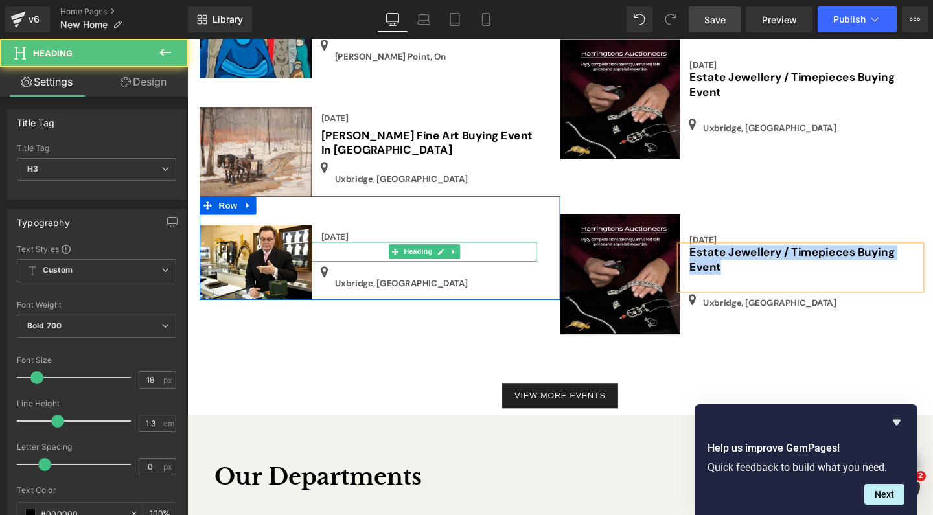
click at [351, 258] on h3 at bounding box center [441, 265] width 227 height 15
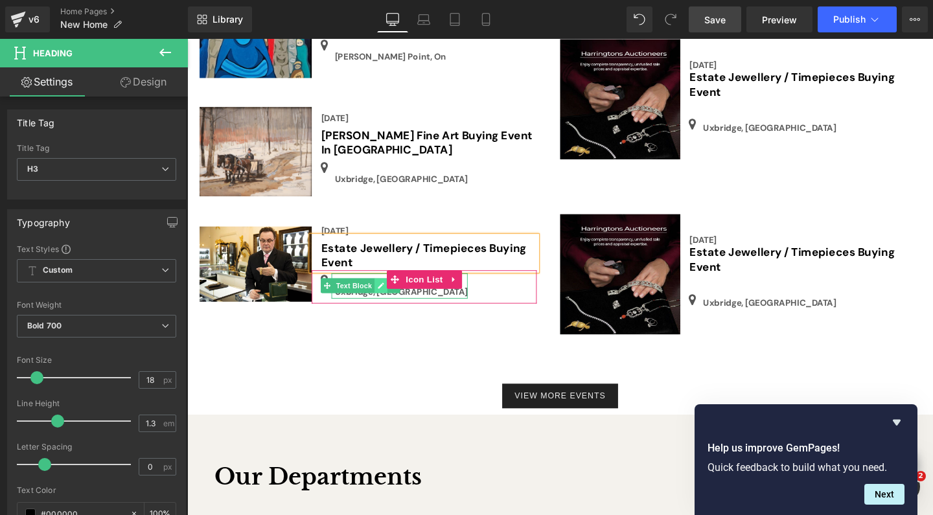
click at [389, 291] on link at bounding box center [391, 299] width 14 height 16
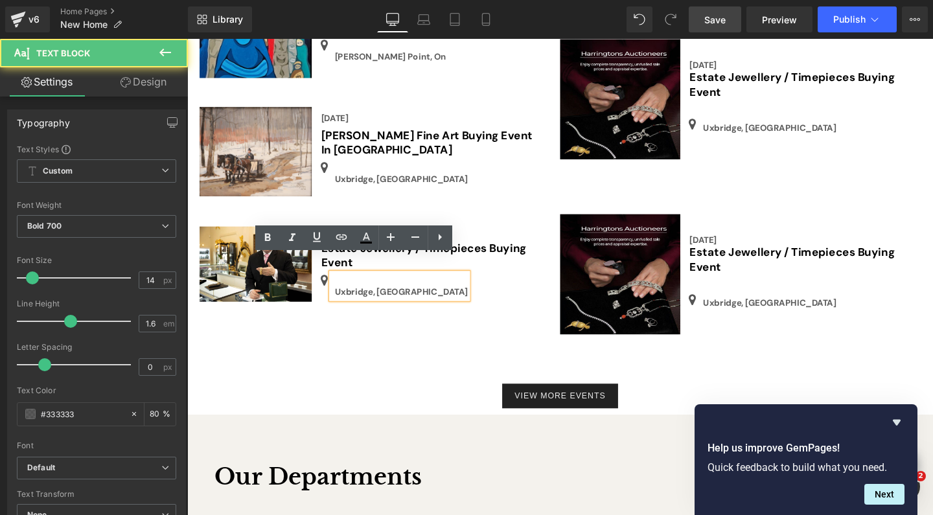
click at [378, 298] on p "Uxbridge, [GEOGRAPHIC_DATA]" at bounding box center [412, 305] width 140 height 14
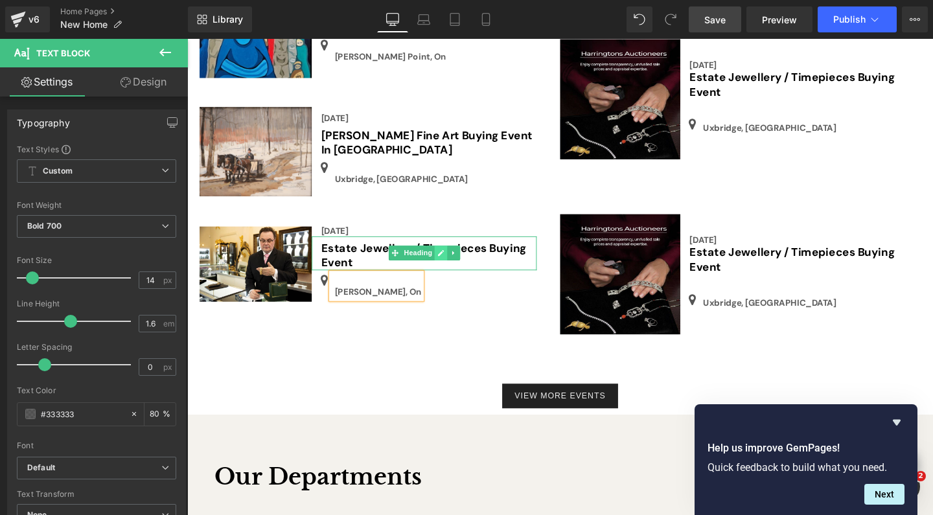
click at [450, 260] on icon at bounding box center [453, 264] width 7 height 8
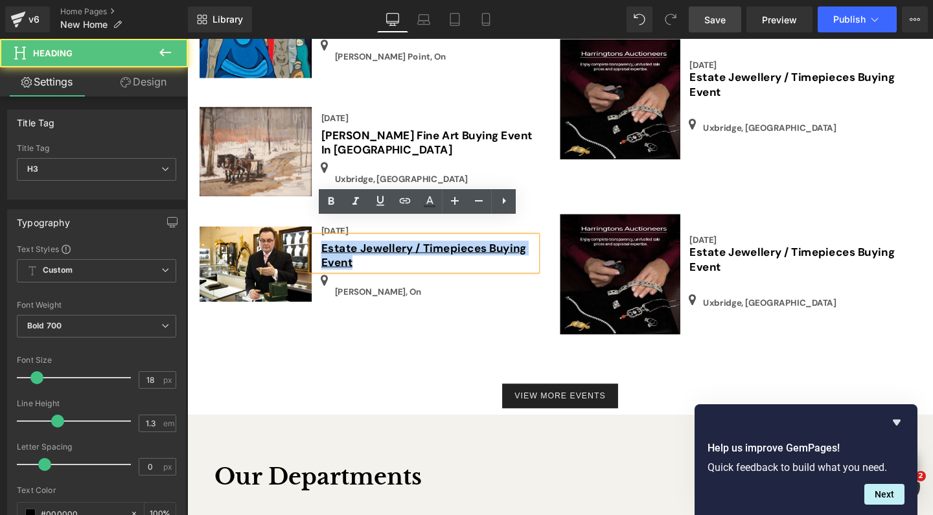
drag, startPoint x: 391, startPoint y: 255, endPoint x: 325, endPoint y: 238, distance: 67.6
click at [328, 252] on h3 "Estate Jewellery / Timepieces Buying Event" at bounding box center [441, 267] width 227 height 30
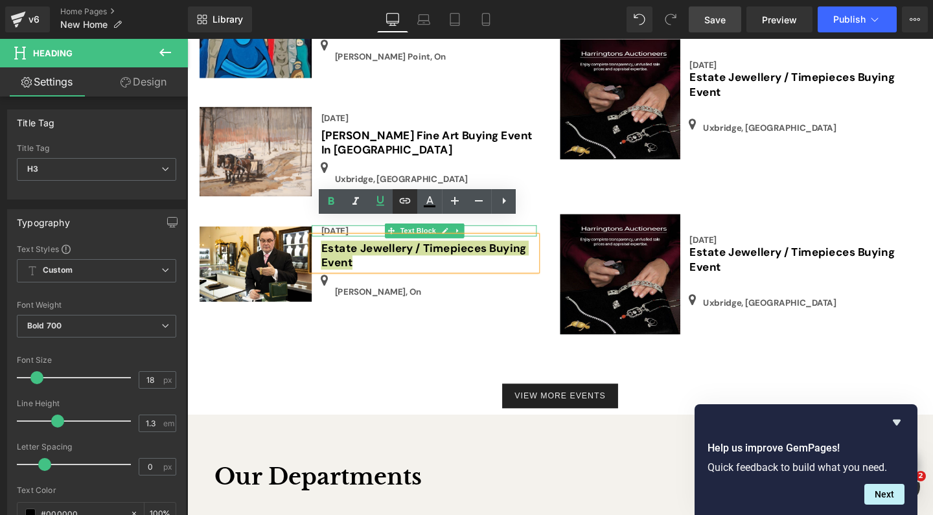
click at [404, 203] on icon at bounding box center [405, 200] width 11 height 5
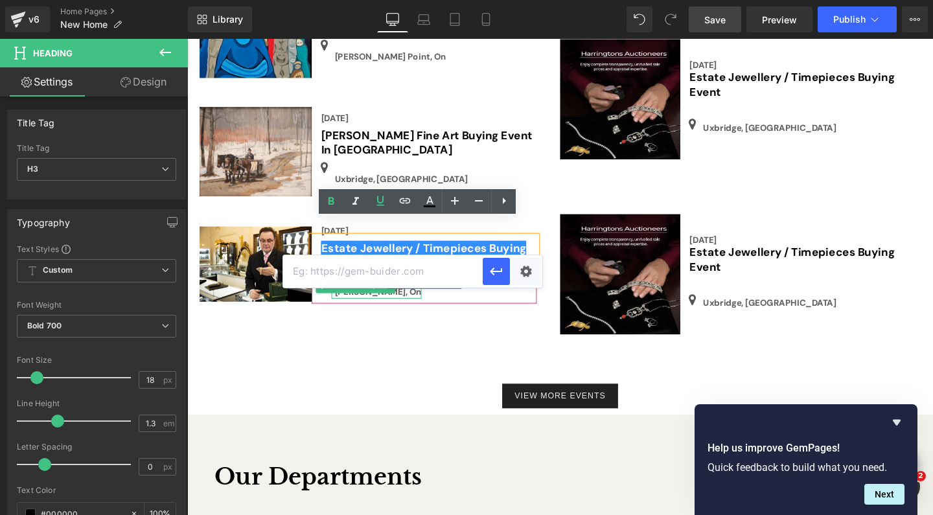
click at [352, 272] on input "text" at bounding box center [383, 271] width 200 height 32
paste input "[URL][DOMAIN_NAME]"
type input "[URL][DOMAIN_NAME]"
click at [499, 270] on icon "button" at bounding box center [497, 272] width 16 height 16
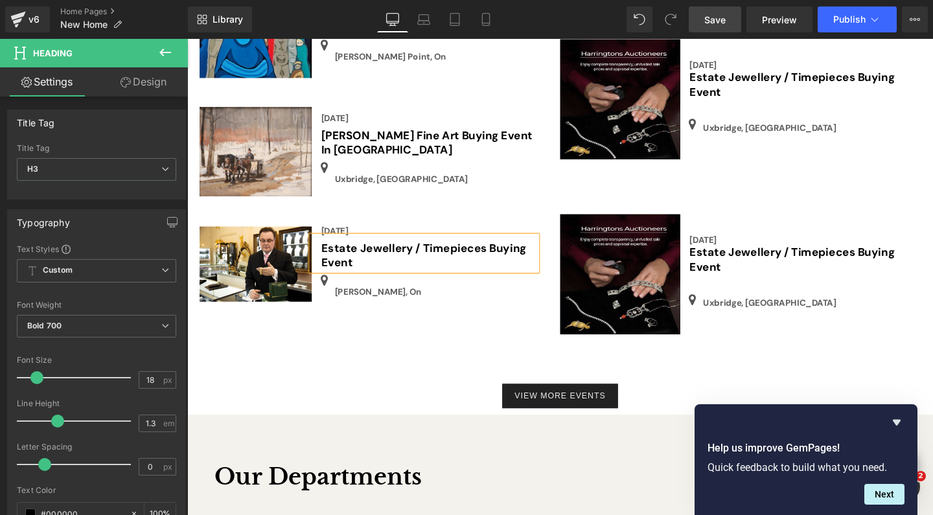
click at [716, 23] on span "Save" at bounding box center [714, 20] width 21 height 14
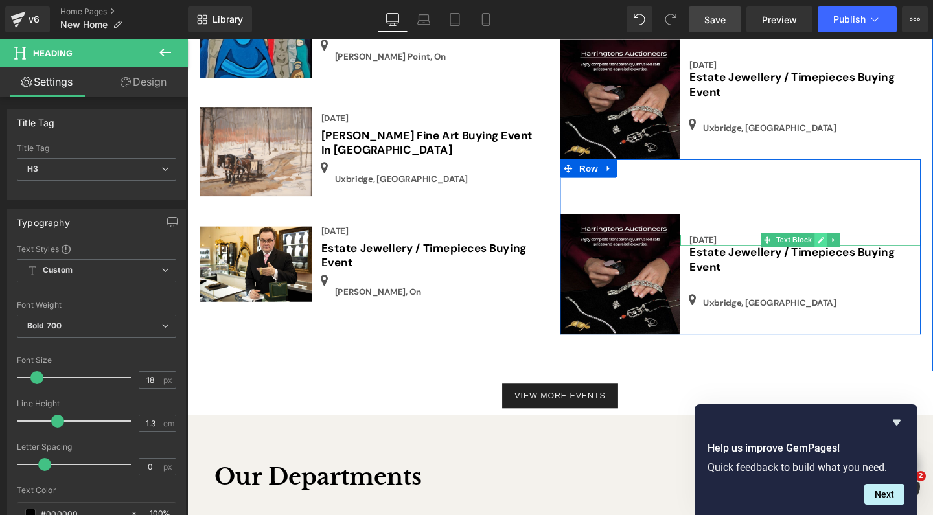
click at [855, 243] on link at bounding box center [854, 251] width 14 height 16
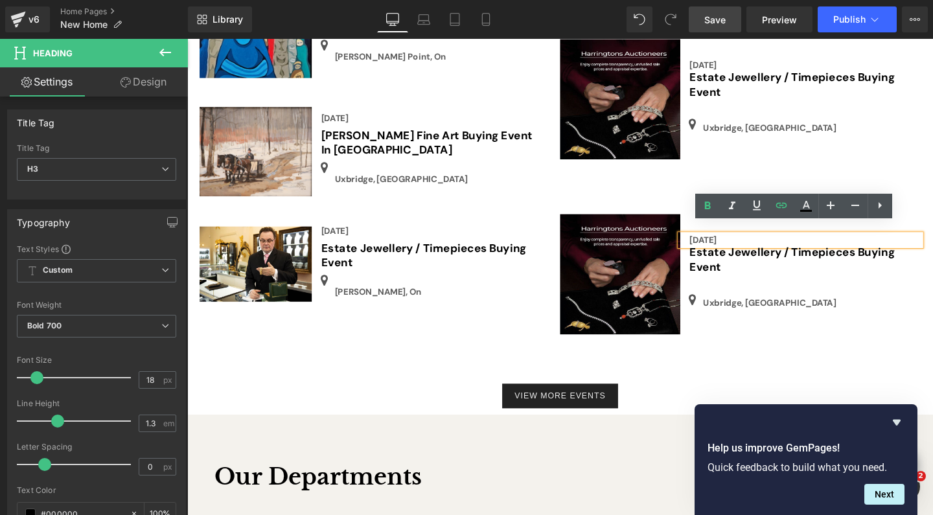
click at [783, 245] on div "[DATE]" at bounding box center [832, 251] width 253 height 12
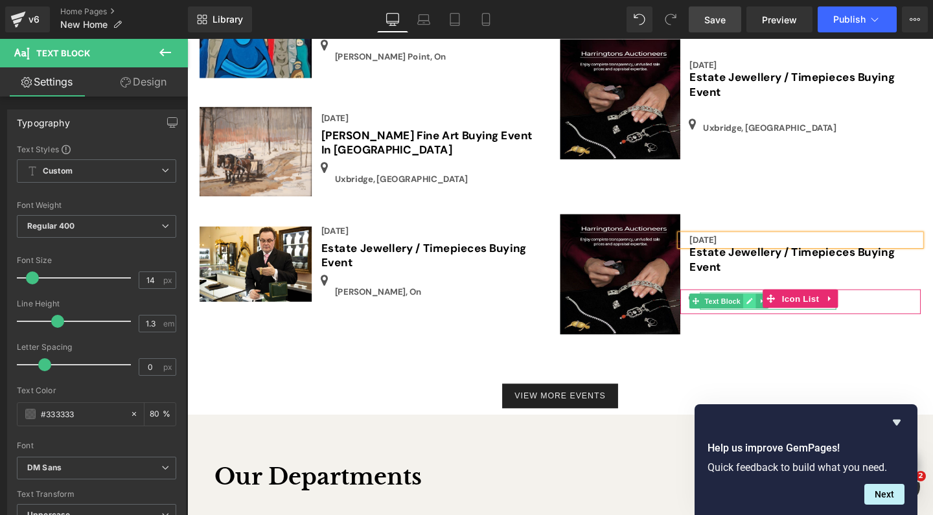
click at [776, 312] on icon at bounding box center [778, 315] width 6 height 6
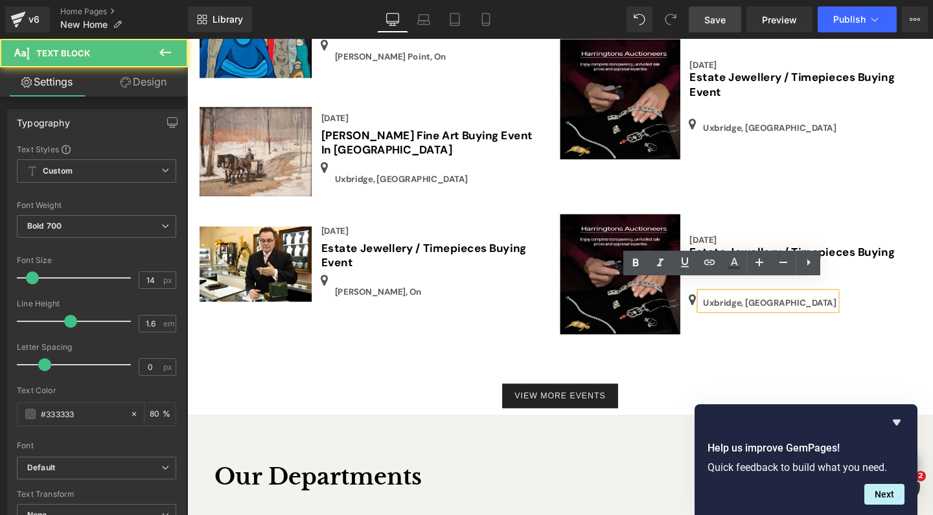
click at [766, 310] on p "Uxbridge, [GEOGRAPHIC_DATA]" at bounding box center [800, 317] width 140 height 14
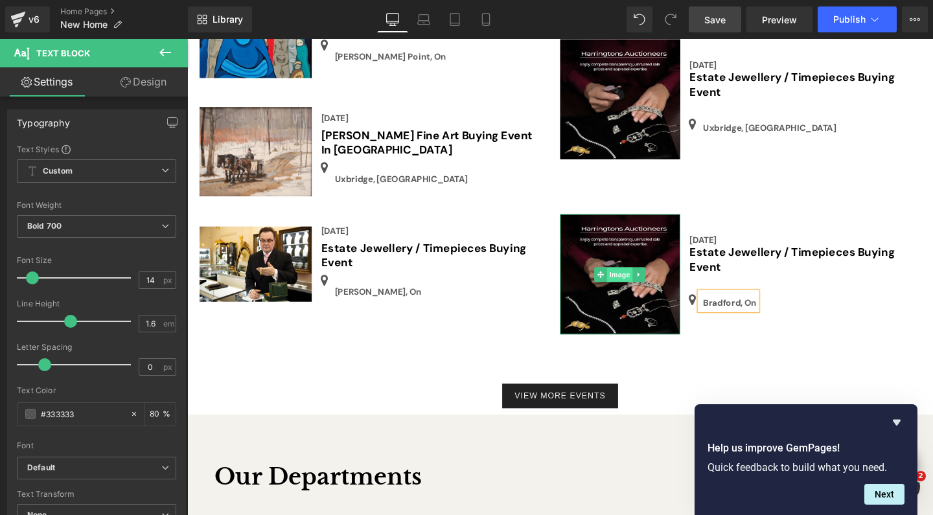
click at [639, 279] on span "Image" at bounding box center [642, 287] width 27 height 16
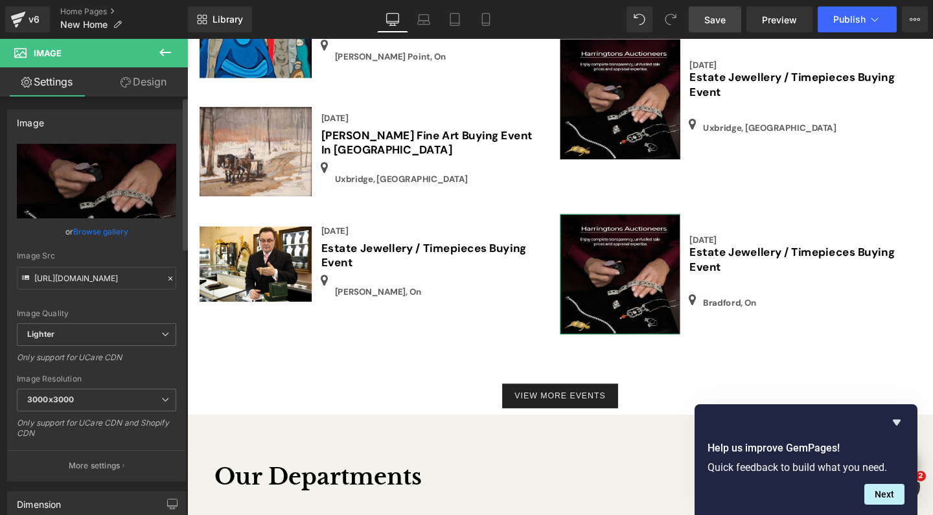
click at [93, 227] on link "Browse gallery" at bounding box center [100, 231] width 55 height 23
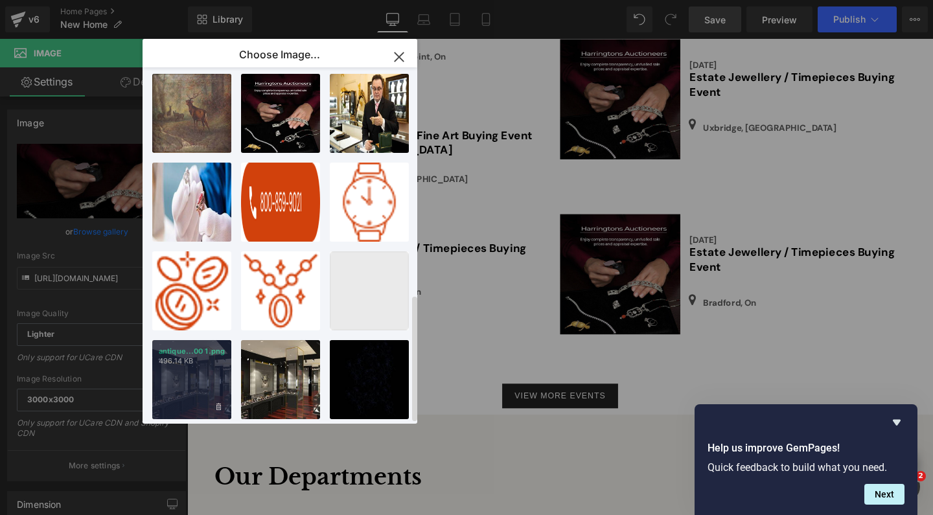
click at [196, 359] on div "antique...00 1.png 496.14 KB" at bounding box center [191, 379] width 79 height 79
type input "[URL][DOMAIN_NAME]"
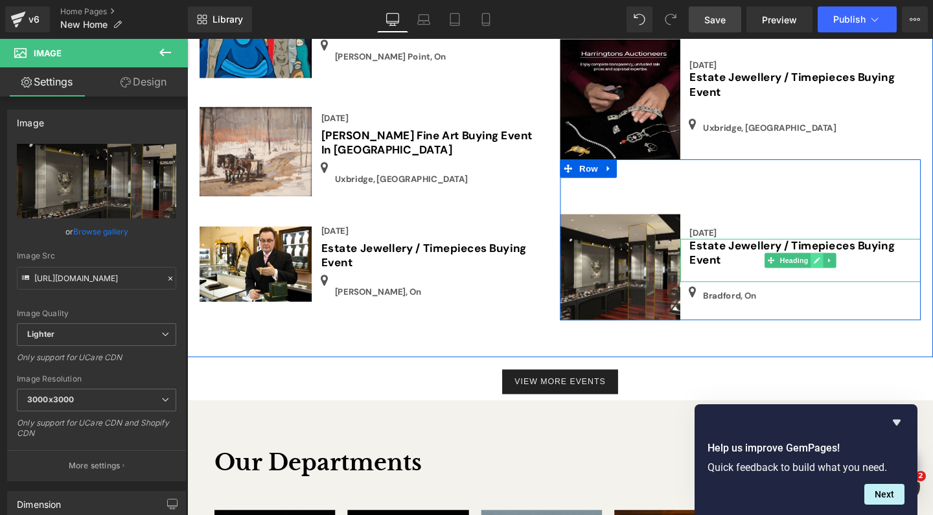
click at [848, 269] on icon at bounding box center [849, 272] width 6 height 6
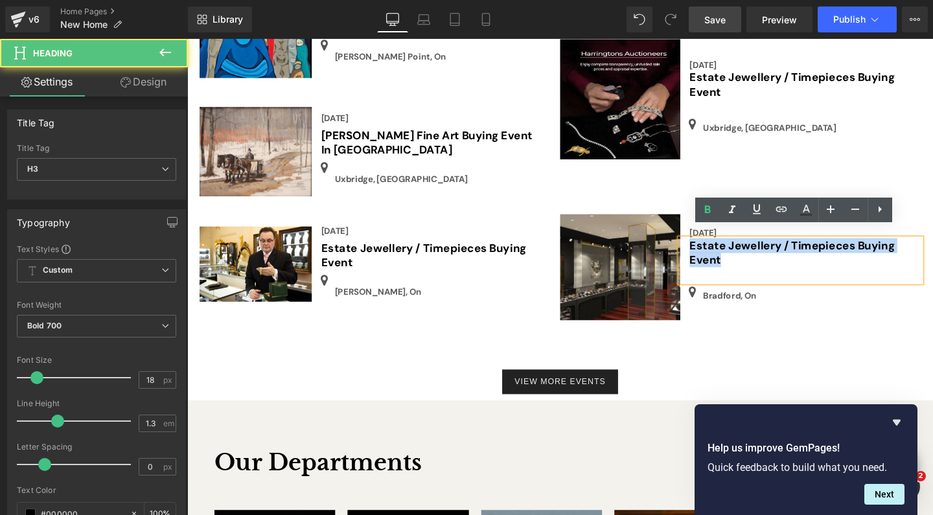
drag, startPoint x: 747, startPoint y: 262, endPoint x: 709, endPoint y: 246, distance: 41.8
click at [709, 249] on div "Estate Jewellery / Timepieces Buying Event" at bounding box center [832, 271] width 253 height 45
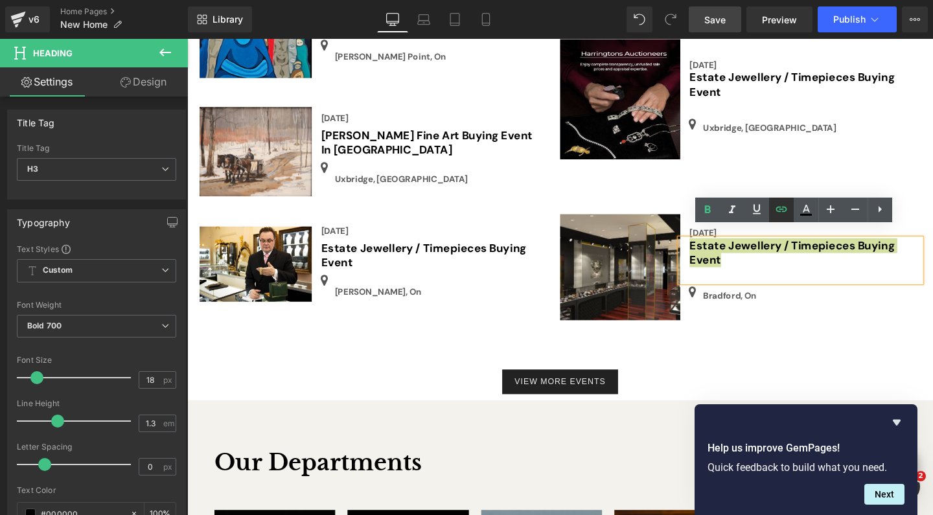
click at [785, 208] on icon at bounding box center [782, 209] width 16 height 16
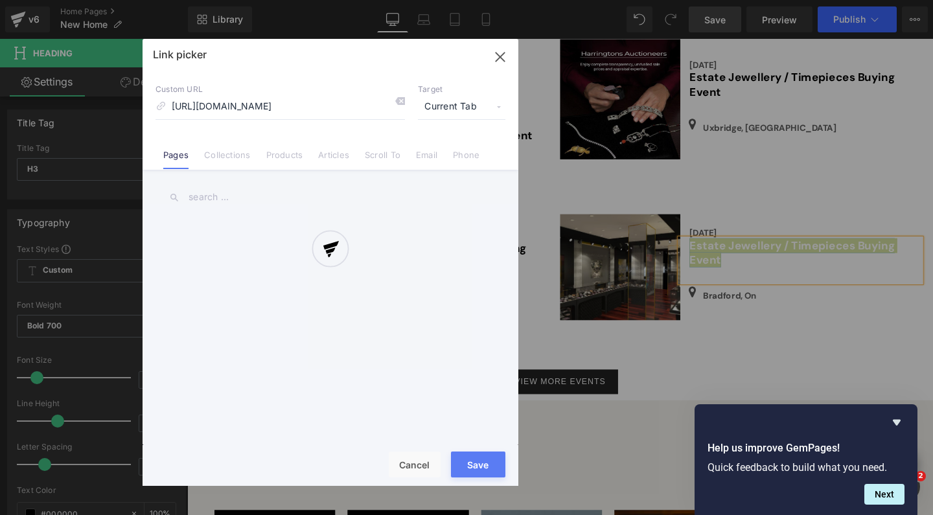
click at [927, 0] on div "Text Color Highlight Color #333333 Choose Image... Back to Library Insert IMG_0…" at bounding box center [466, 0] width 933 height 0
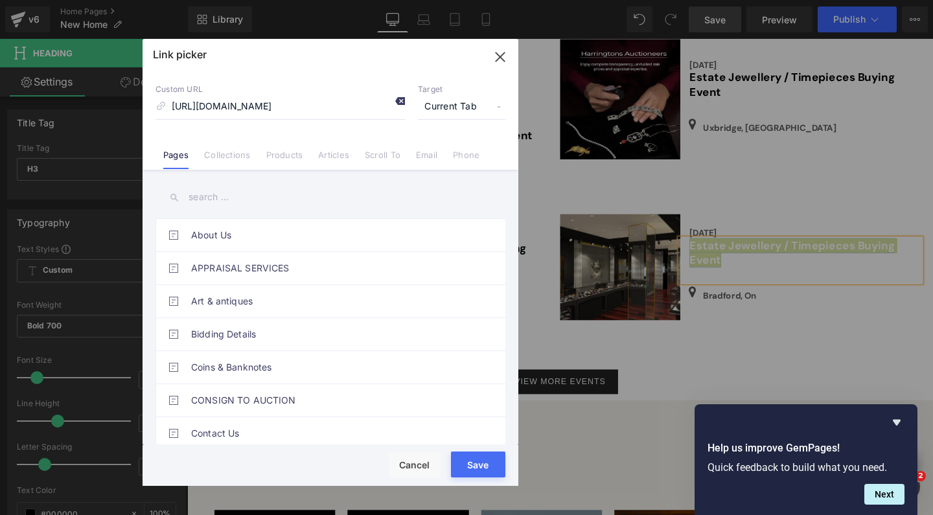
click at [397, 100] on icon at bounding box center [400, 101] width 10 height 10
click at [268, 104] on input at bounding box center [279, 107] width 249 height 25
paste input "[URL][DOMAIN_NAME]"
type input "[URL][DOMAIN_NAME]"
click at [478, 471] on button "Save" at bounding box center [478, 465] width 54 height 26
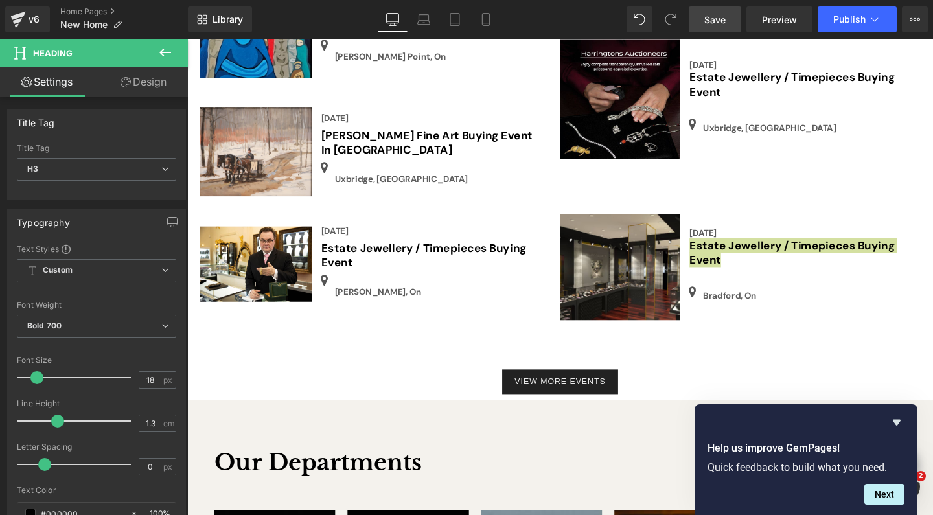
click at [713, 20] on span "Save" at bounding box center [714, 20] width 21 height 14
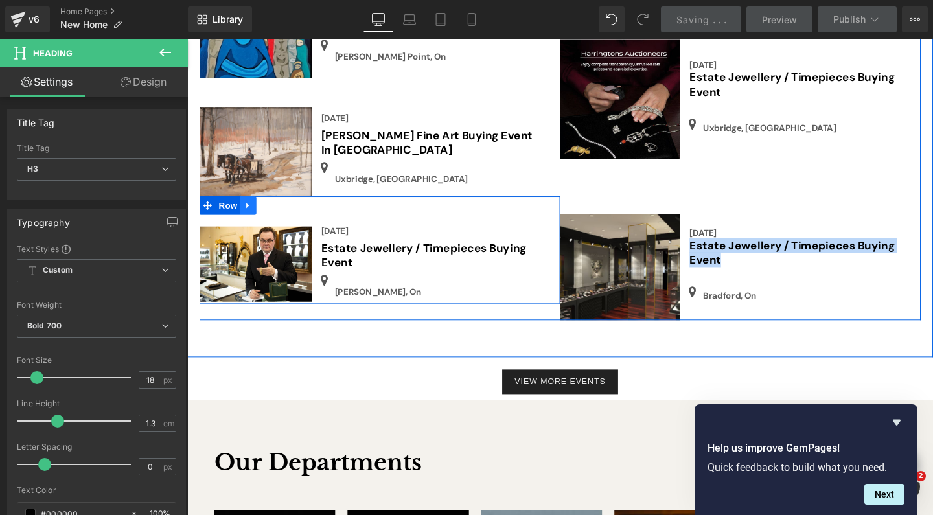
click at [247, 209] on icon at bounding box center [251, 214] width 9 height 10
click at [266, 210] on icon at bounding box center [268, 214] width 9 height 9
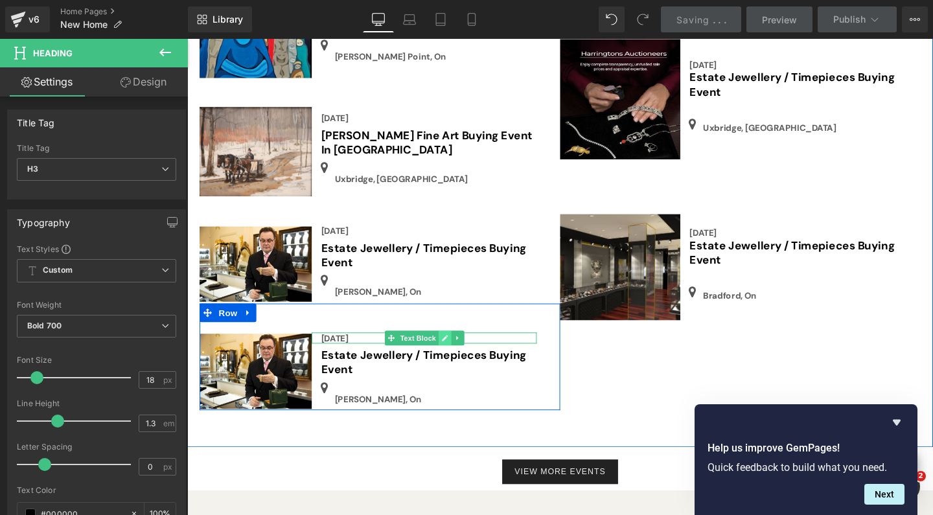
click at [454, 350] on icon at bounding box center [457, 354] width 7 height 8
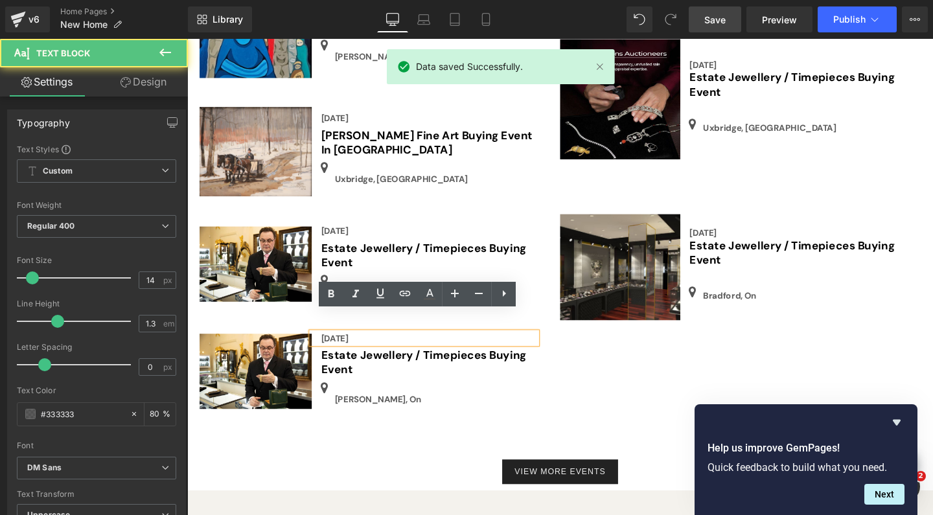
click at [394, 348] on div "[DATE]" at bounding box center [436, 354] width 236 height 12
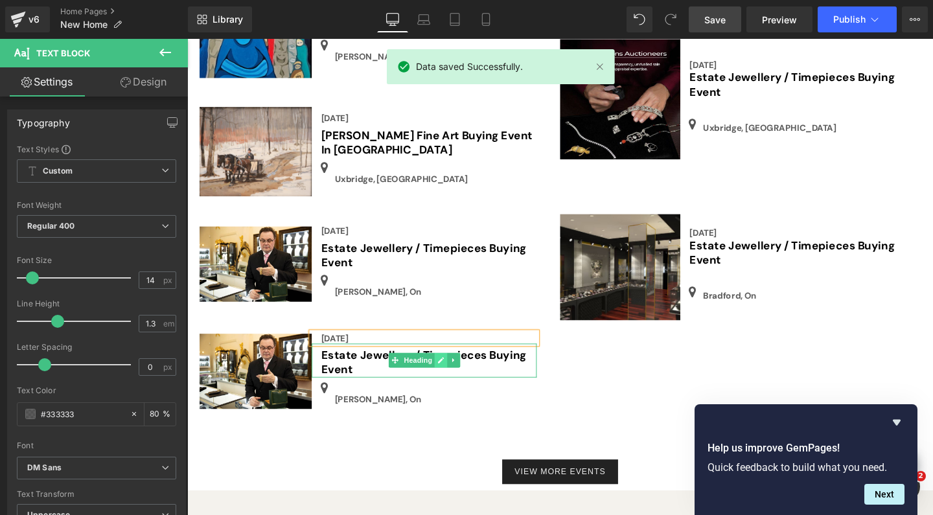
click at [451, 374] on icon at bounding box center [454, 377] width 6 height 6
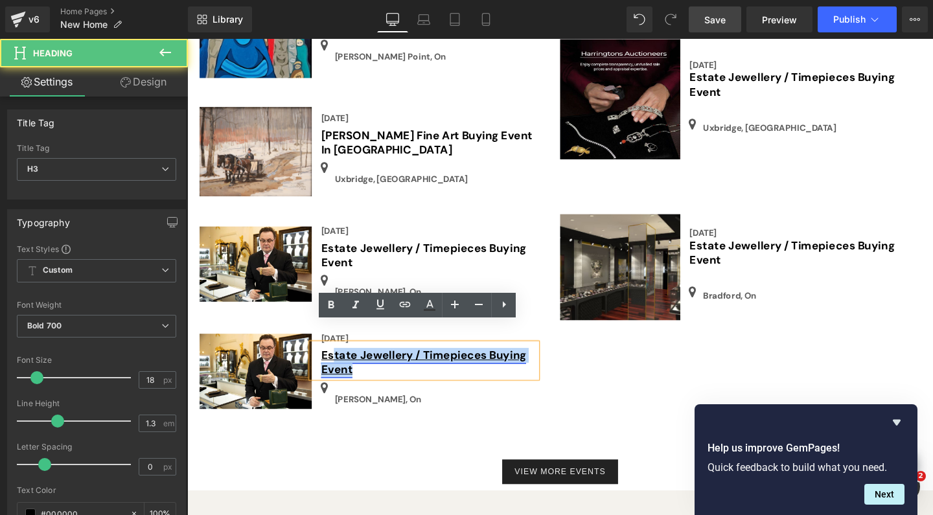
drag, startPoint x: 369, startPoint y: 366, endPoint x: 338, endPoint y: 348, distance: 36.0
click at [338, 365] on h3 "Estate Jewellery / Timepieces Buying Event" at bounding box center [441, 380] width 227 height 30
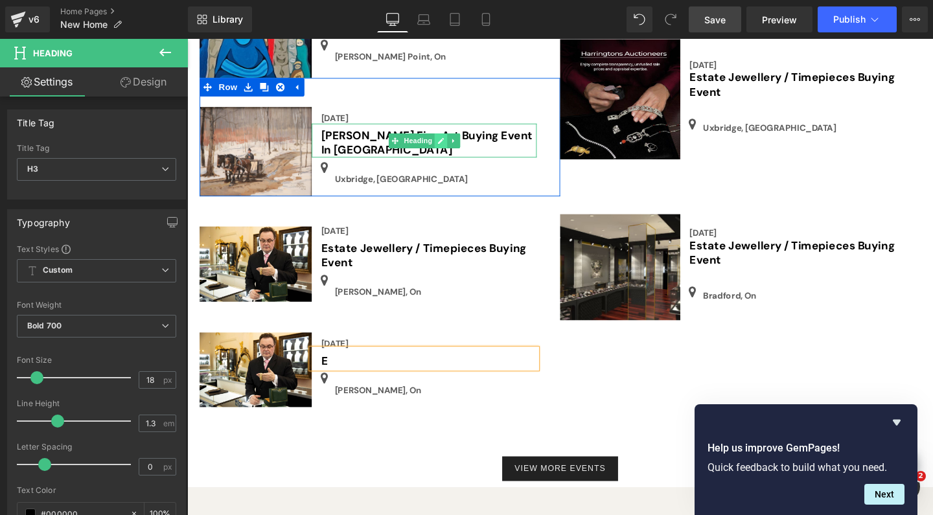
click at [450, 143] on icon at bounding box center [453, 147] width 7 height 8
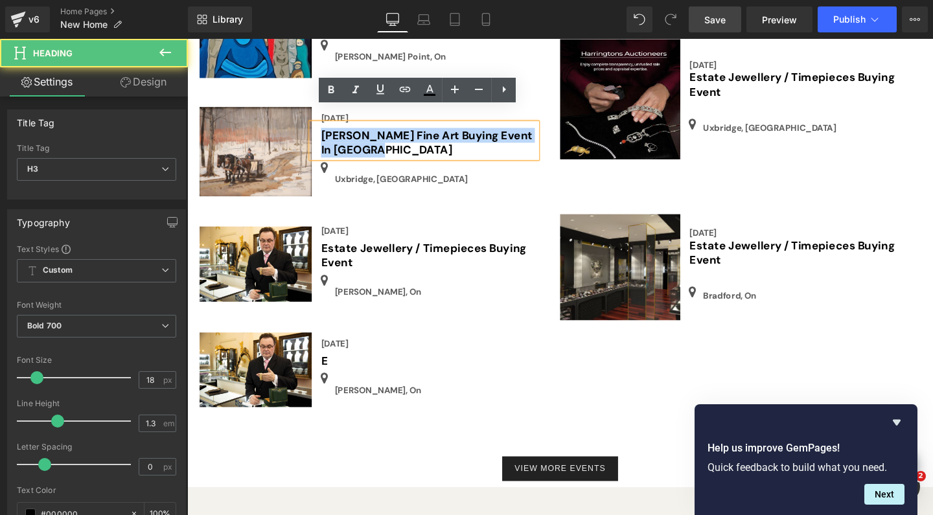
drag, startPoint x: 385, startPoint y: 142, endPoint x: 321, endPoint y: 122, distance: 66.4
click at [321, 128] on div "[PERSON_NAME] Fine Art Buying Event In [GEOGRAPHIC_DATA]" at bounding box center [436, 146] width 236 height 36
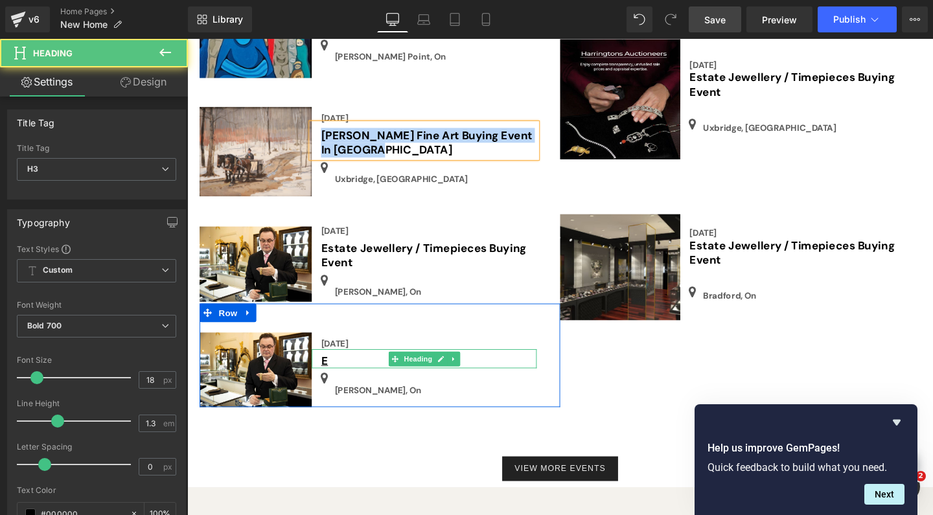
click at [348, 371] on h3 "E" at bounding box center [441, 378] width 227 height 15
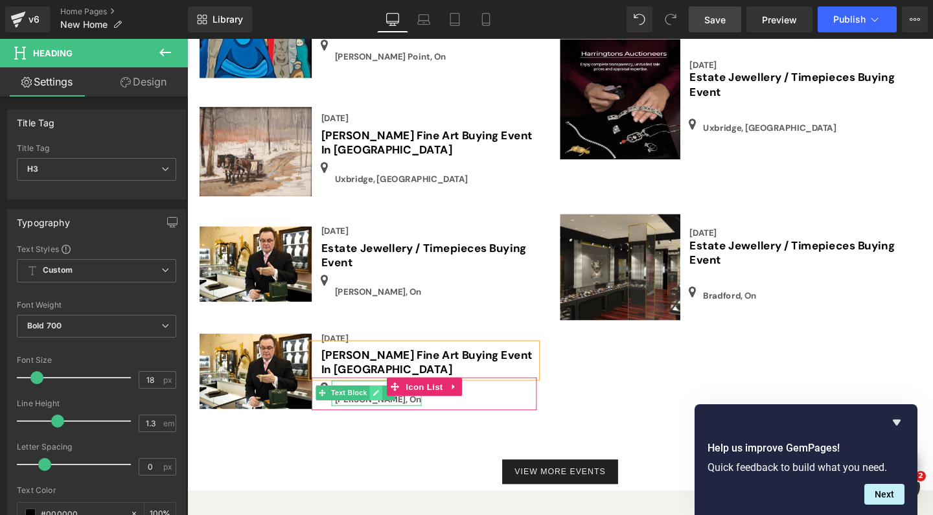
click at [382, 408] on icon at bounding box center [385, 412] width 7 height 8
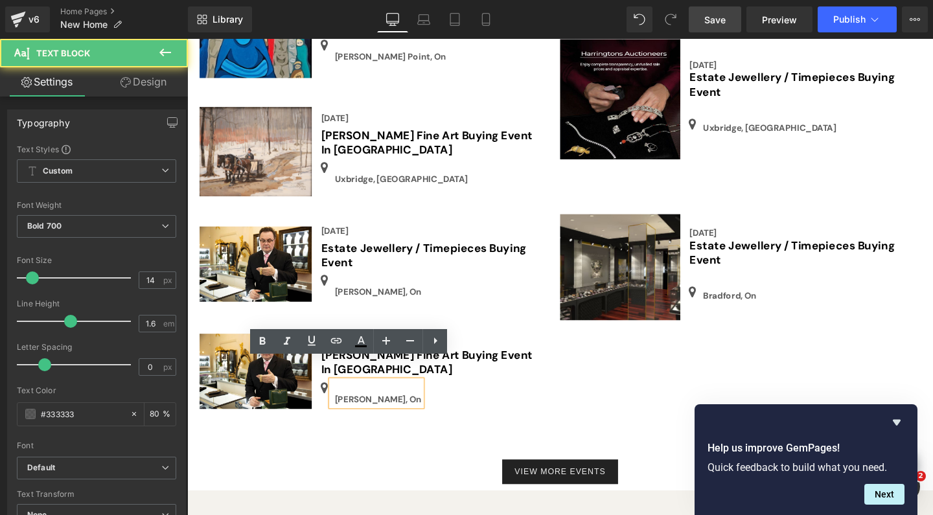
click at [369, 411] on p "[PERSON_NAME], On" at bounding box center [387, 418] width 91 height 14
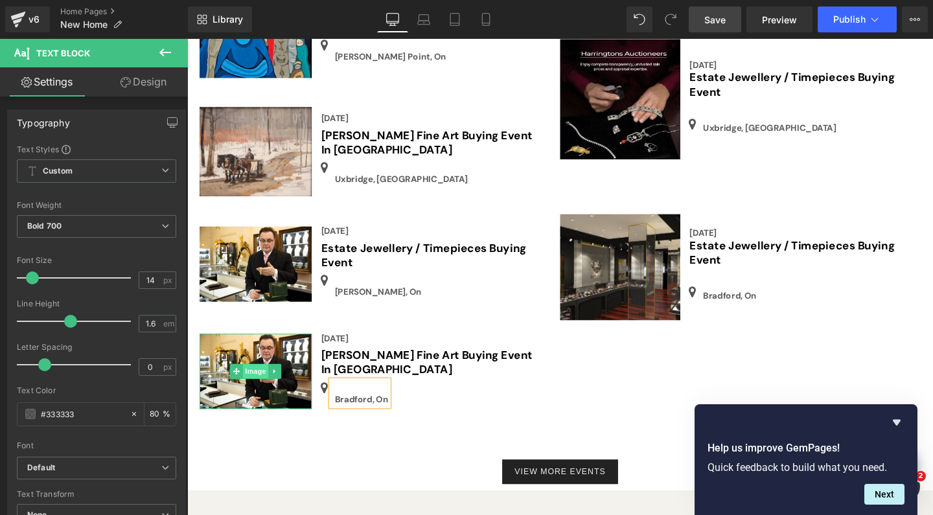
click at [255, 381] on span "Image" at bounding box center [259, 389] width 27 height 16
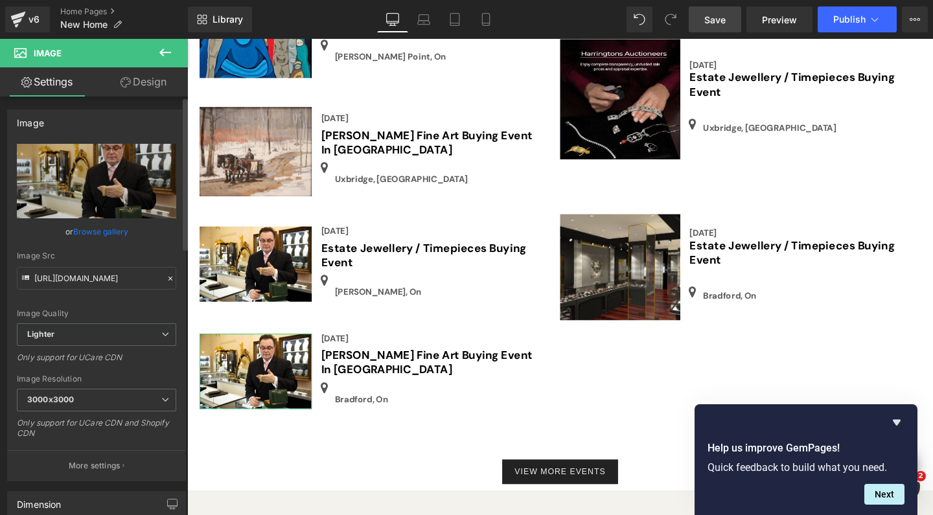
click at [113, 230] on link "Browse gallery" at bounding box center [100, 231] width 55 height 23
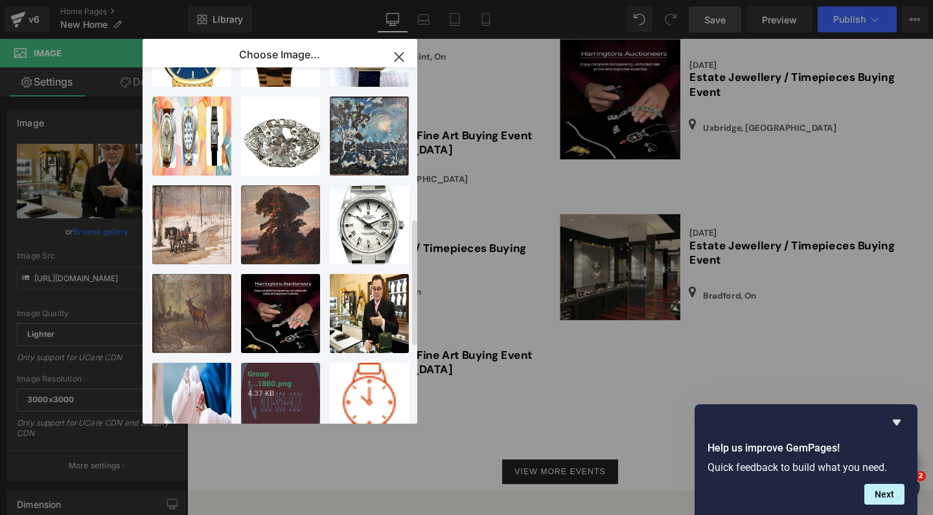
scroll to position [425, 0]
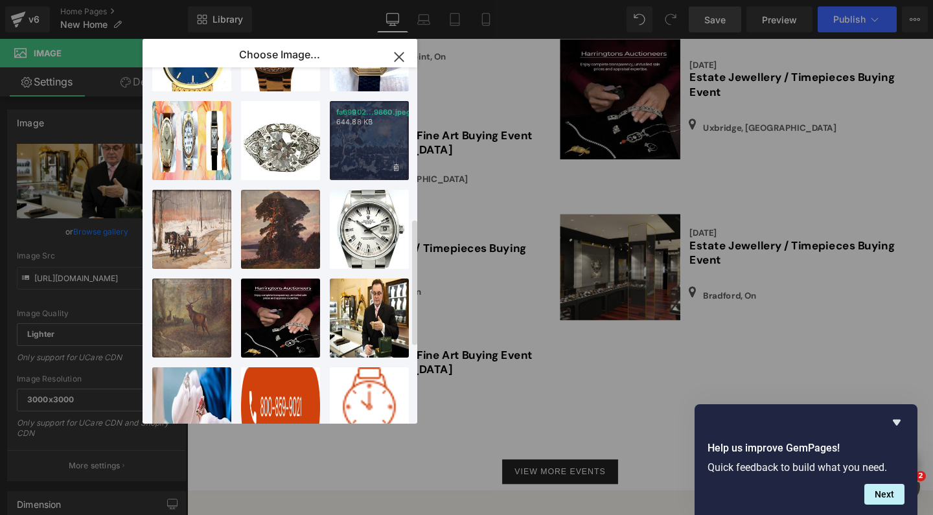
click at [374, 146] on div "fa69902...9860.jpeg 644.88 KB" at bounding box center [369, 140] width 79 height 79
type input "[URL][DOMAIN_NAME]"
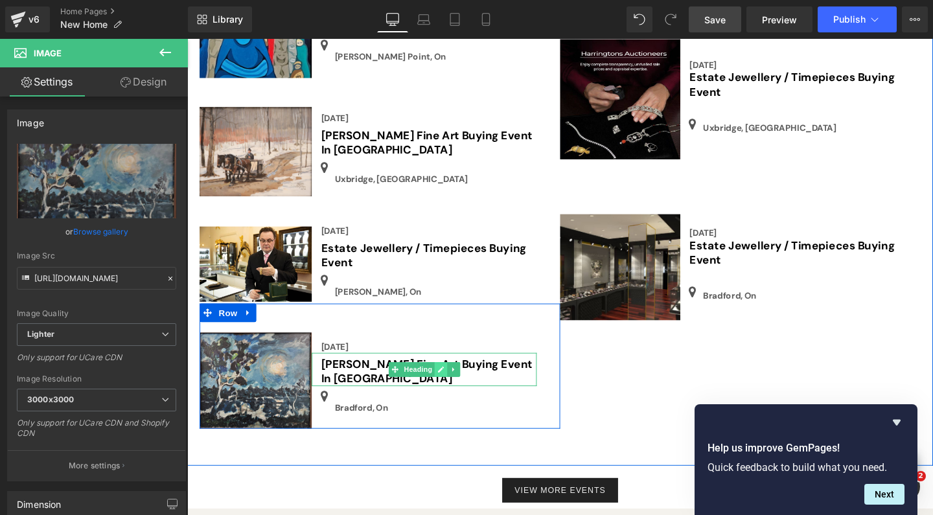
click at [450, 383] on icon at bounding box center [453, 387] width 7 height 8
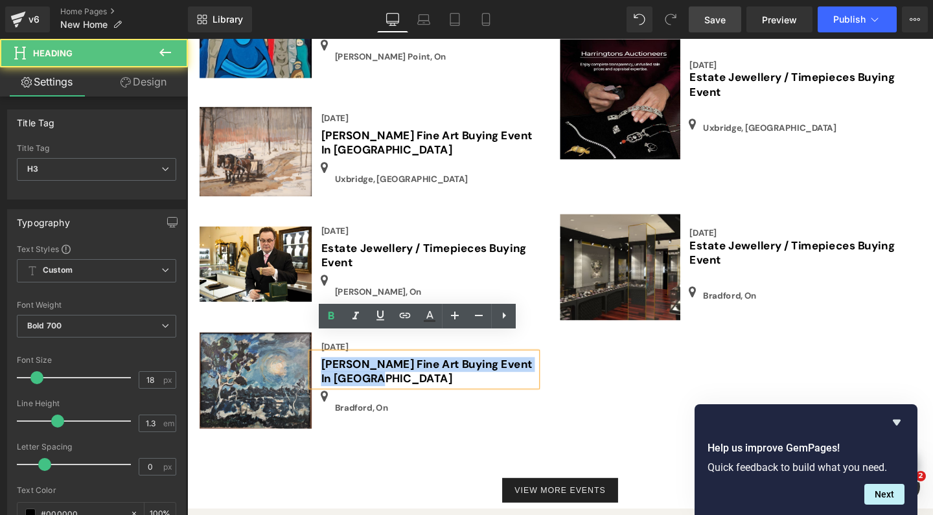
drag, startPoint x: 382, startPoint y: 378, endPoint x: 598, endPoint y: 350, distance: 218.3
click at [318, 369] on div "[PERSON_NAME] Fine Art Buying Event In [GEOGRAPHIC_DATA]" at bounding box center [436, 387] width 236 height 36
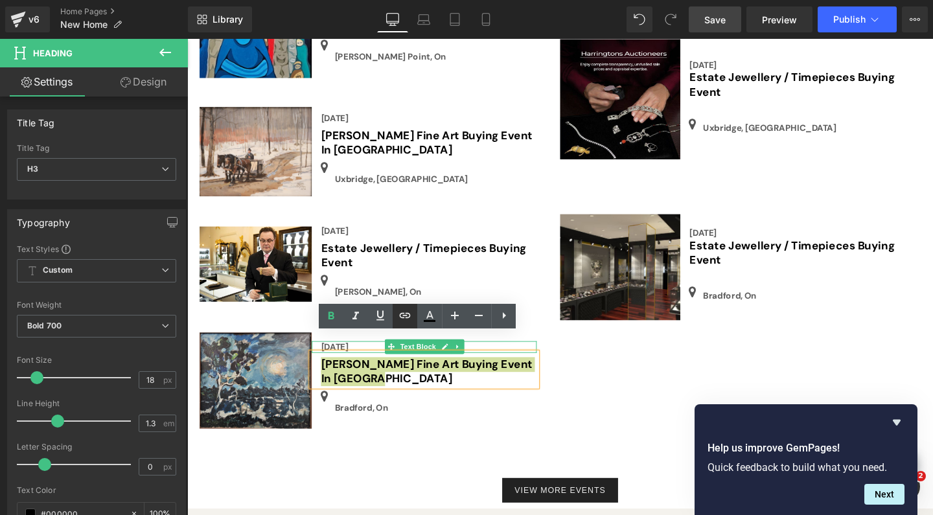
click at [405, 315] on icon at bounding box center [405, 314] width 11 height 5
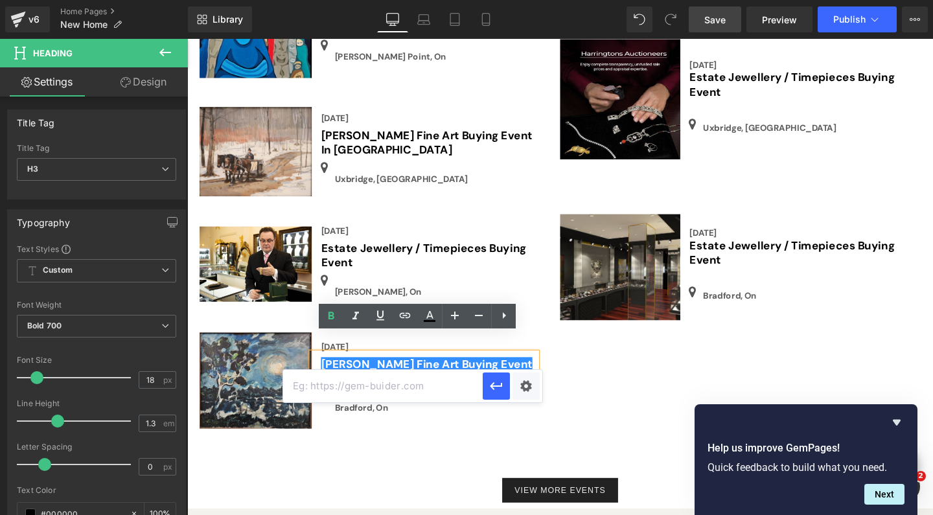
click at [324, 385] on input "text" at bounding box center [383, 386] width 200 height 32
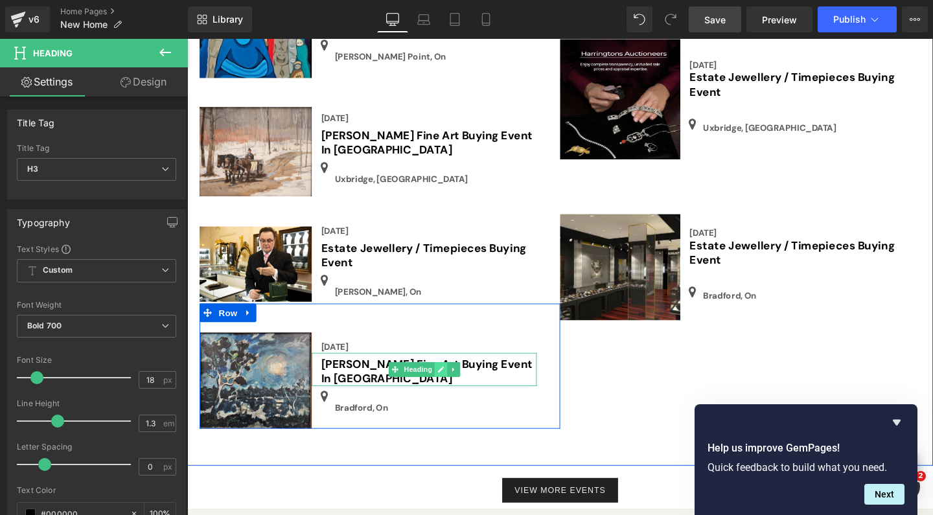
click at [450, 383] on icon at bounding box center [453, 387] width 7 height 8
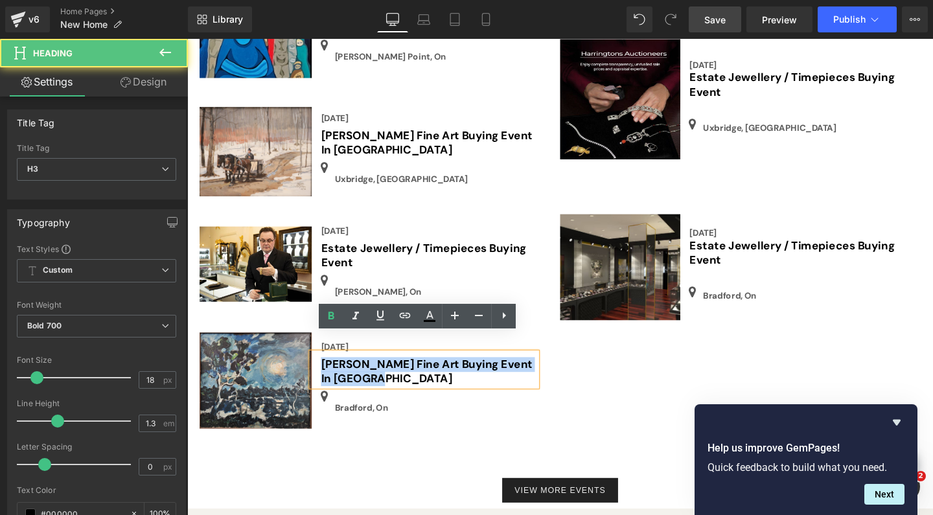
drag, startPoint x: 388, startPoint y: 377, endPoint x: 322, endPoint y: 360, distance: 68.4
click at [322, 369] on div "[PERSON_NAME] Fine Art Buying Event In [GEOGRAPHIC_DATA]" at bounding box center [436, 387] width 236 height 36
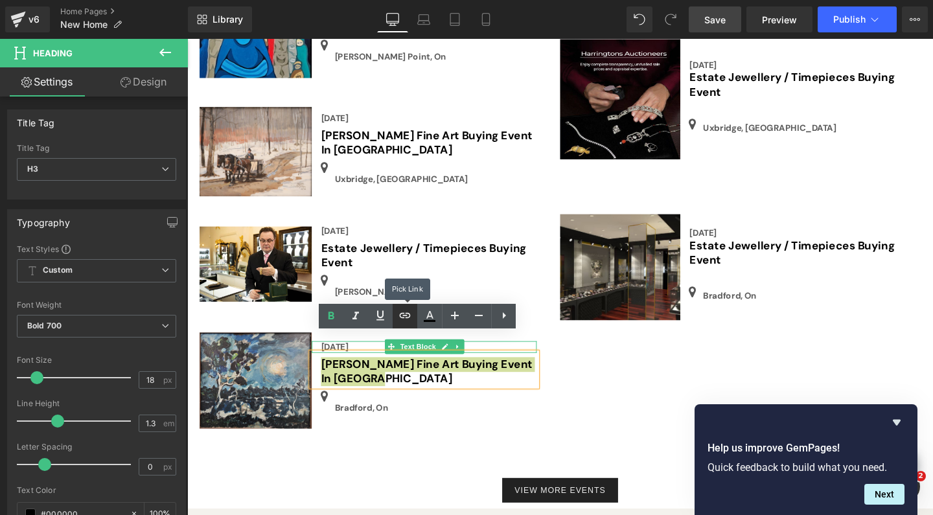
click at [402, 317] on icon at bounding box center [405, 314] width 11 height 5
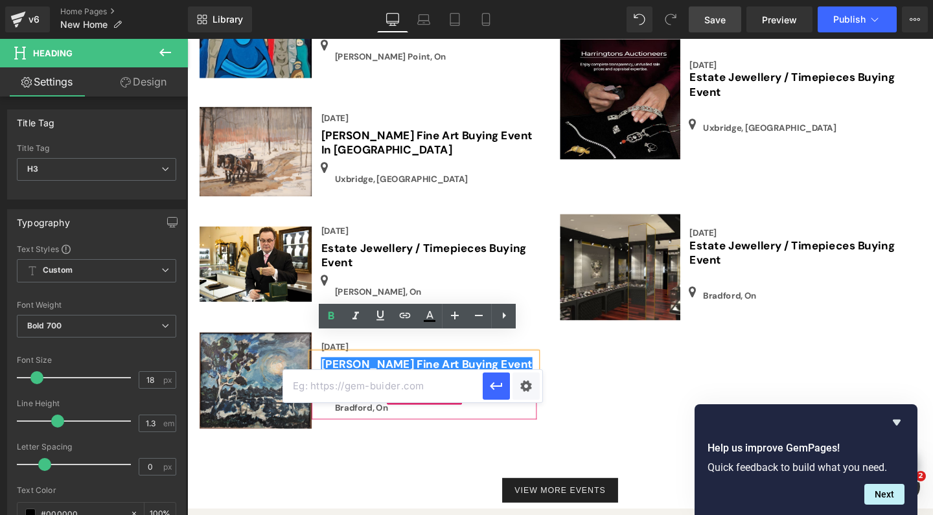
click at [378, 387] on input "text" at bounding box center [383, 386] width 200 height 32
paste input "[URL][DOMAIN_NAME]"
type input "[URL][DOMAIN_NAME]"
click at [495, 395] on button "button" at bounding box center [496, 386] width 27 height 27
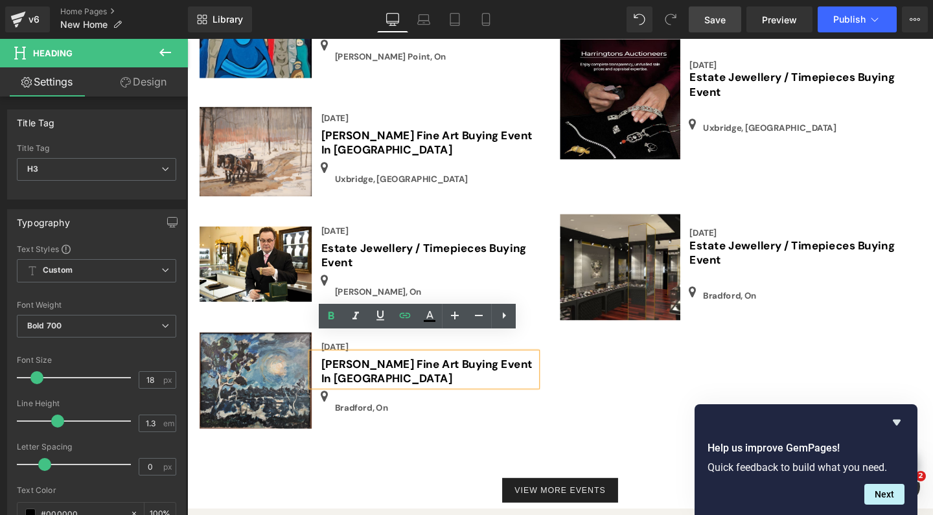
click at [719, 22] on span "Save" at bounding box center [714, 20] width 21 height 14
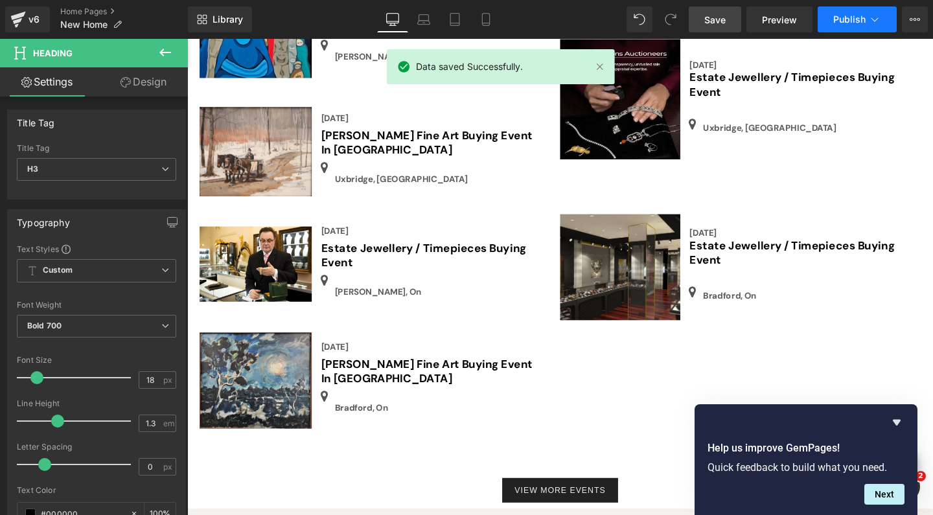
click at [840, 22] on span "Publish" at bounding box center [849, 19] width 32 height 10
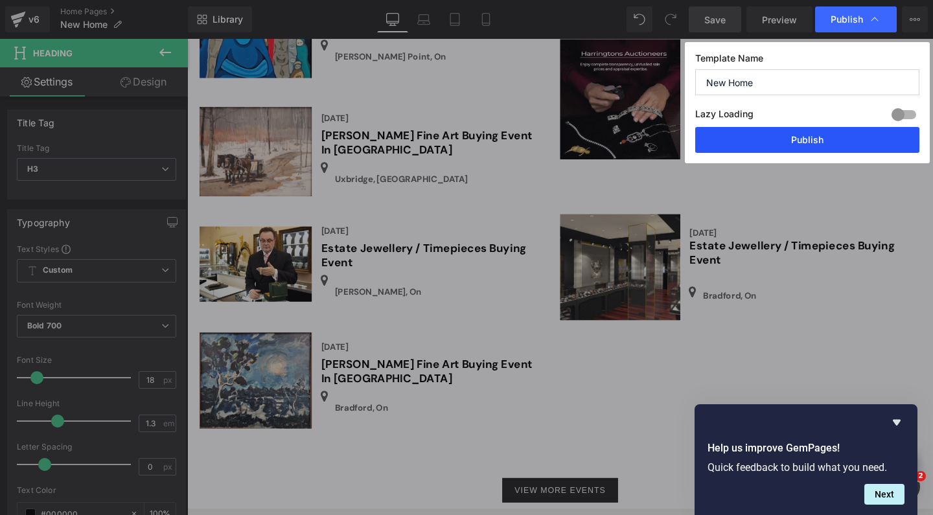
click at [811, 146] on button "Publish" at bounding box center [807, 140] width 224 height 26
